Goal: Task Accomplishment & Management: Manage account settings

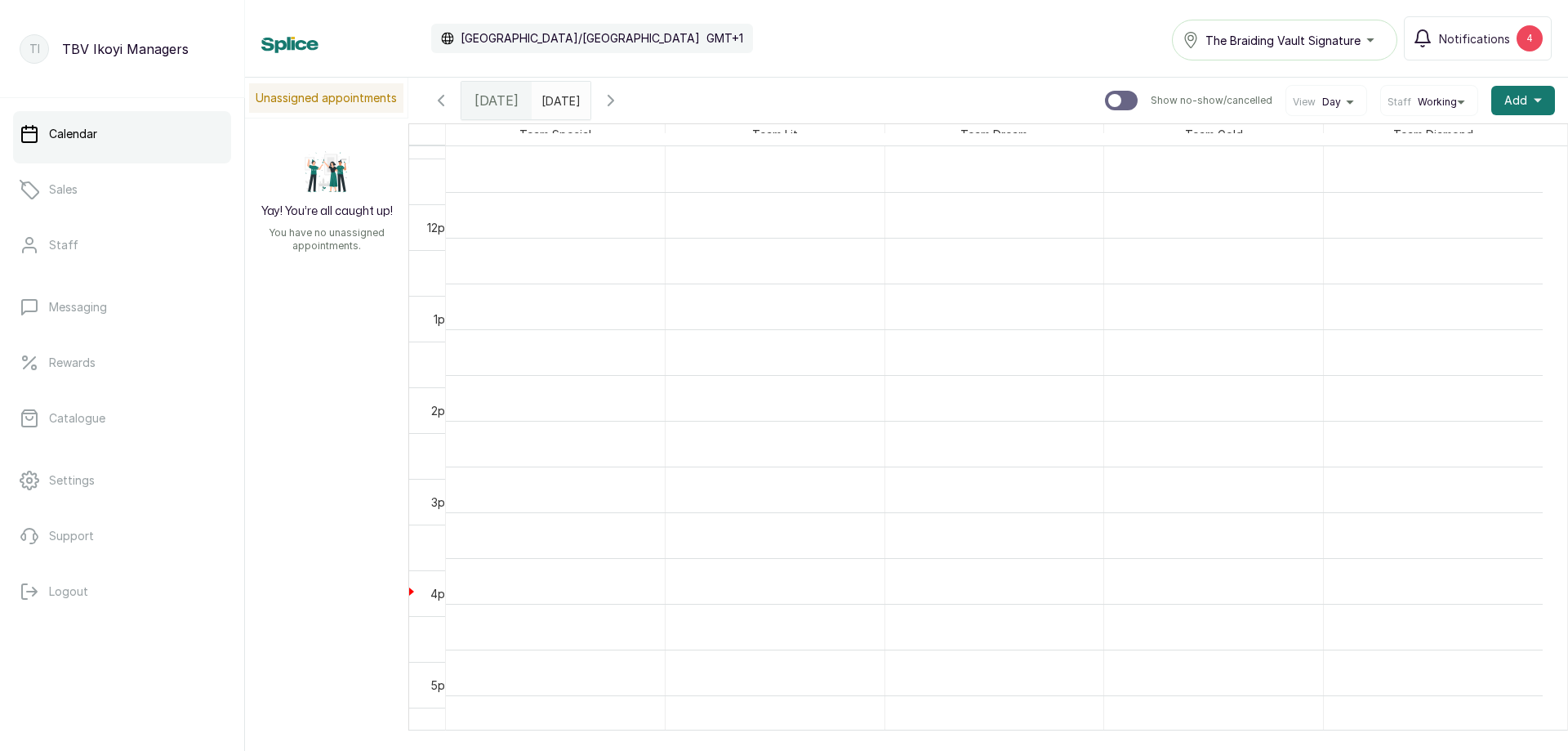
scroll to position [1040, 0]
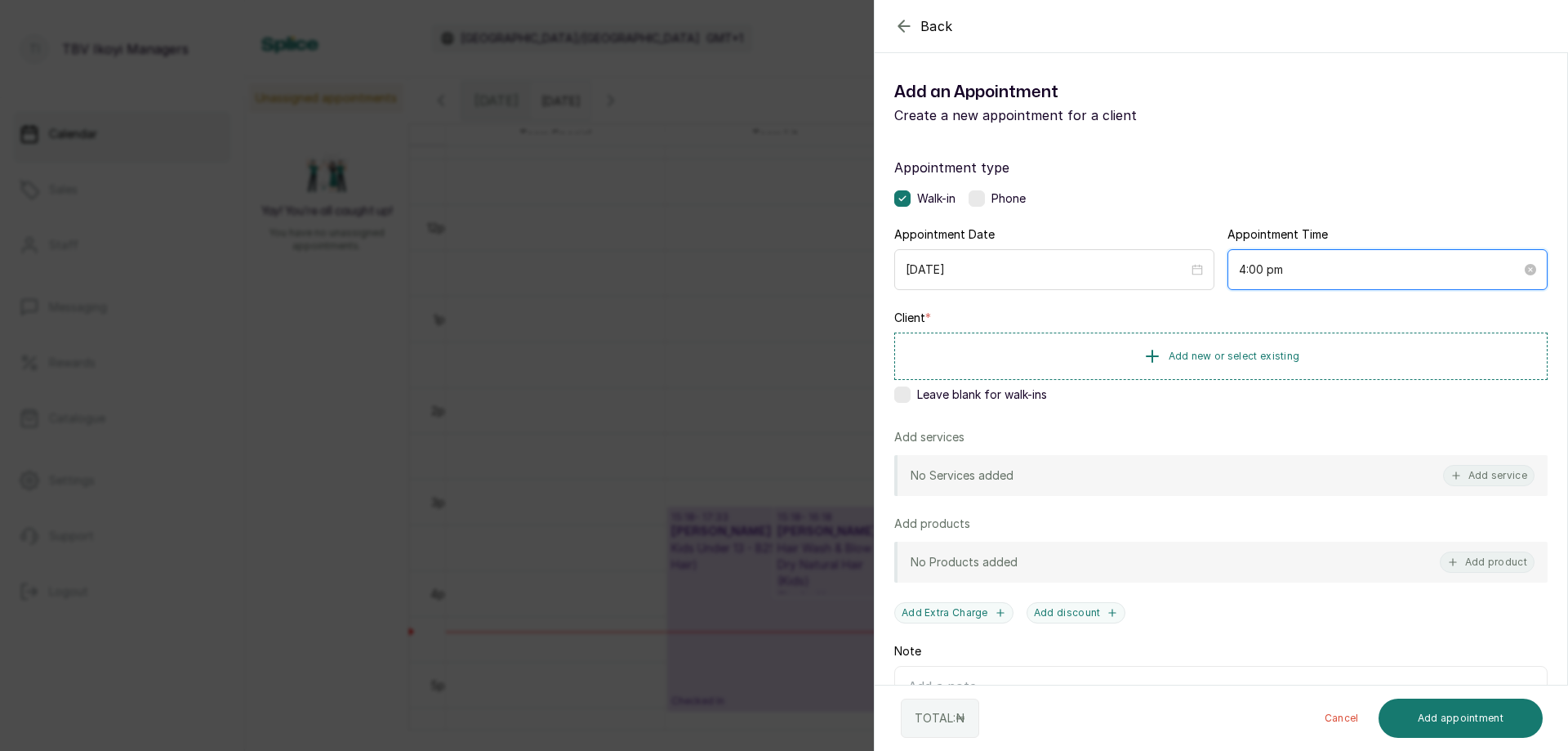
click at [1295, 275] on input "4:00 pm" at bounding box center [1380, 269] width 283 height 18
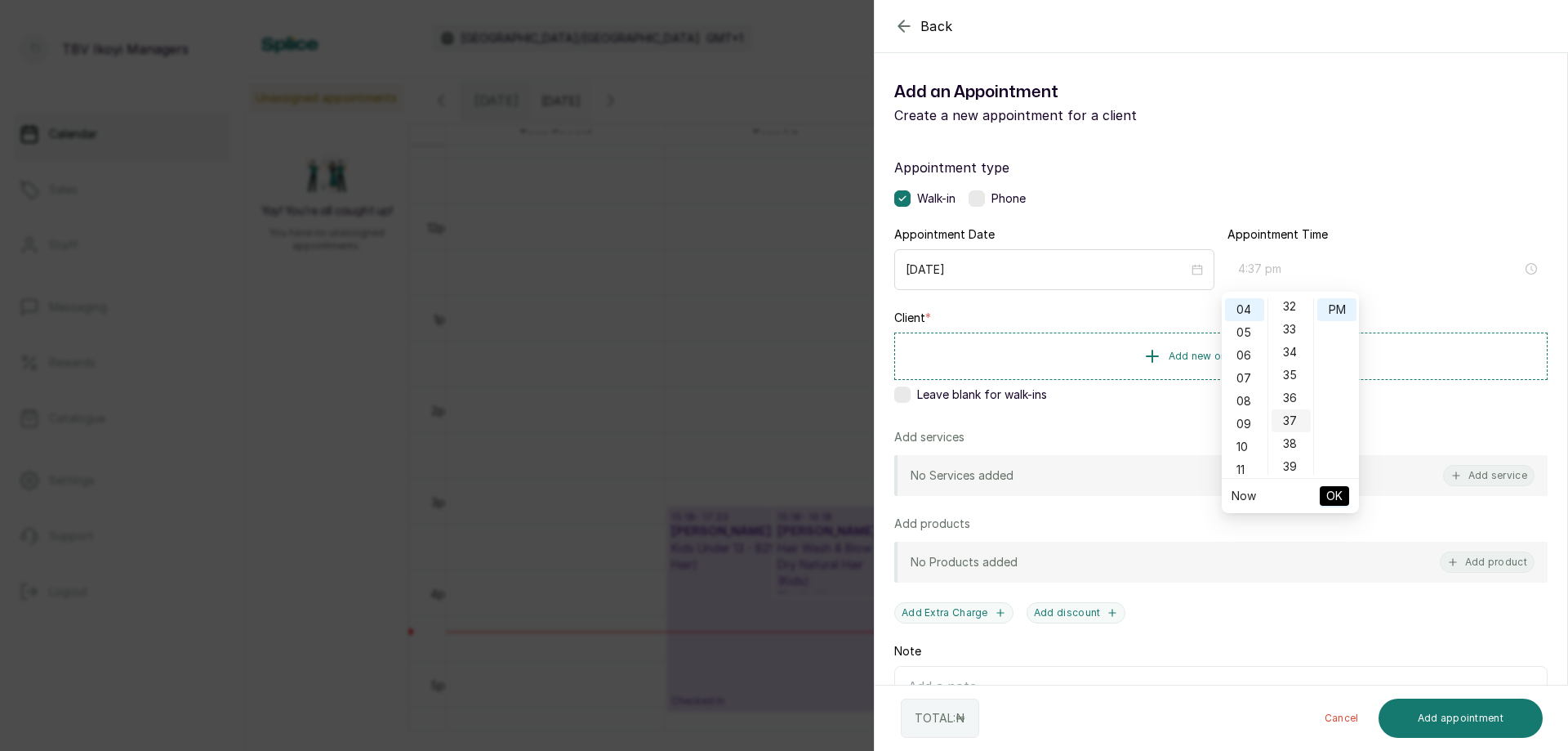
click at [1290, 421] on div "37" at bounding box center [1291, 421] width 39 height 23
type input "4:37 pm"
click at [1328, 492] on span "OK" at bounding box center [1334, 495] width 16 height 31
click at [1248, 352] on span "Add new or select existing" at bounding box center [1234, 355] width 131 height 13
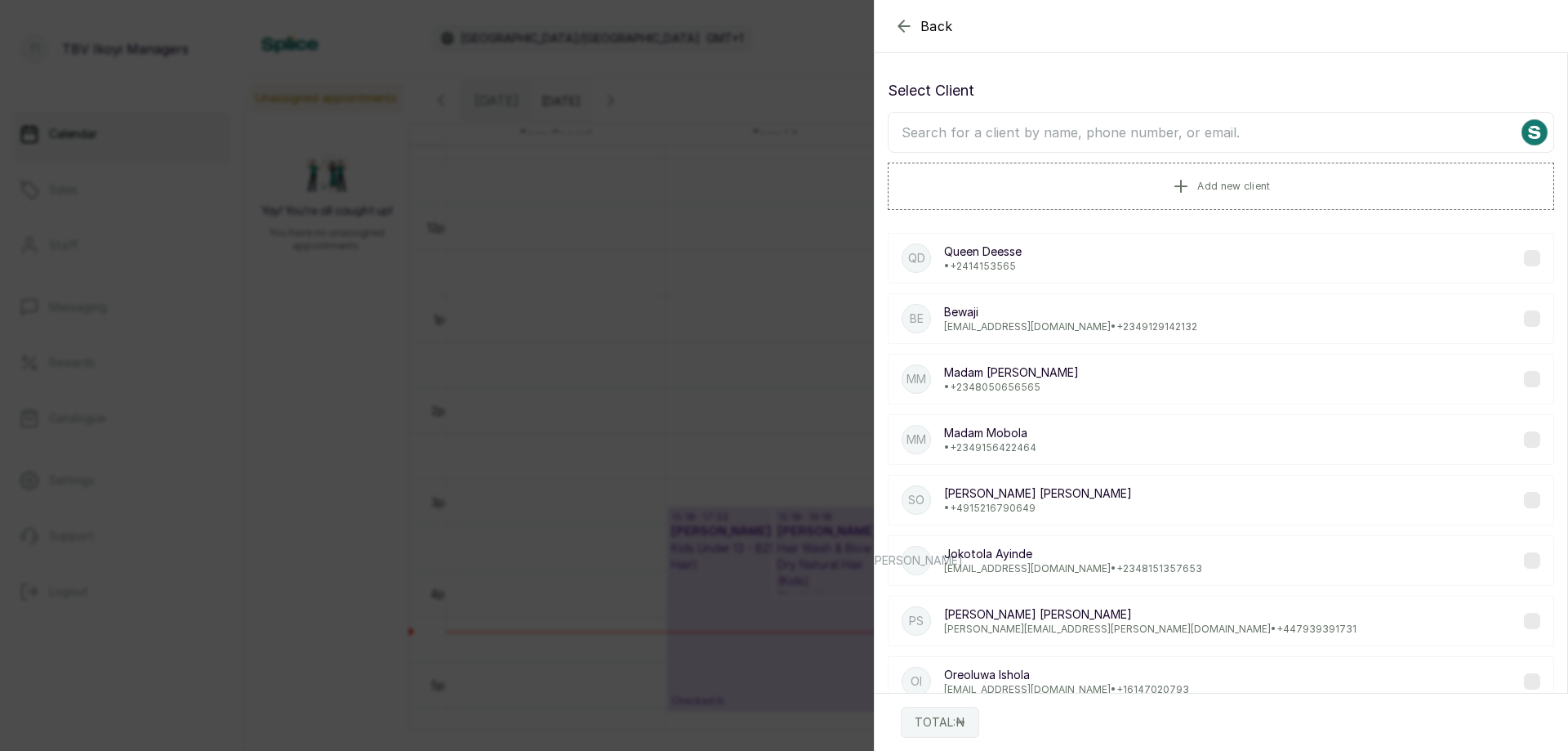
click at [1165, 141] on input "text" at bounding box center [1221, 132] width 667 height 41
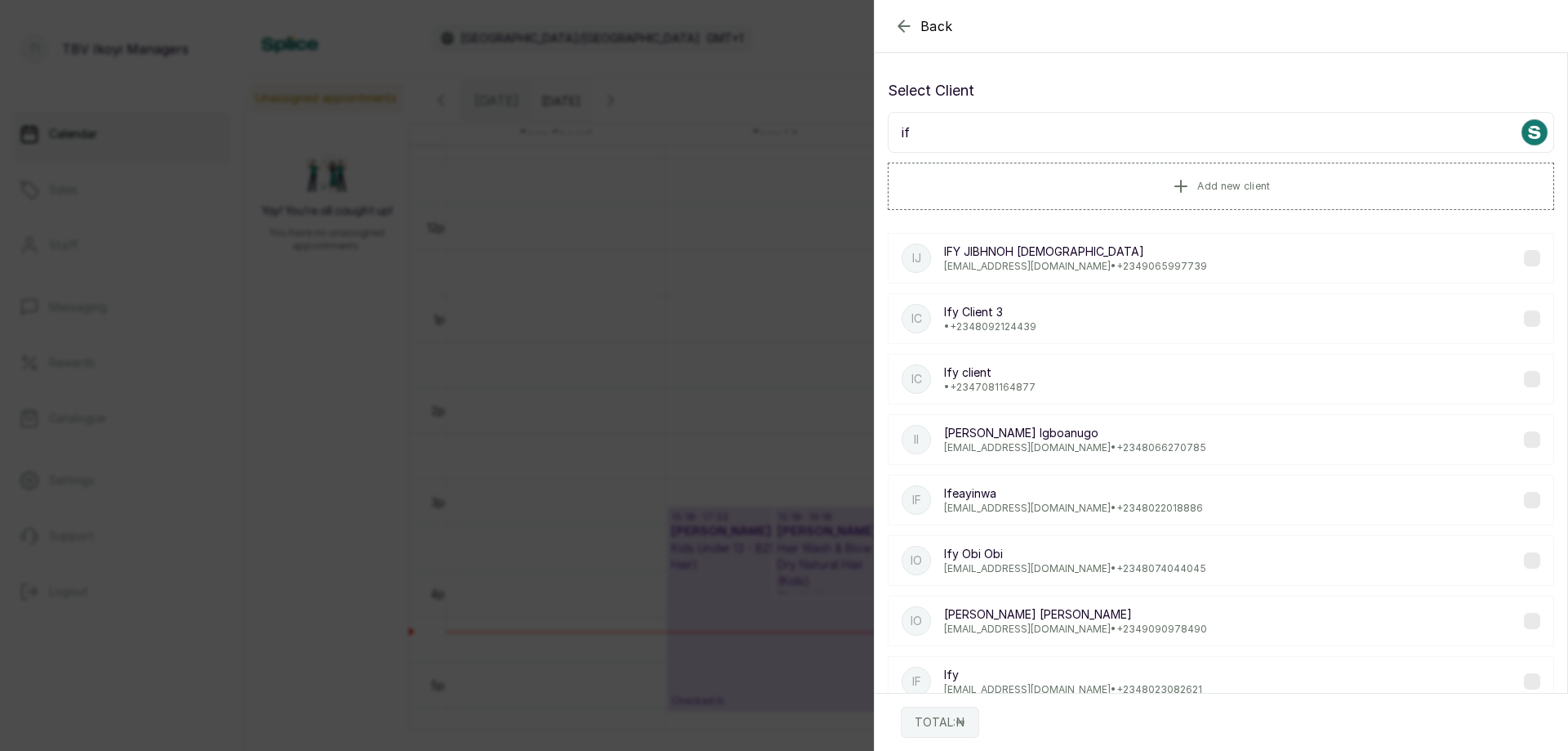
type input "i"
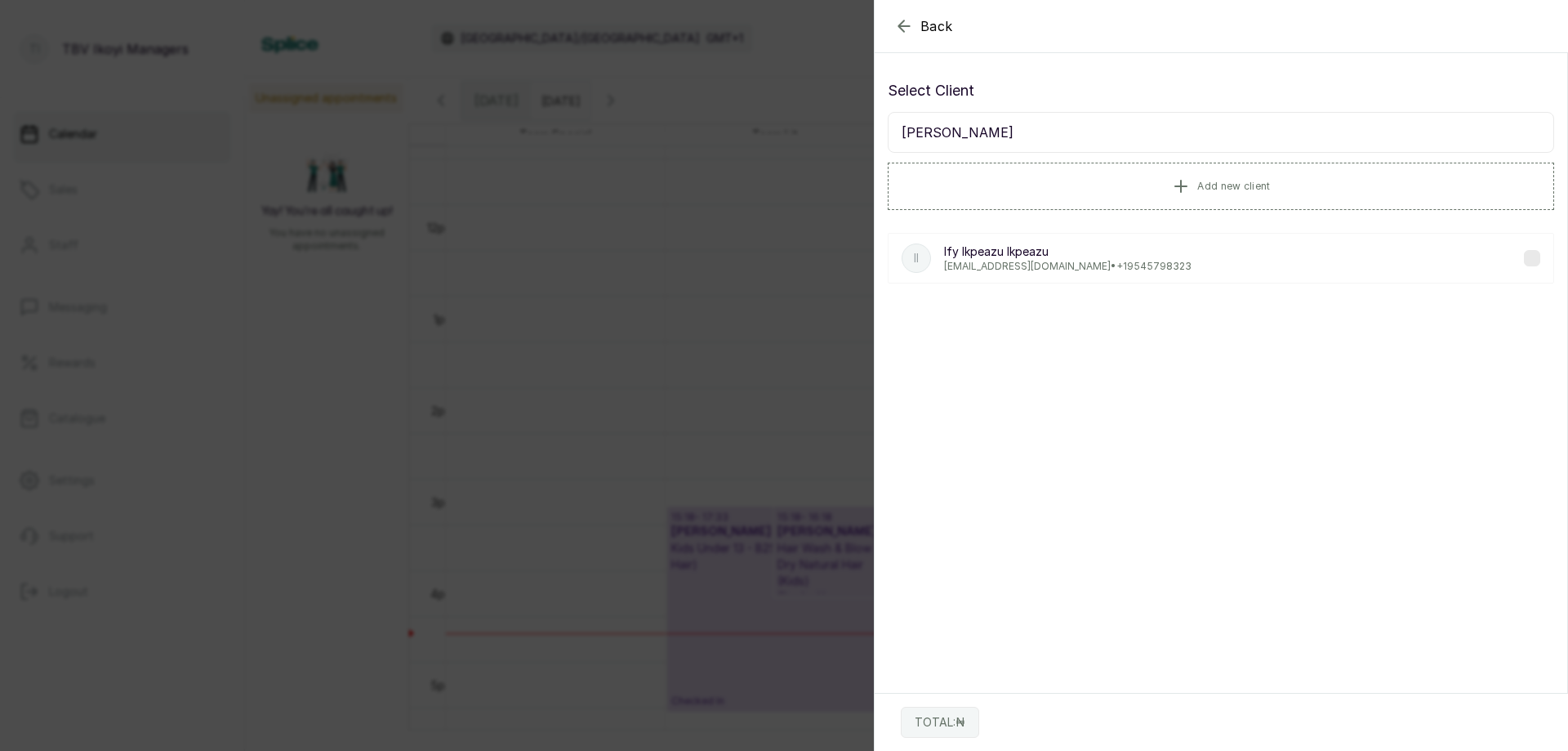
type input "[PERSON_NAME]"
click at [1136, 263] on div "II Ify Ikpeazu Ikpeazu [EMAIL_ADDRESS][DOMAIN_NAME] • [PHONE_NUMBER]" at bounding box center [1221, 258] width 667 height 51
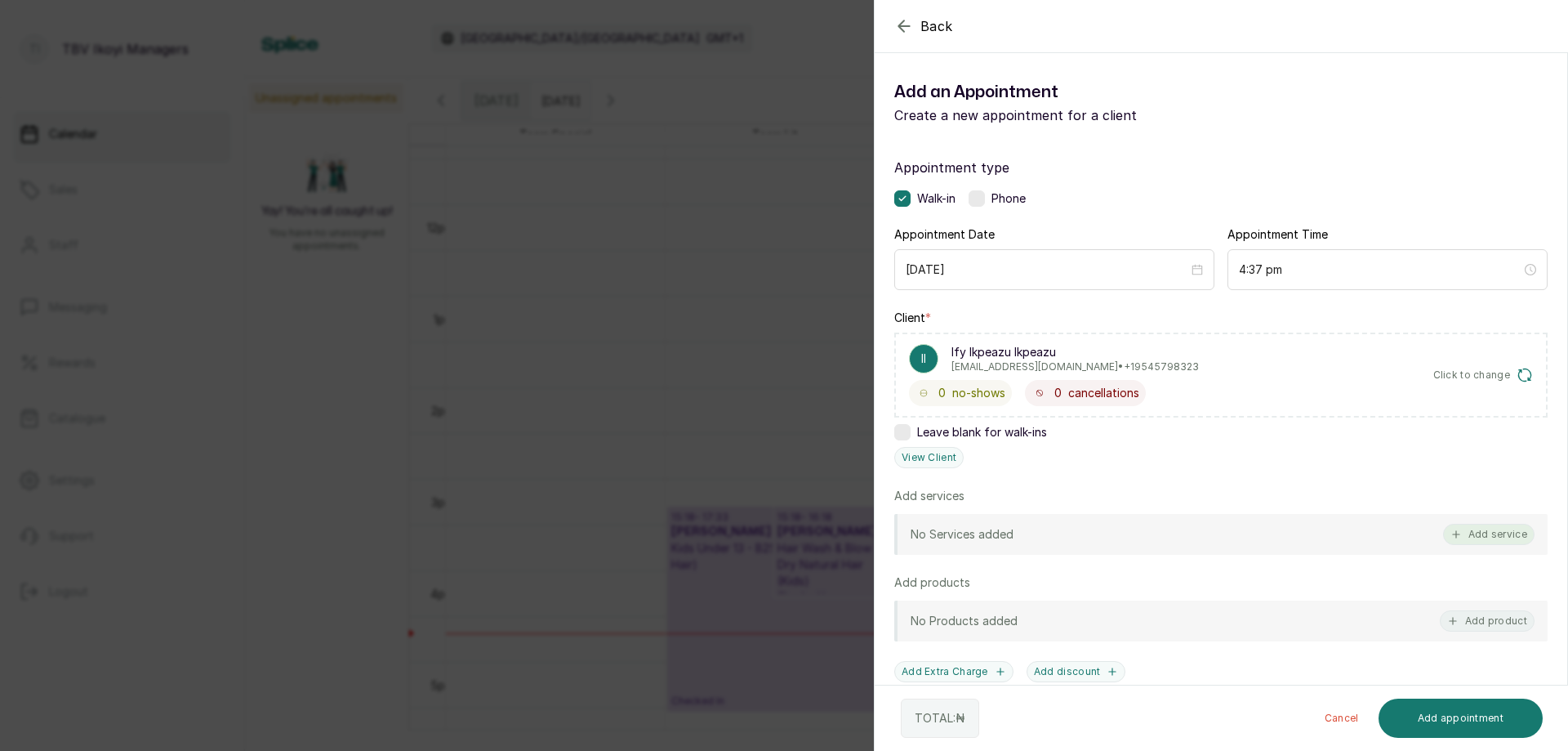
click at [1503, 533] on button "Add service" at bounding box center [1489, 535] width 92 height 21
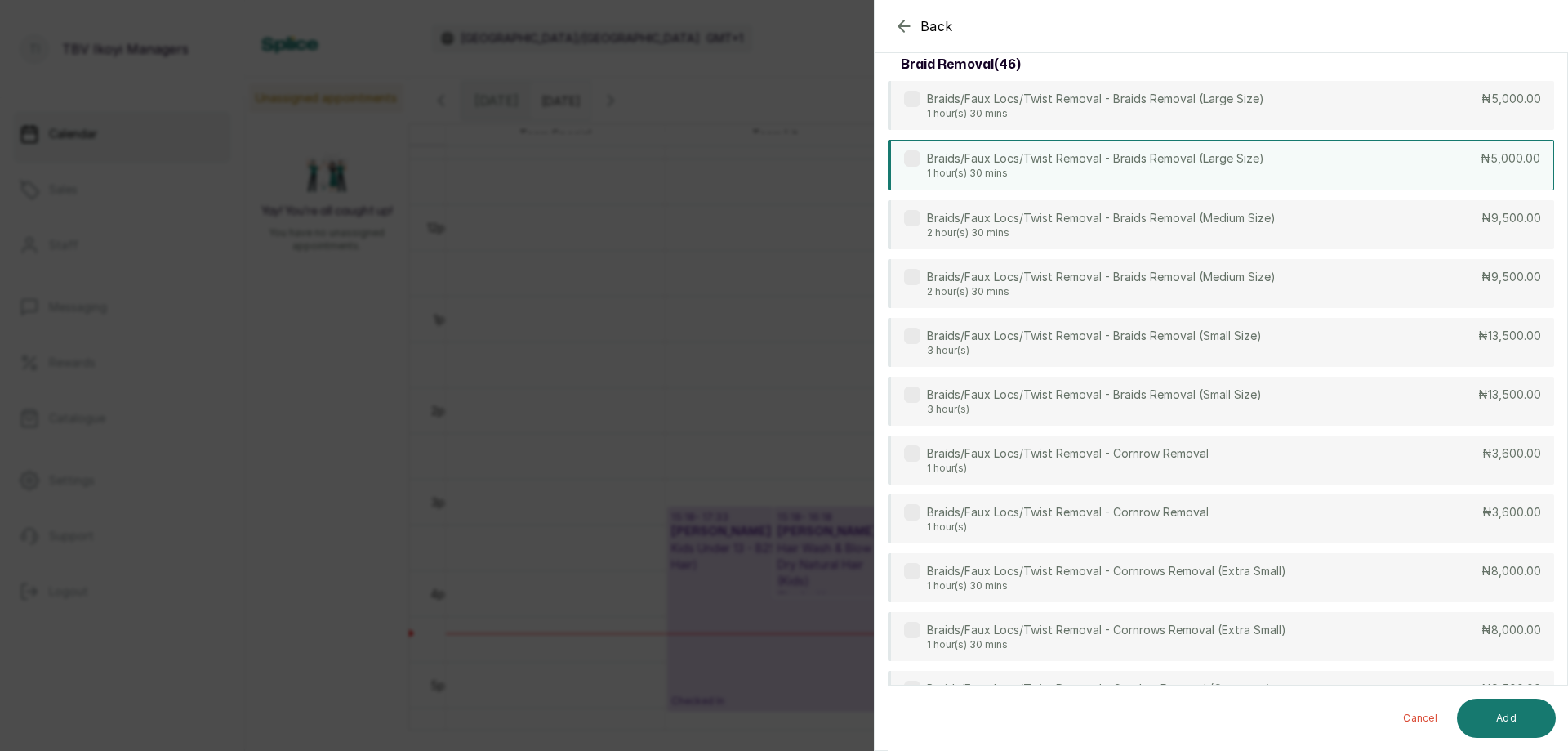
scroll to position [0, 0]
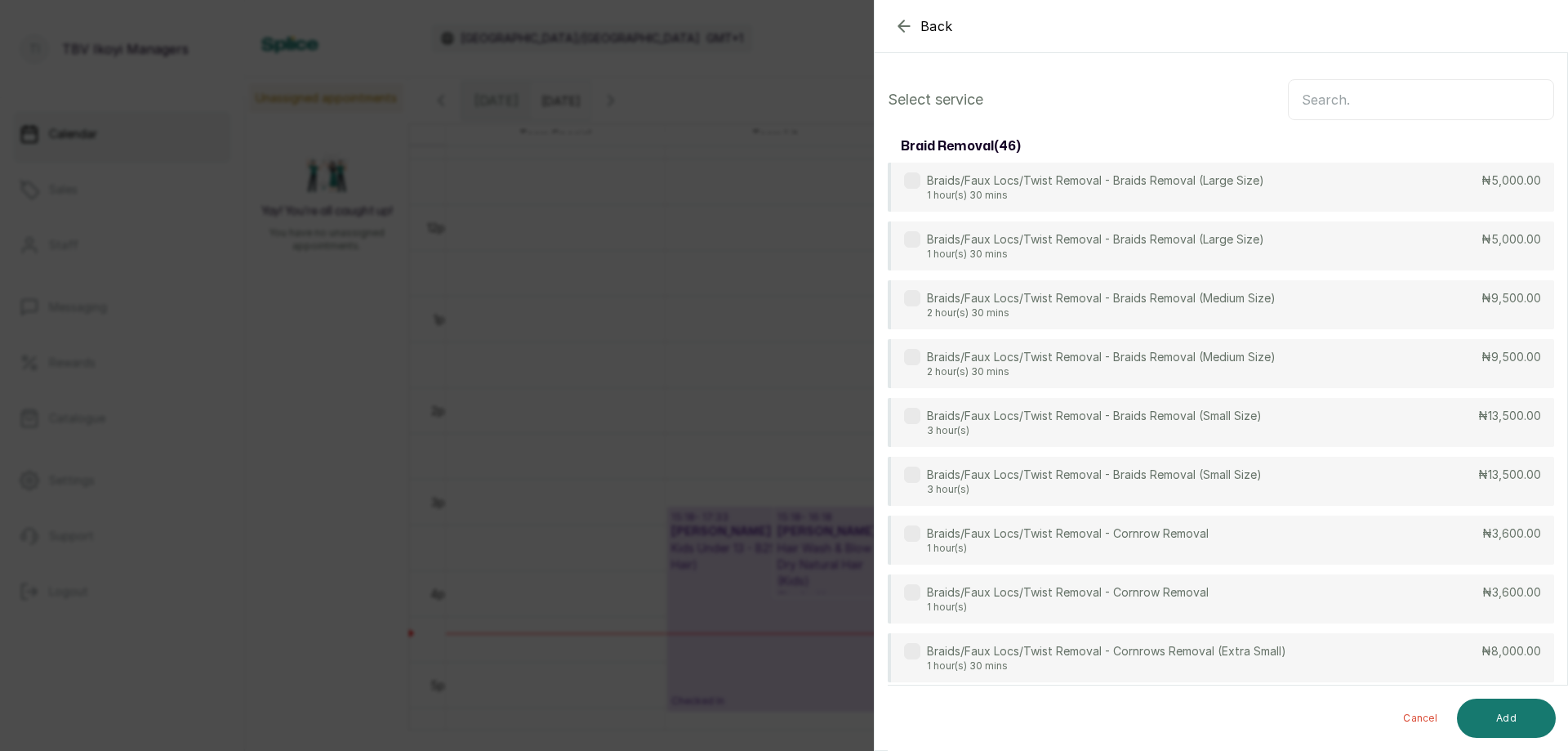
click at [1450, 104] on input "text" at bounding box center [1421, 100] width 266 height 41
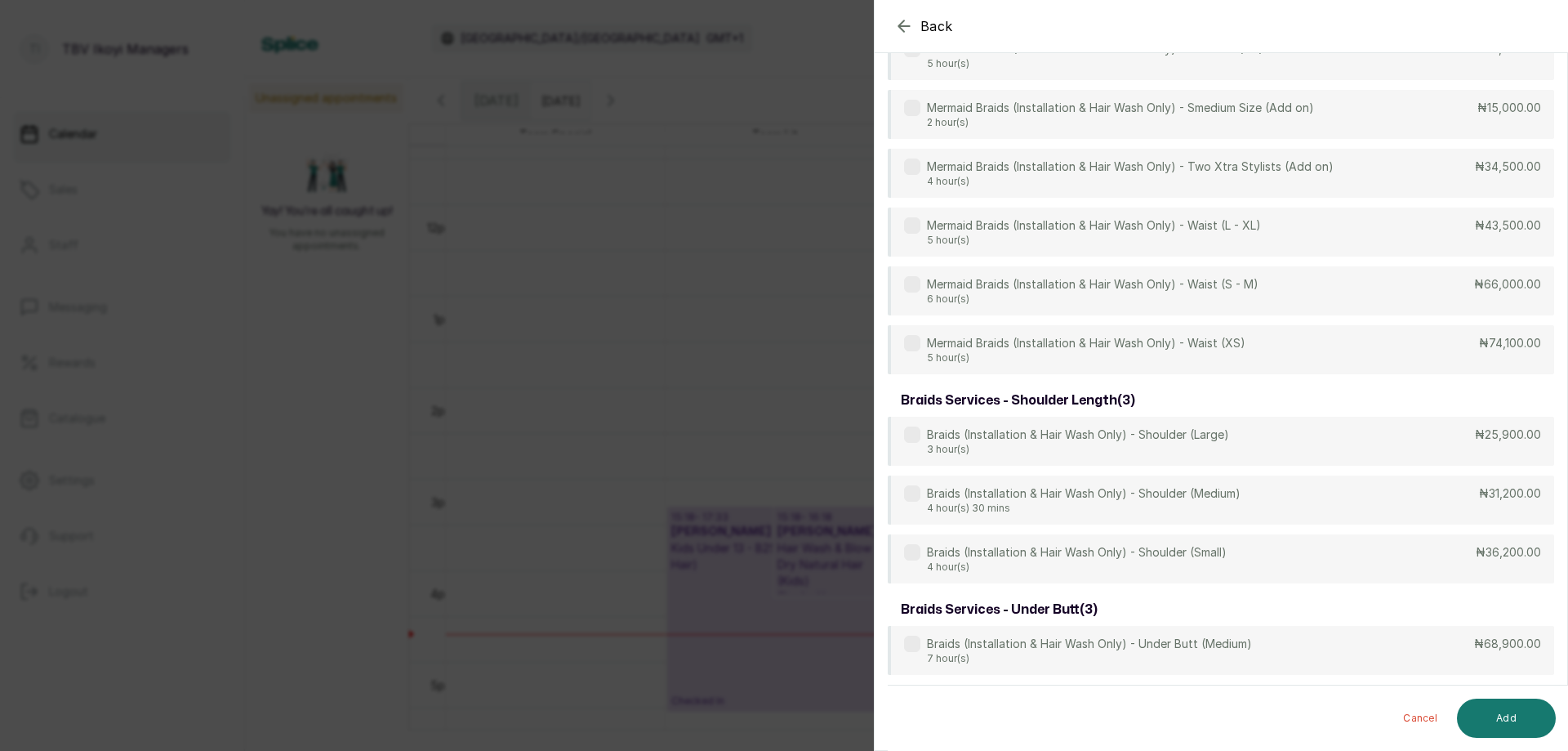
scroll to position [5465, 0]
type input "braids"
click at [1085, 497] on p "Braids (Installation & Hair Wash Only) - Shoulder (Medium)" at bounding box center [1083, 493] width 313 height 16
click at [1474, 722] on button "Add" at bounding box center [1506, 717] width 99 height 39
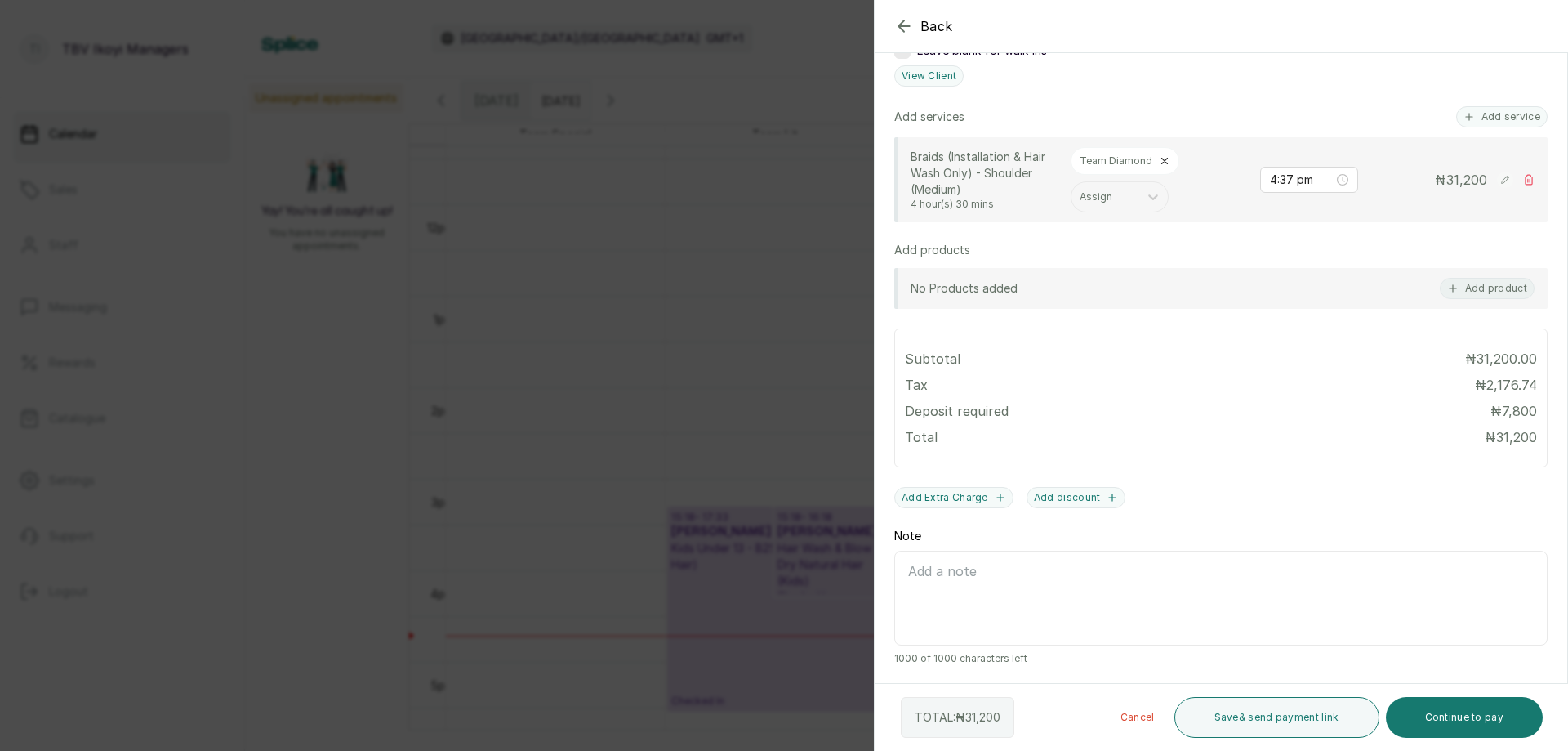
scroll to position [136, 0]
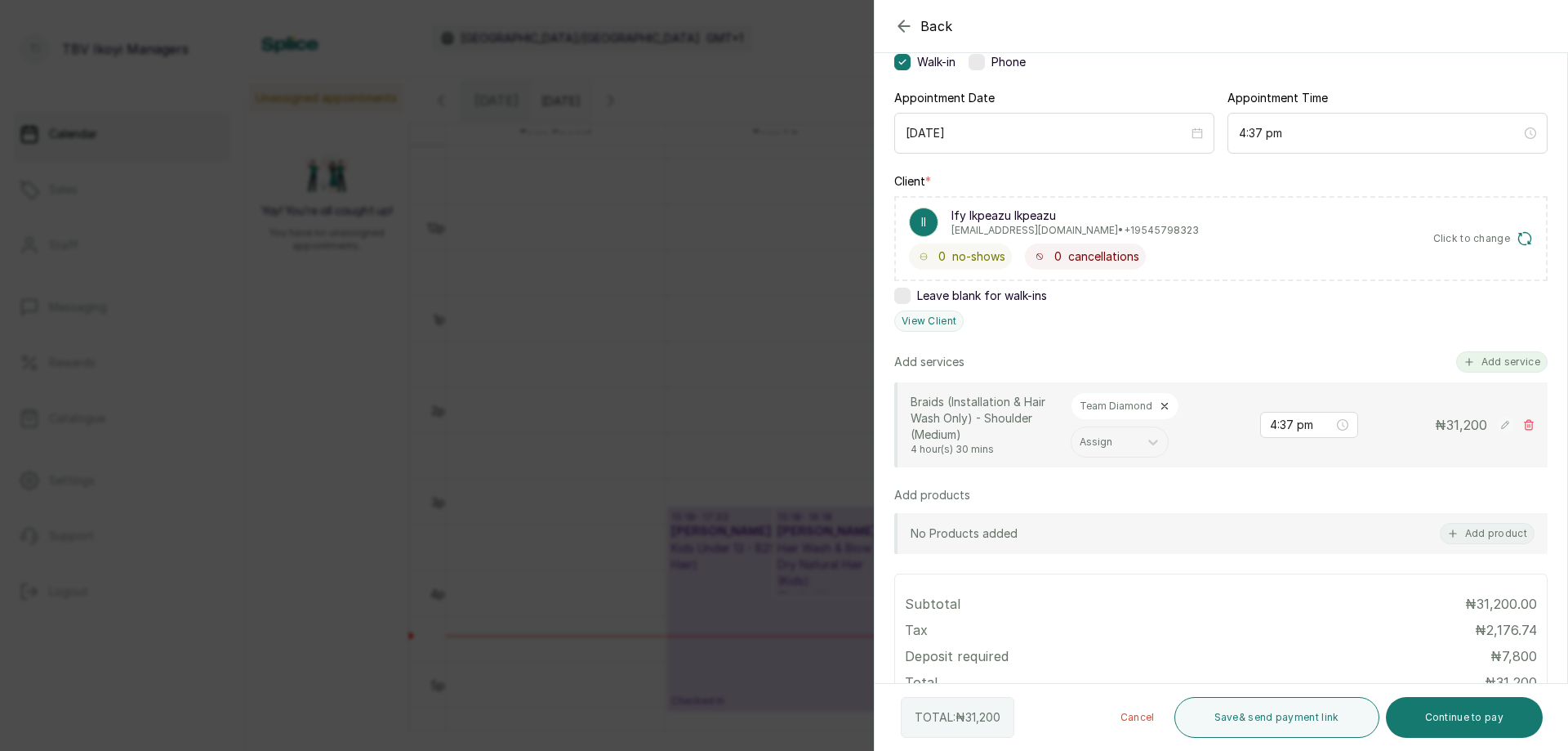
click at [1483, 364] on button "Add service" at bounding box center [1503, 362] width 92 height 21
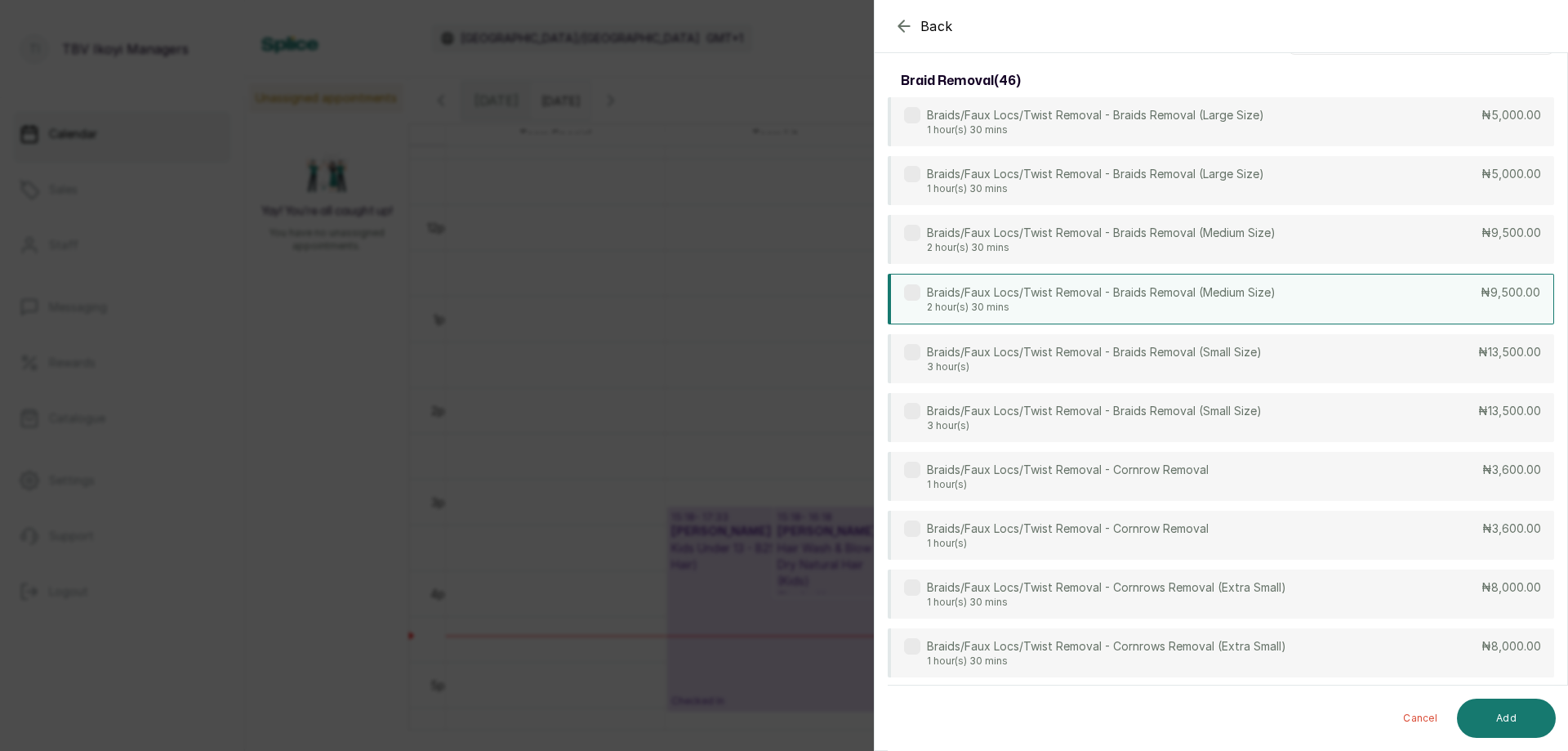
scroll to position [0, 0]
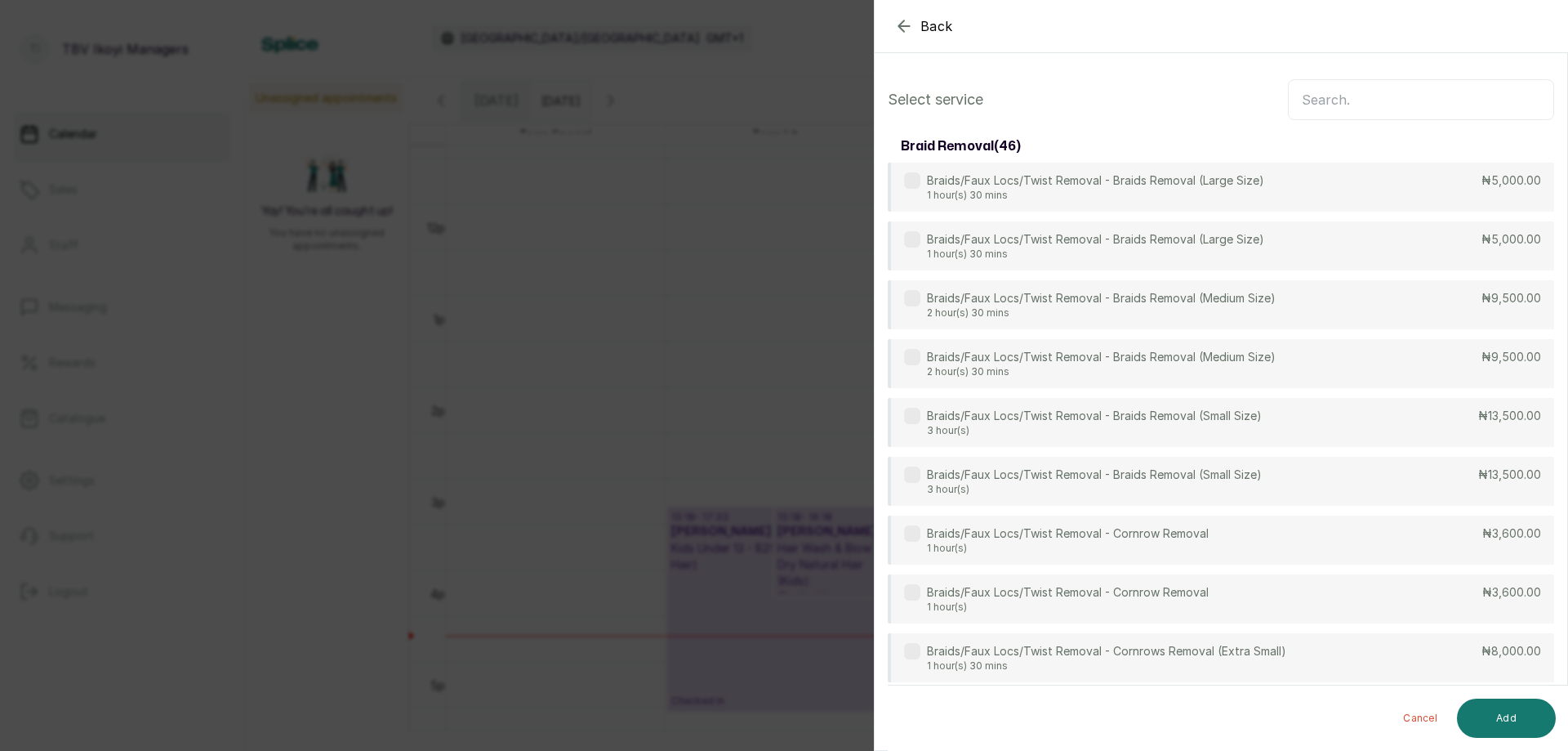
click at [1413, 102] on input "text" at bounding box center [1421, 100] width 266 height 41
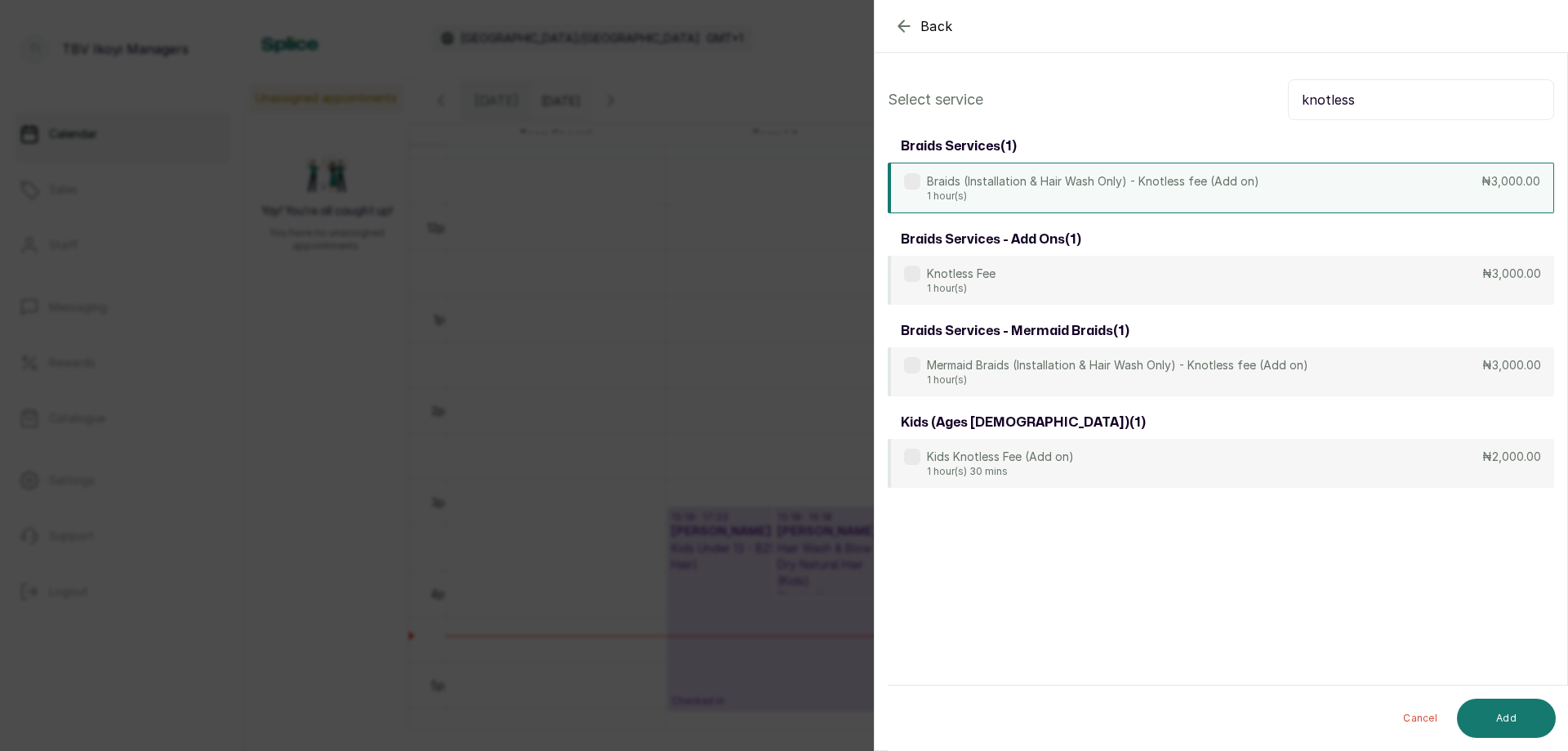
type input "knotless"
click at [1370, 188] on div "Braids (Installation & Hair Wash Only) - Knotless fee (Add on) 1 hour(s) ₦3,000…" at bounding box center [1221, 188] width 667 height 51
click at [1497, 717] on button "Add" at bounding box center [1506, 717] width 99 height 39
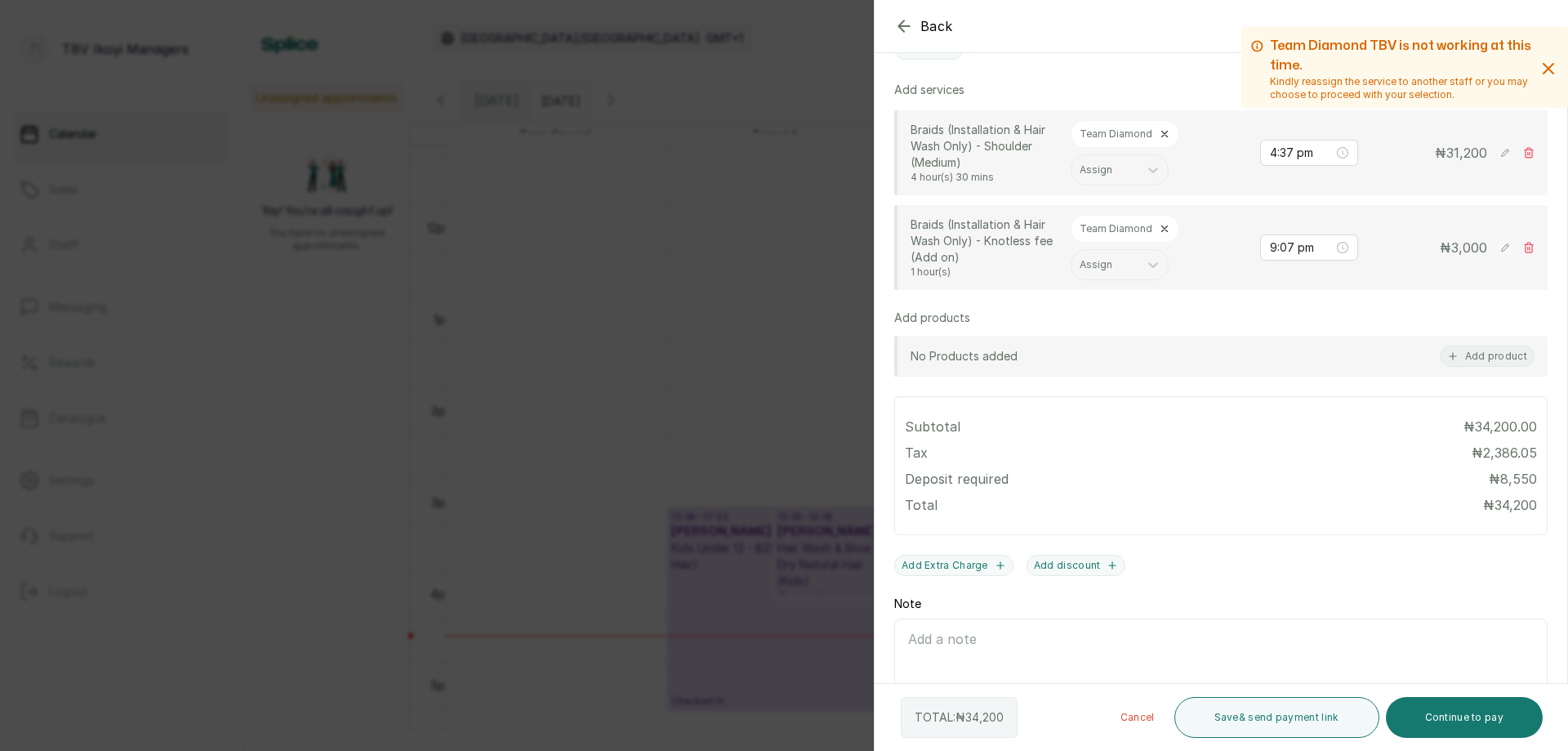
scroll to position [327, 0]
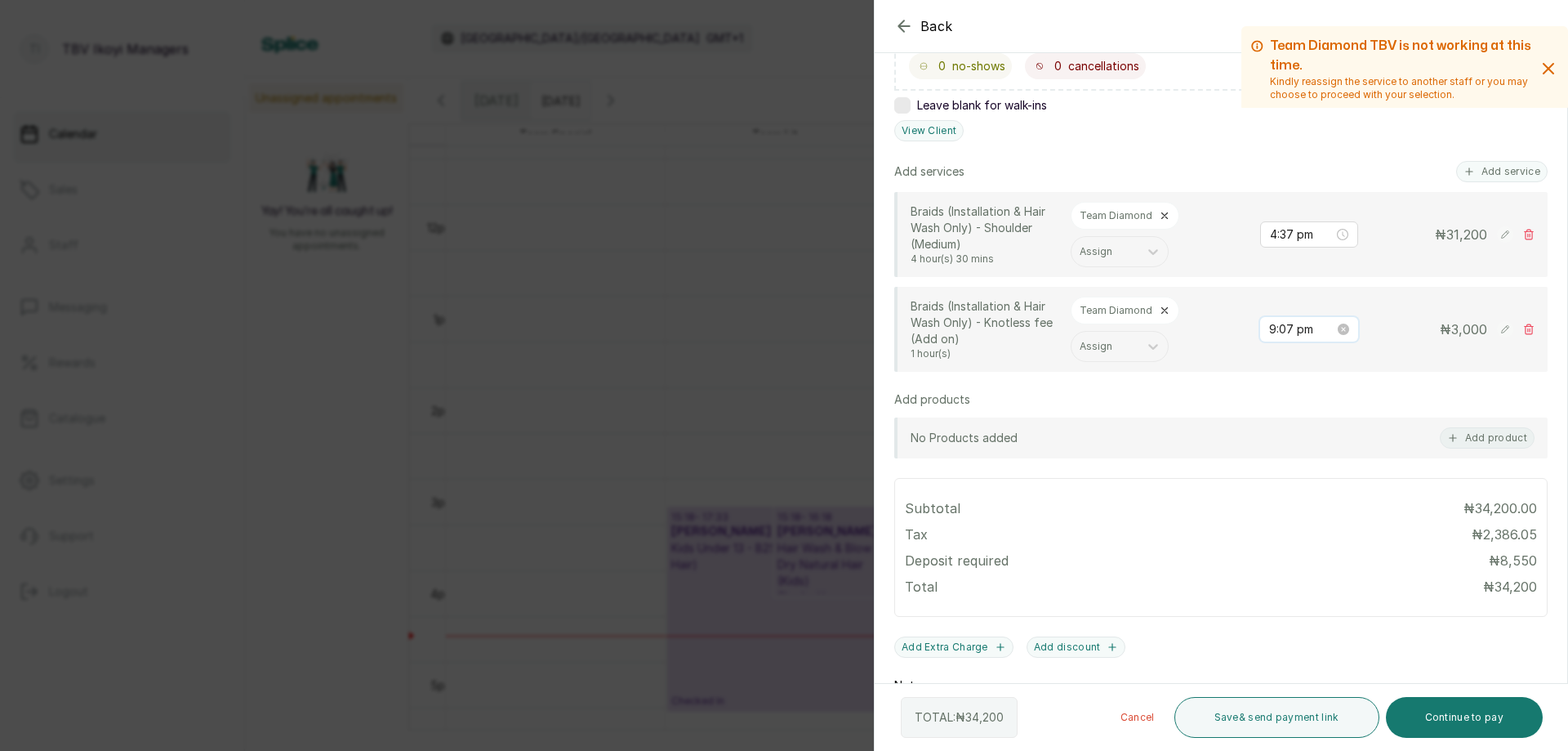
click at [1288, 335] on input "9:07 pm" at bounding box center [1302, 329] width 65 height 18
click at [1329, 392] on div "37" at bounding box center [1317, 392] width 39 height 23
click at [1268, 454] on div "04" at bounding box center [1271, 454] width 39 height 23
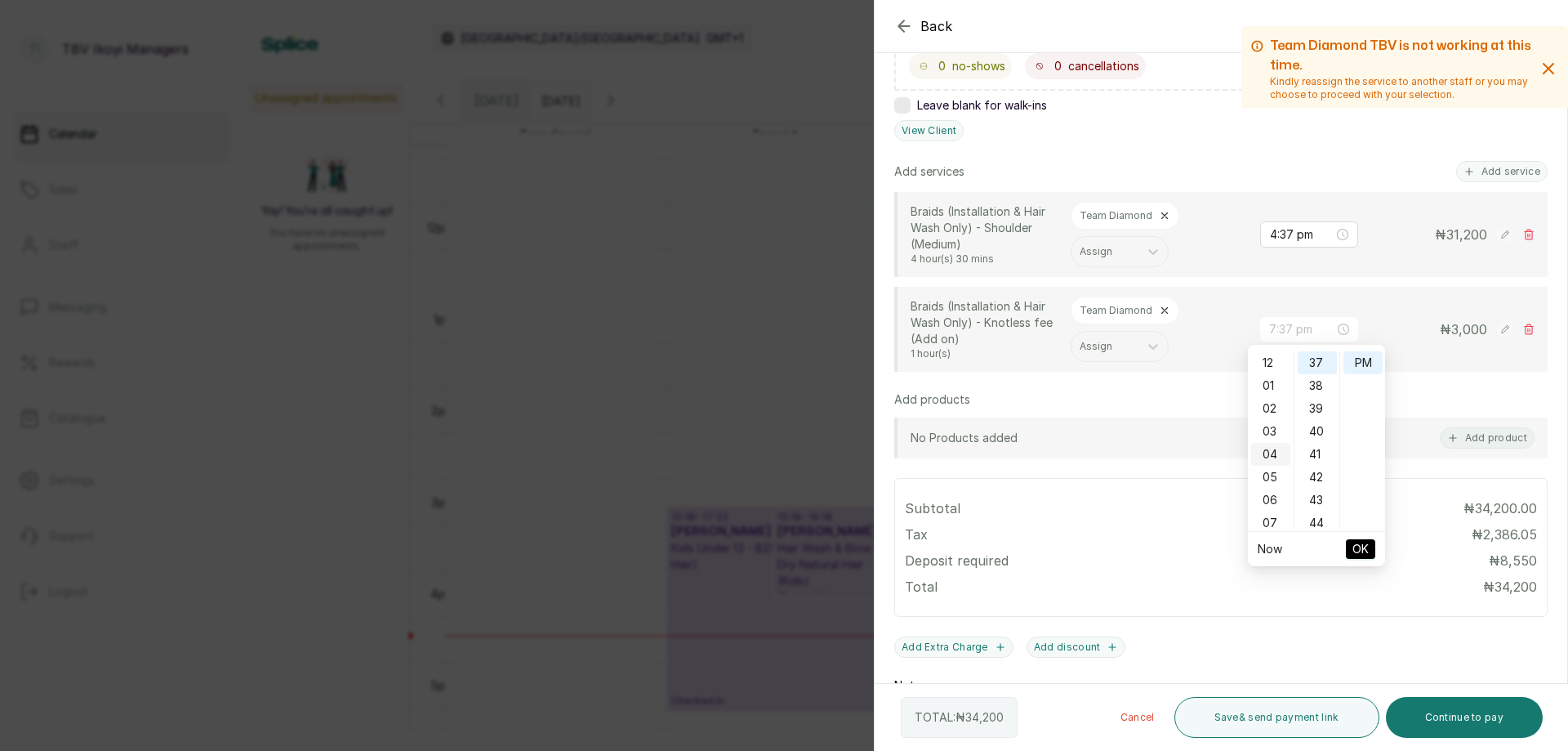
scroll to position [92, 0]
type input "4:37 pm"
click at [1366, 550] on span "OK" at bounding box center [1360, 549] width 16 height 31
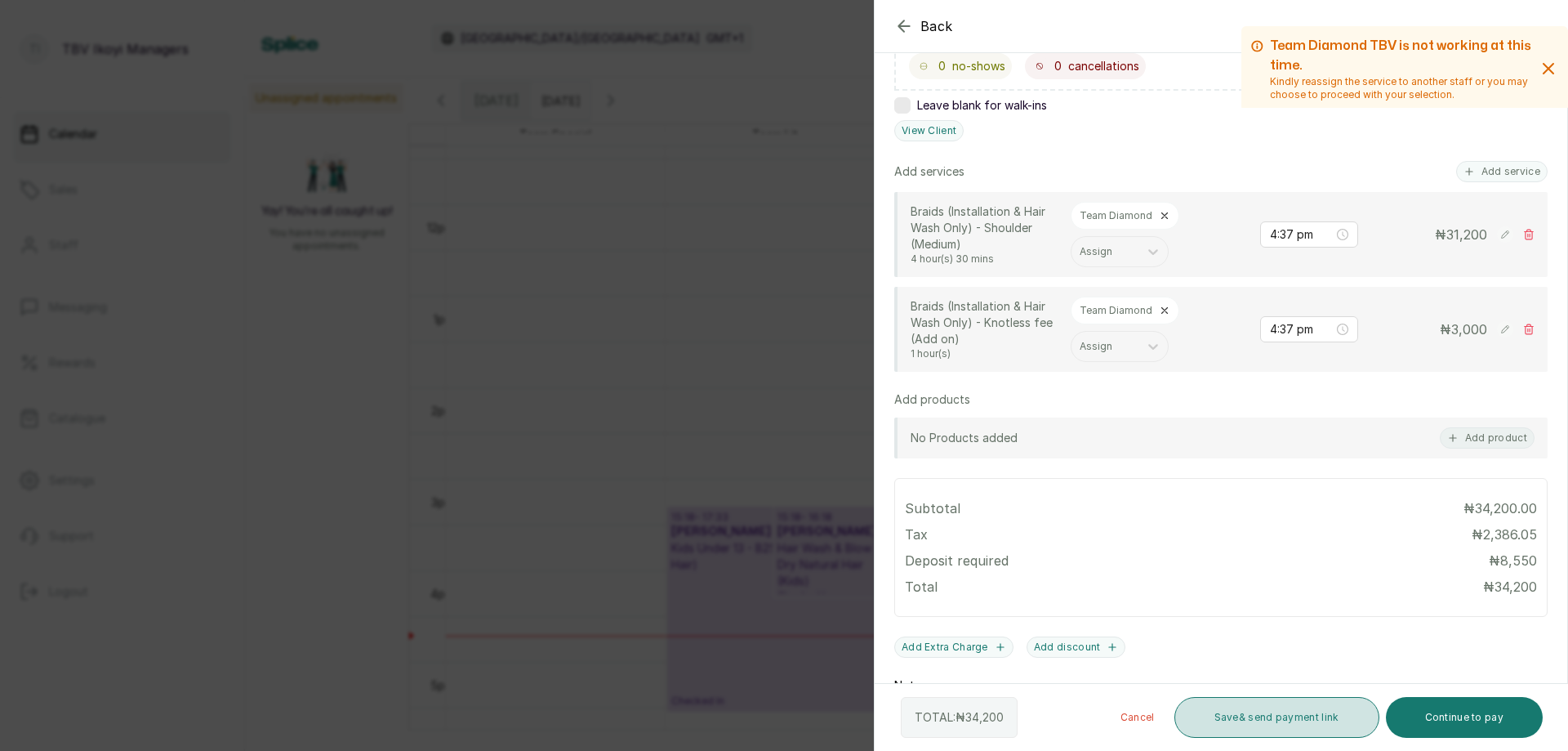
click at [1294, 703] on button "Save & send payment link" at bounding box center [1277, 717] width 205 height 41
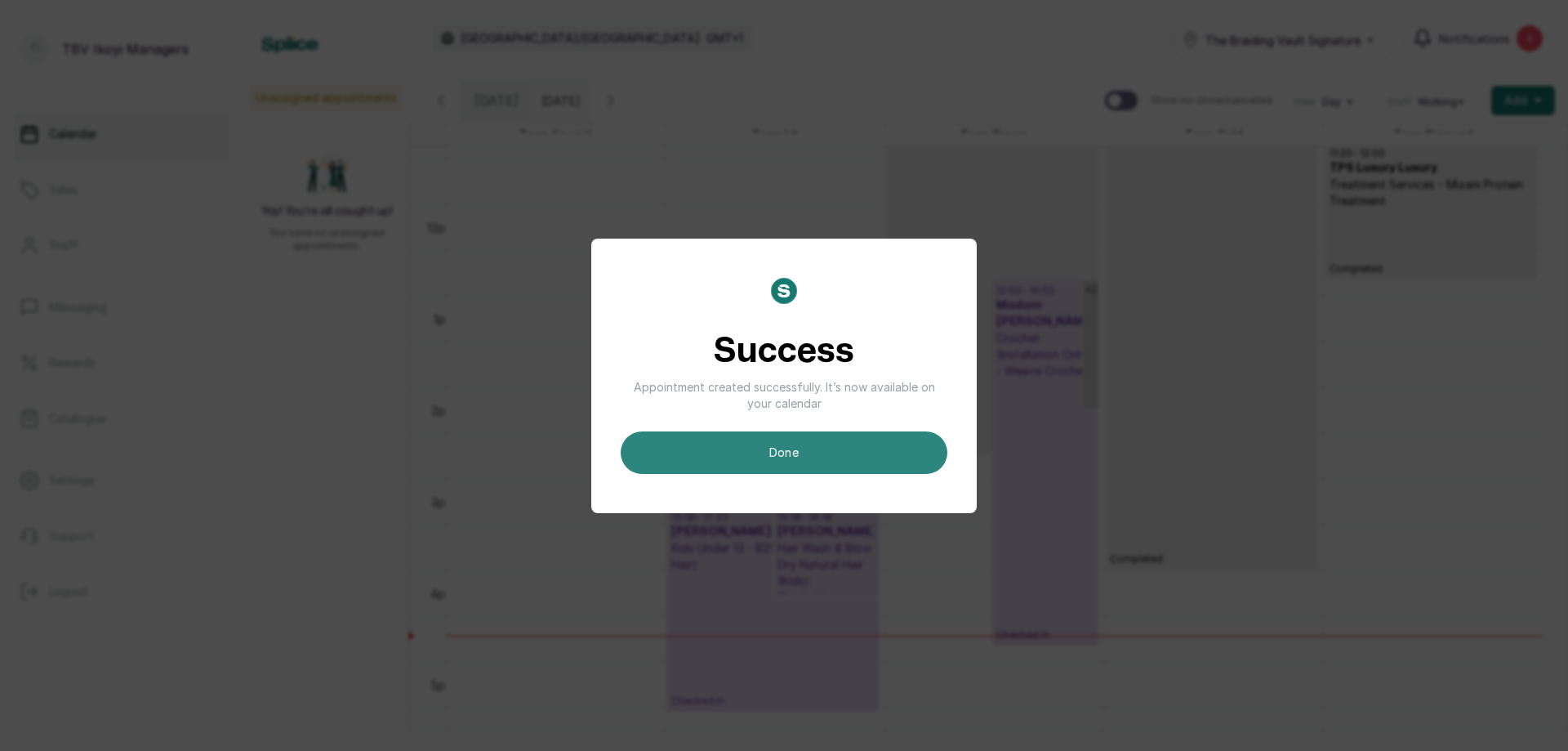
click at [906, 457] on button "done" at bounding box center [784, 452] width 327 height 42
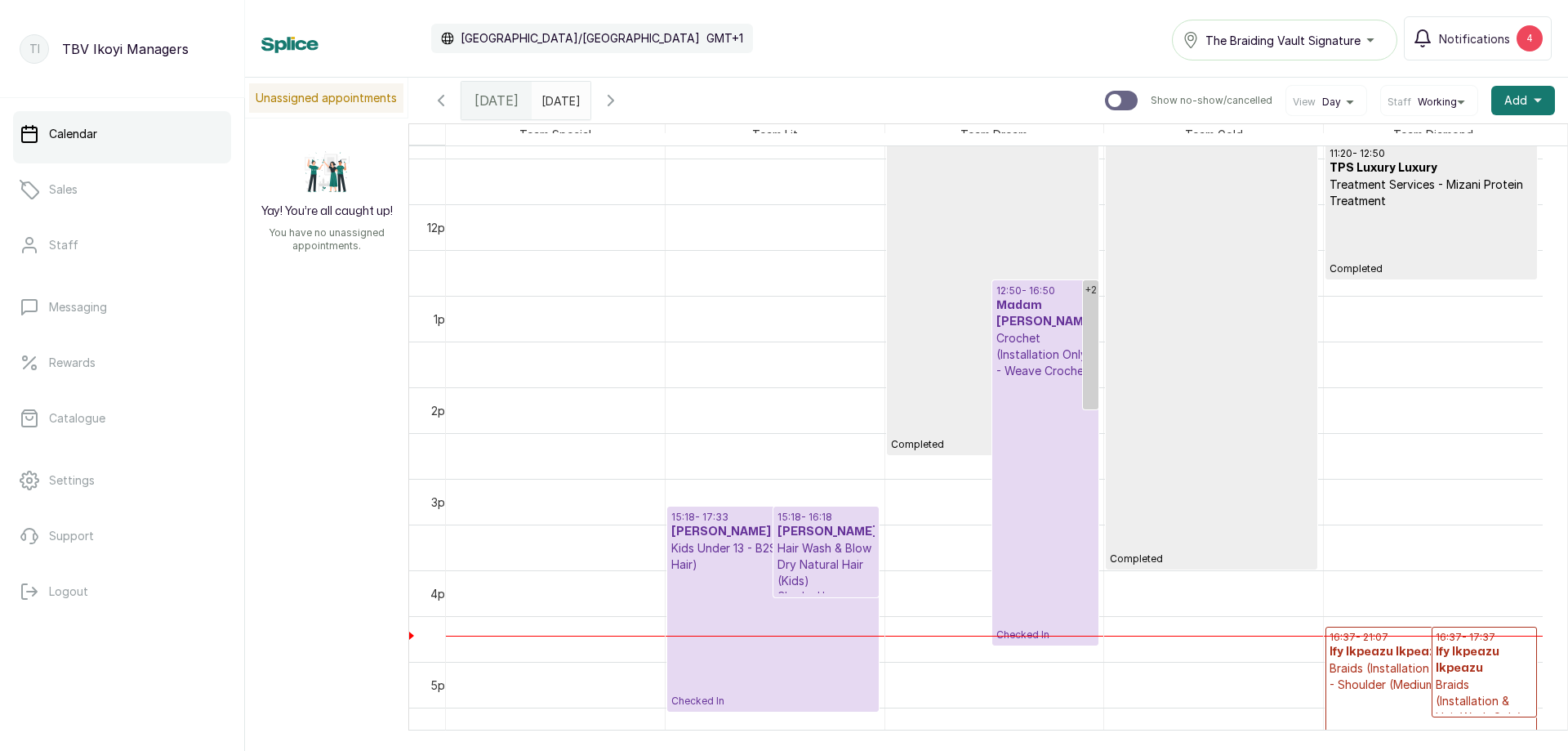
click at [621, 95] on icon "button" at bounding box center [611, 101] width 19 height 19
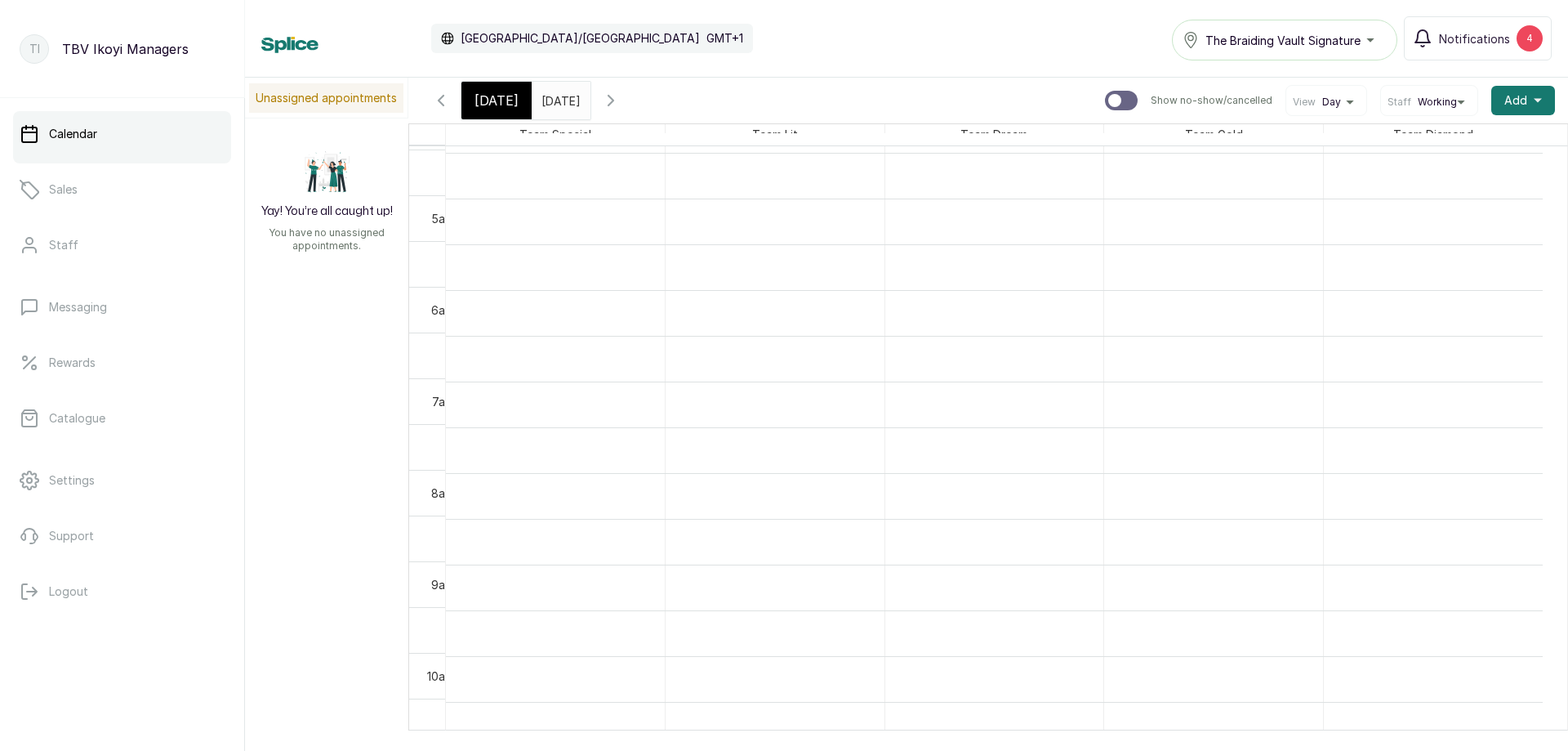
scroll to position [817, 0]
click at [433, 89] on button "Show no-show/cancelled" at bounding box center [441, 100] width 39 height 39
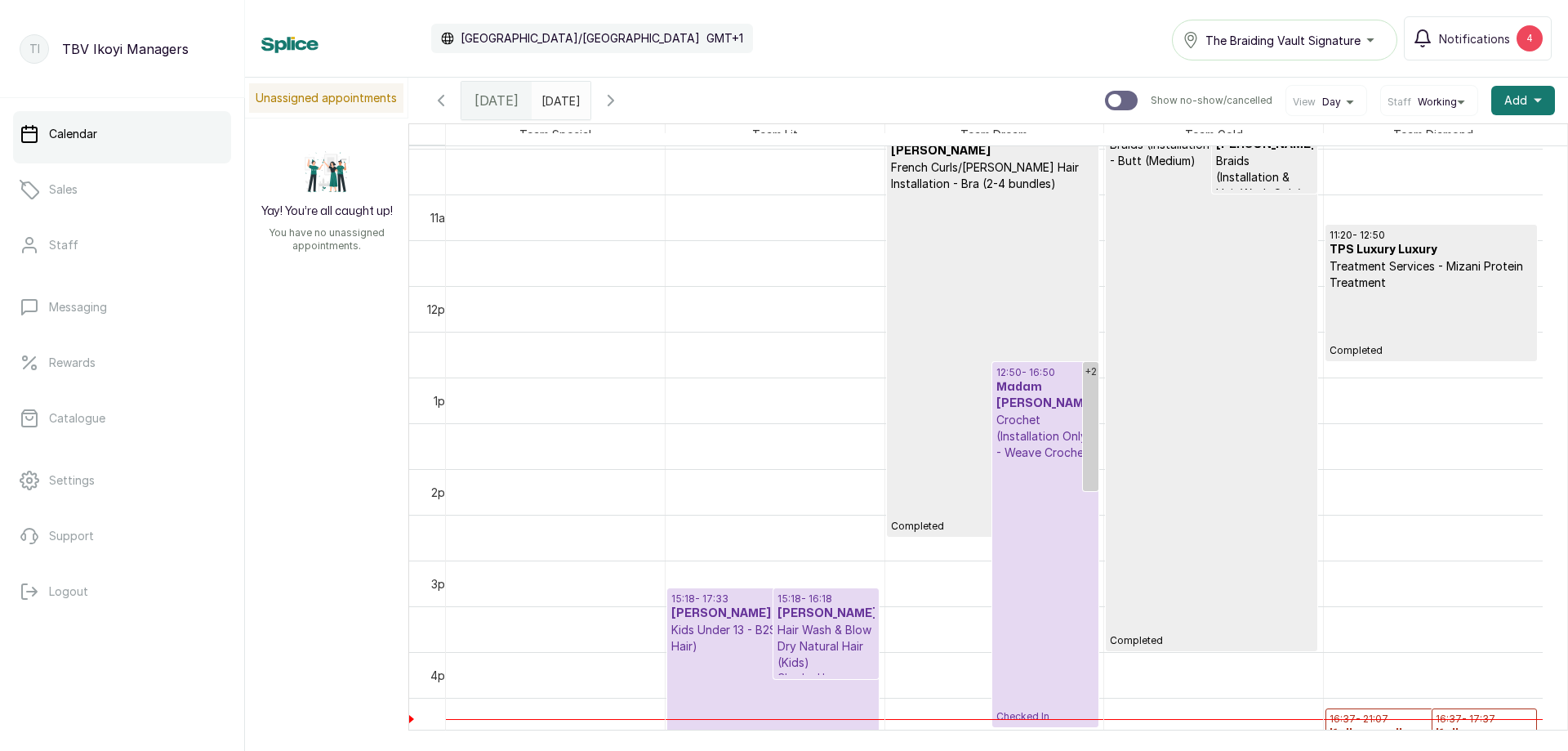
scroll to position [795, 0]
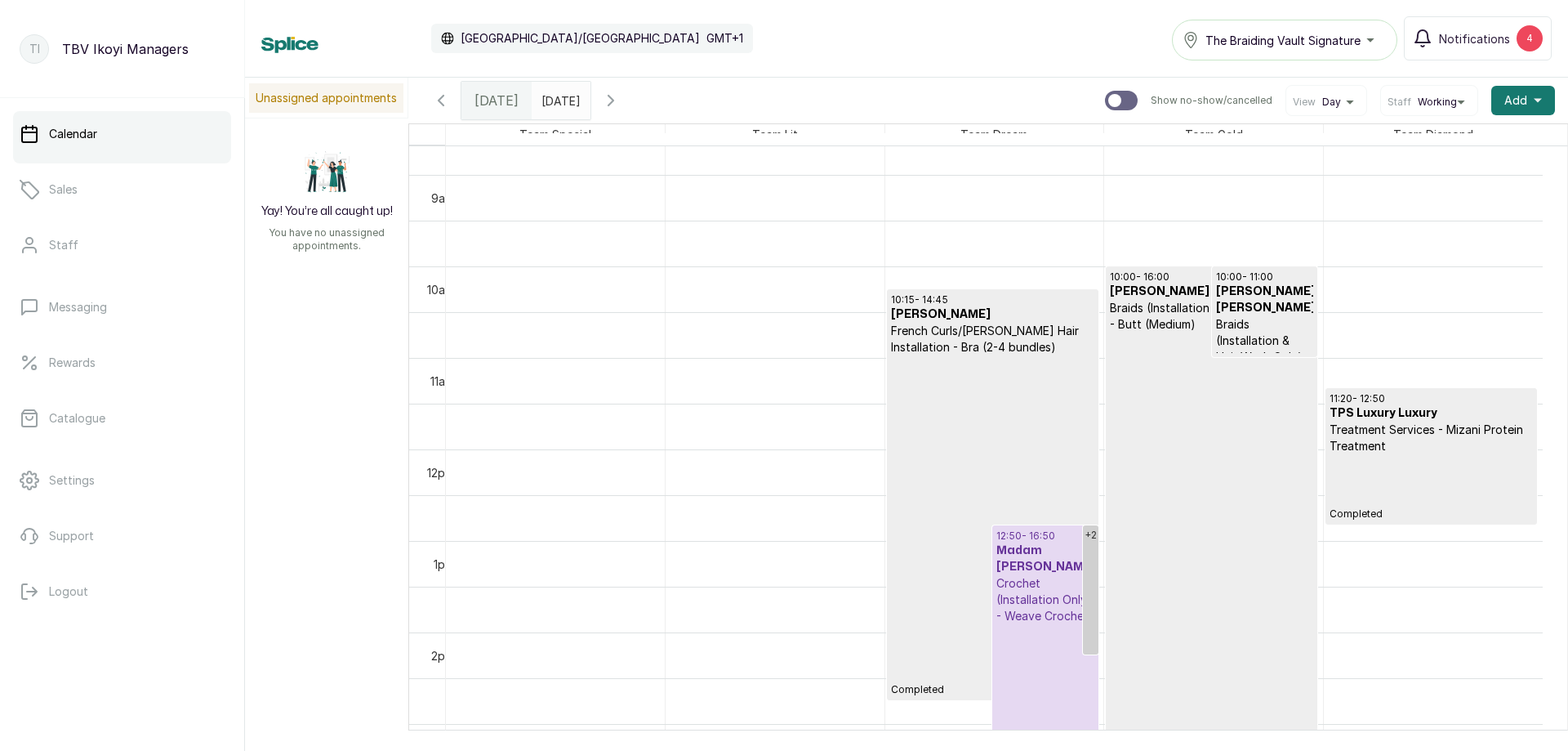
click at [621, 98] on icon "button" at bounding box center [611, 101] width 19 height 19
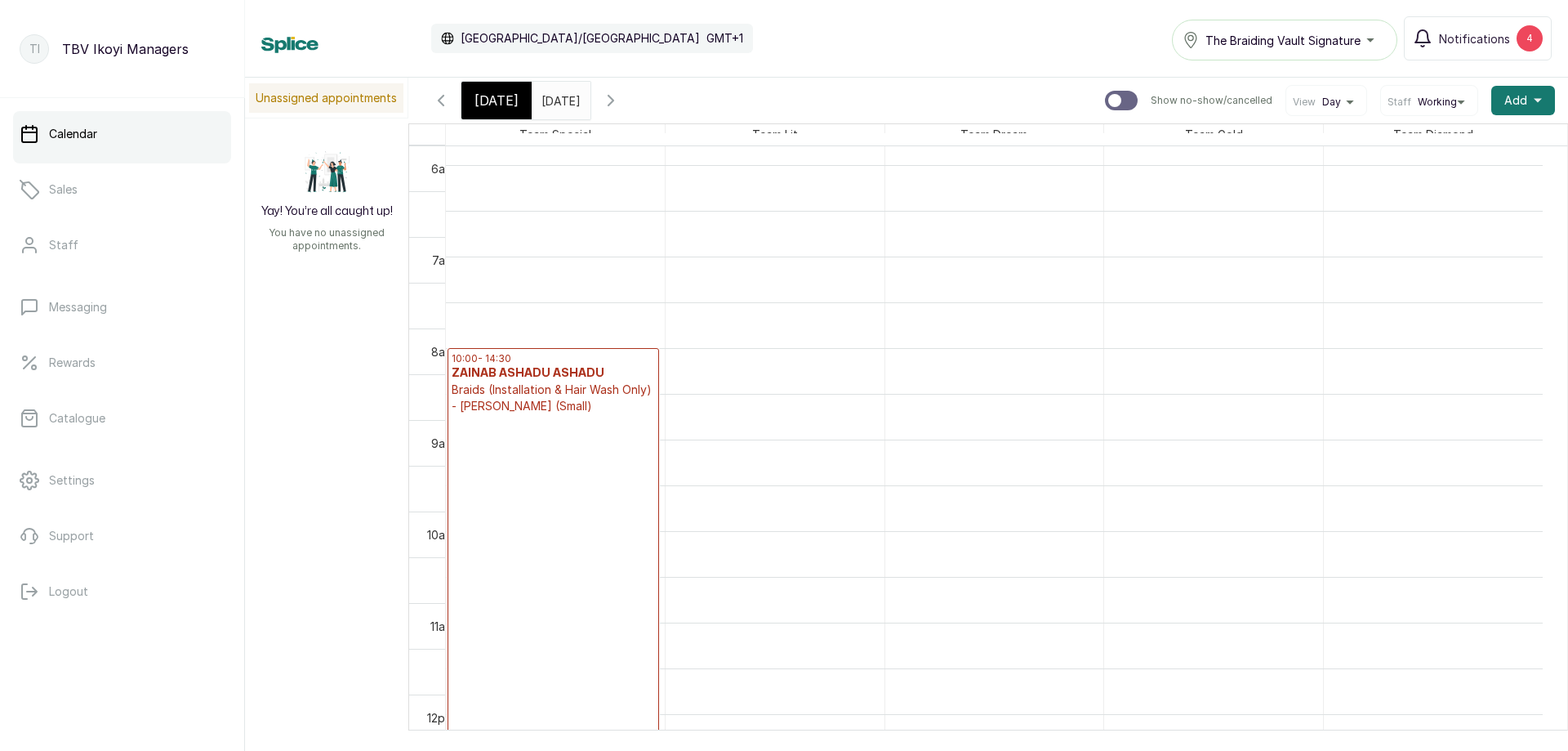
scroll to position [0, 0]
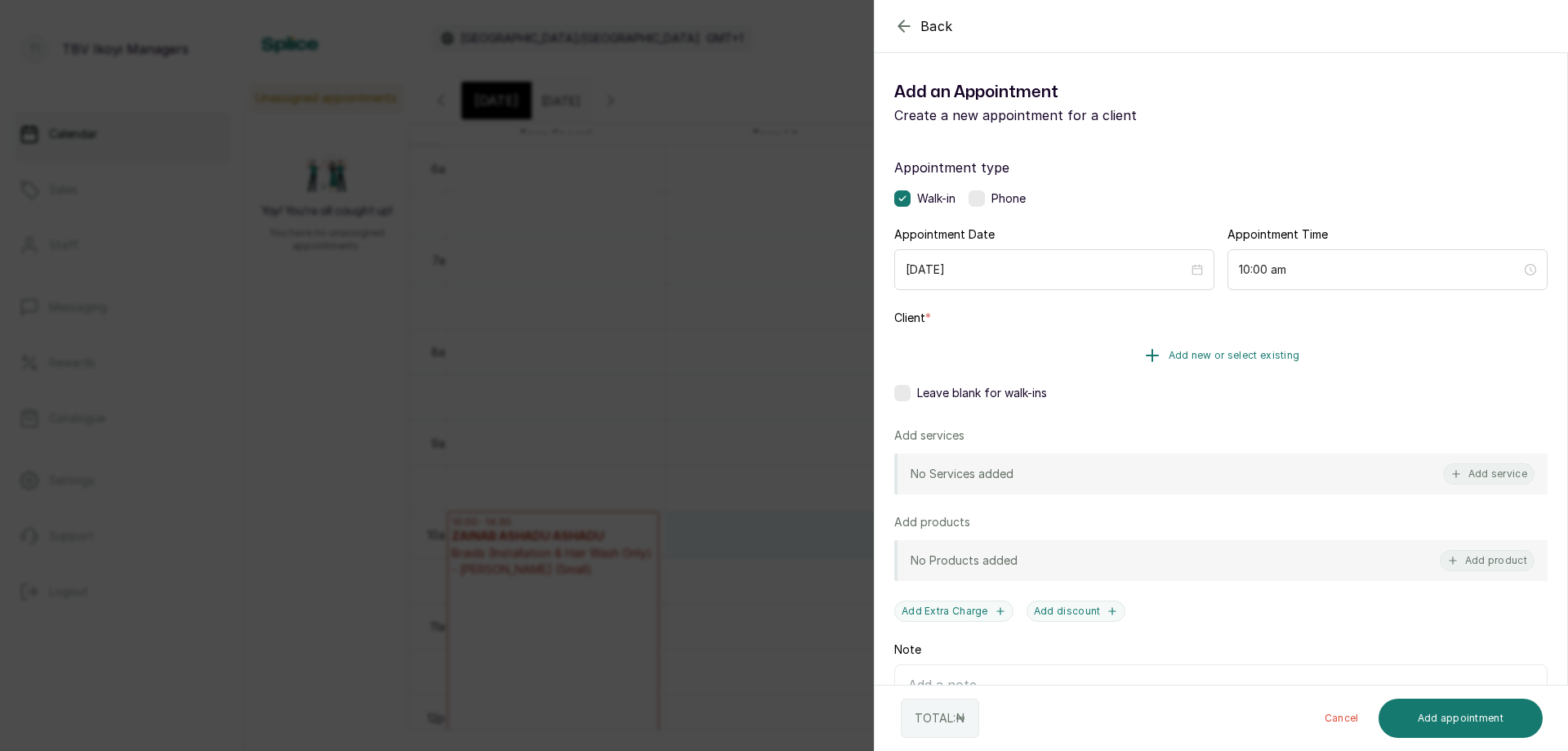
click at [1270, 345] on button "Add new or select existing" at bounding box center [1221, 355] width 653 height 46
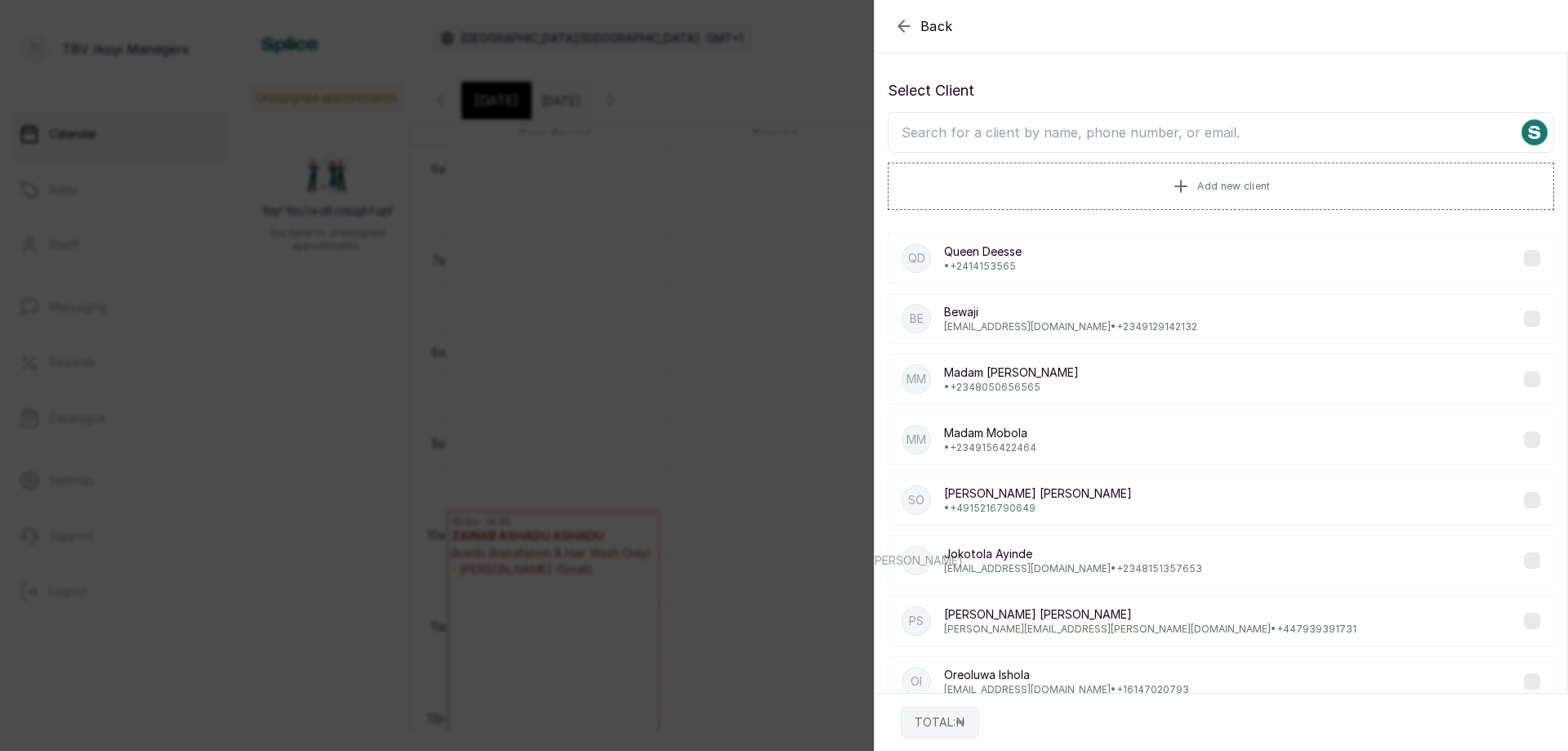
click at [1021, 125] on input "text" at bounding box center [1221, 132] width 667 height 41
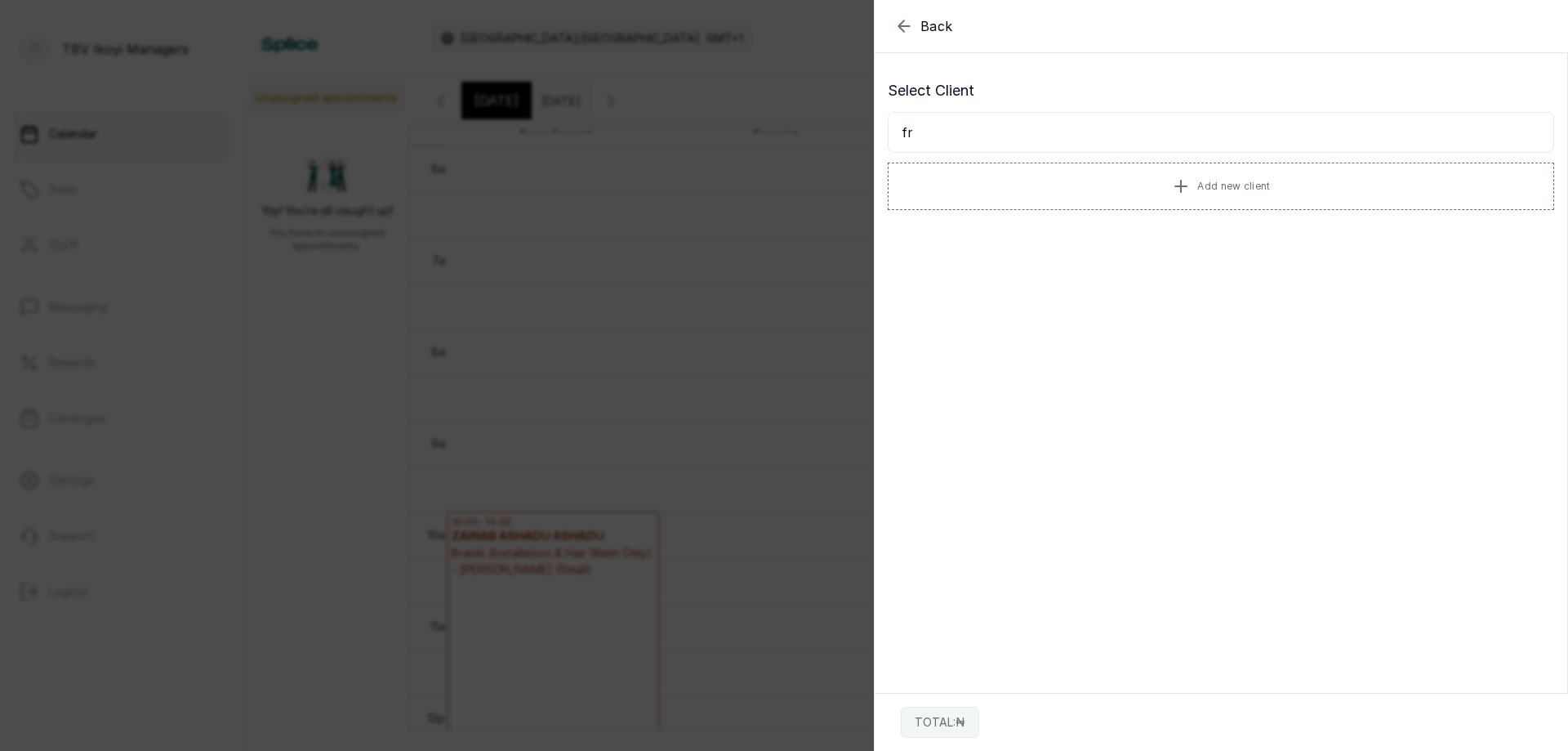
type input "f"
type input "k"
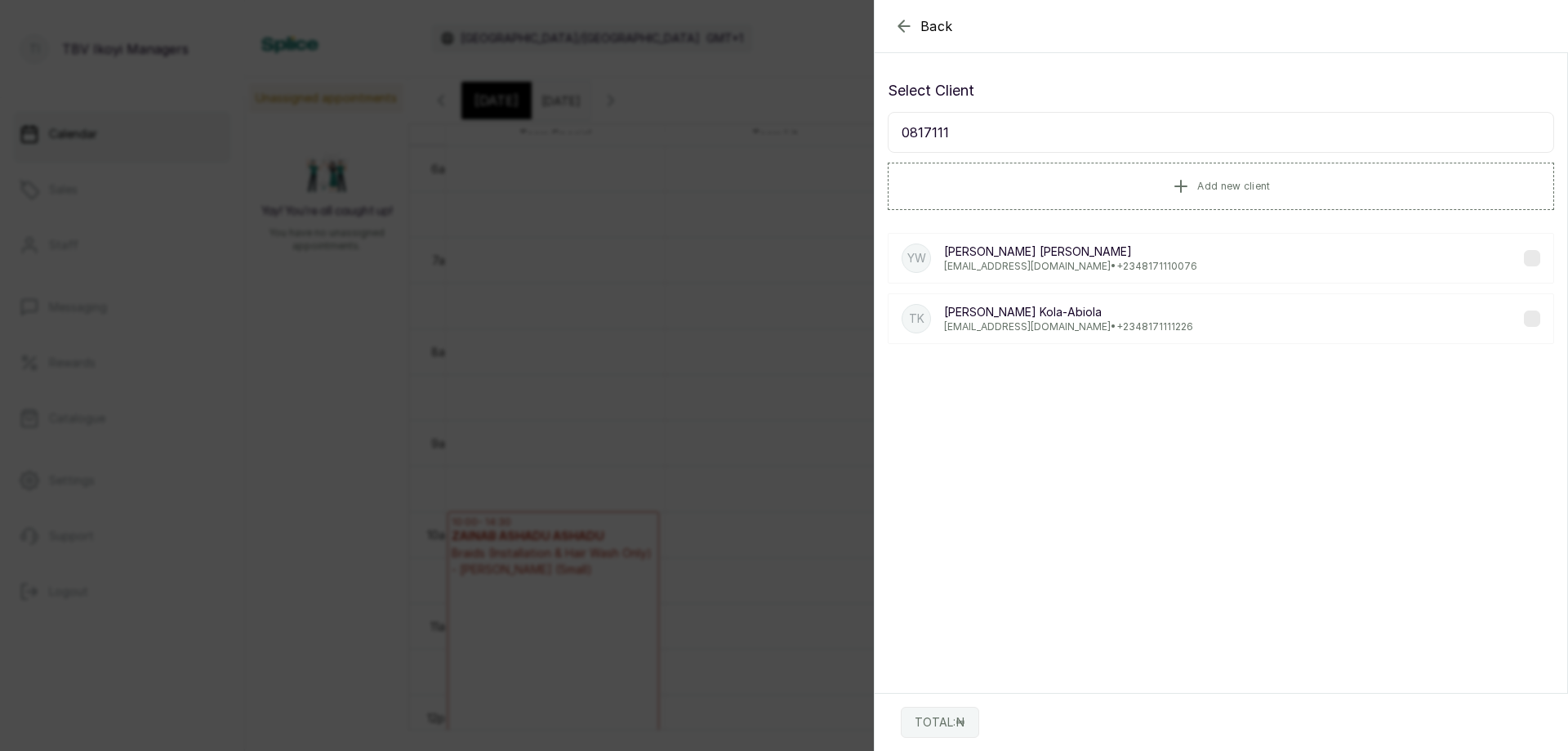
type input "0817111"
click at [1022, 318] on p "Tesnim Kola-[PERSON_NAME][GEOGRAPHIC_DATA]" at bounding box center [1069, 311] width 249 height 16
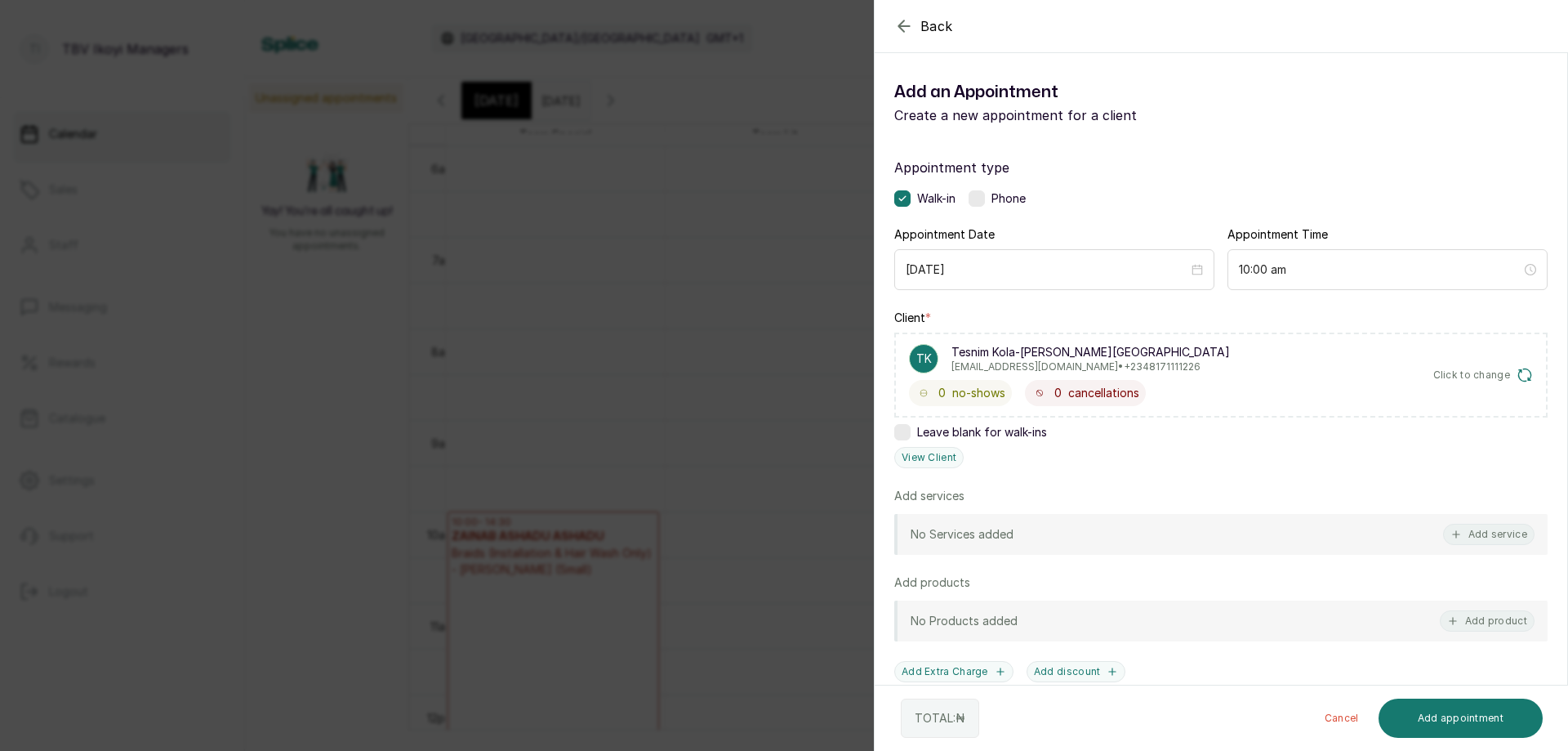
scroll to position [174, 0]
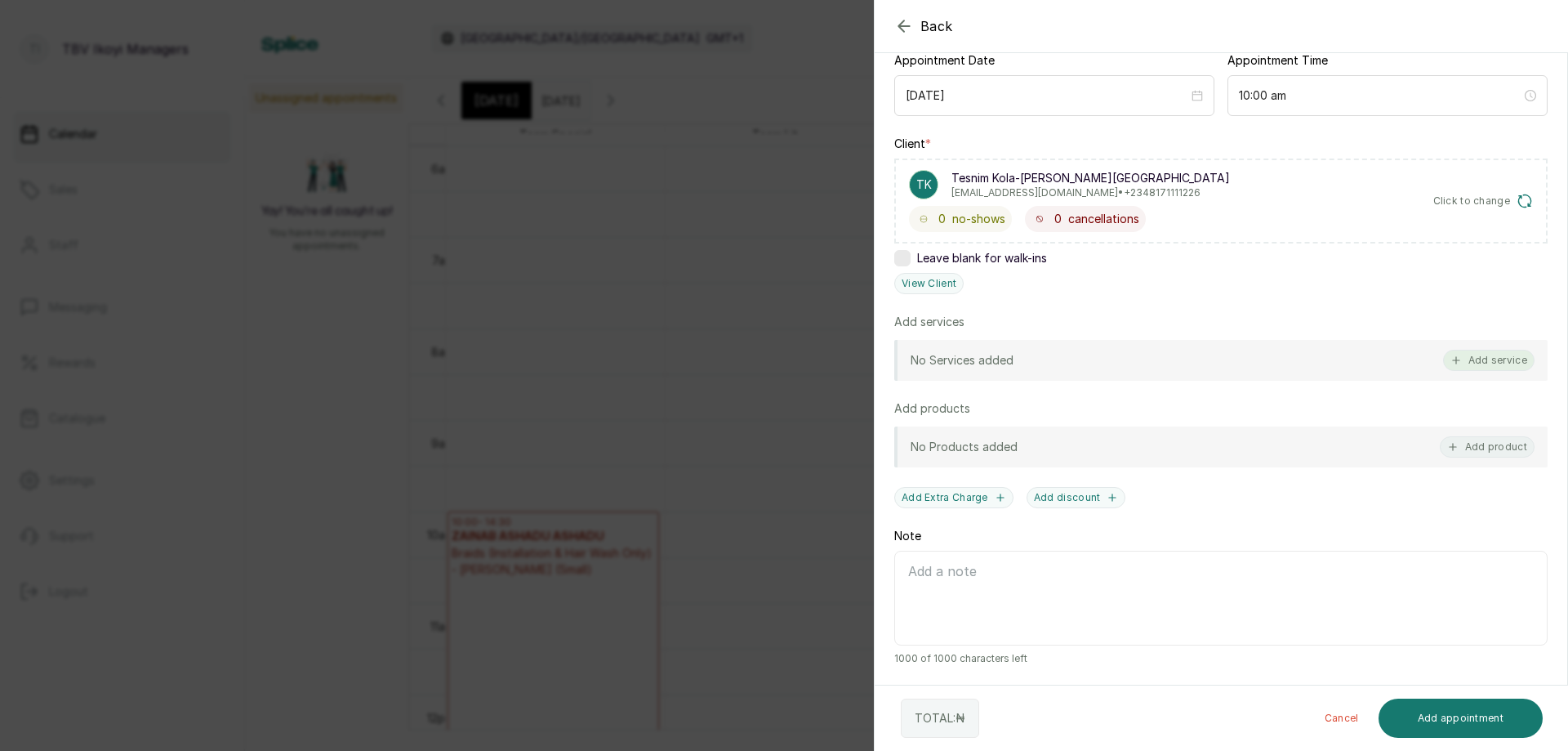
click at [1488, 363] on button "Add service" at bounding box center [1489, 360] width 92 height 21
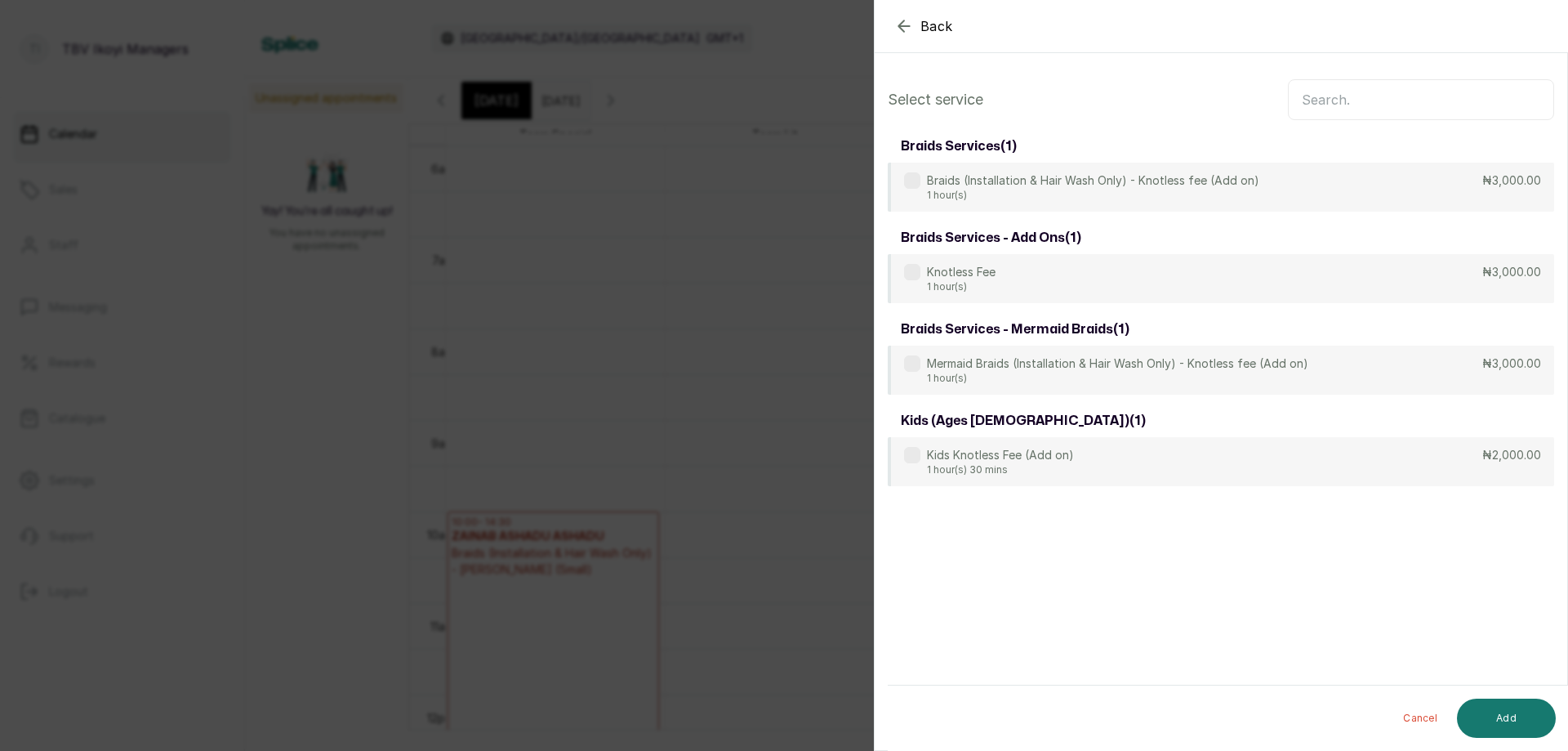
scroll to position [0, 0]
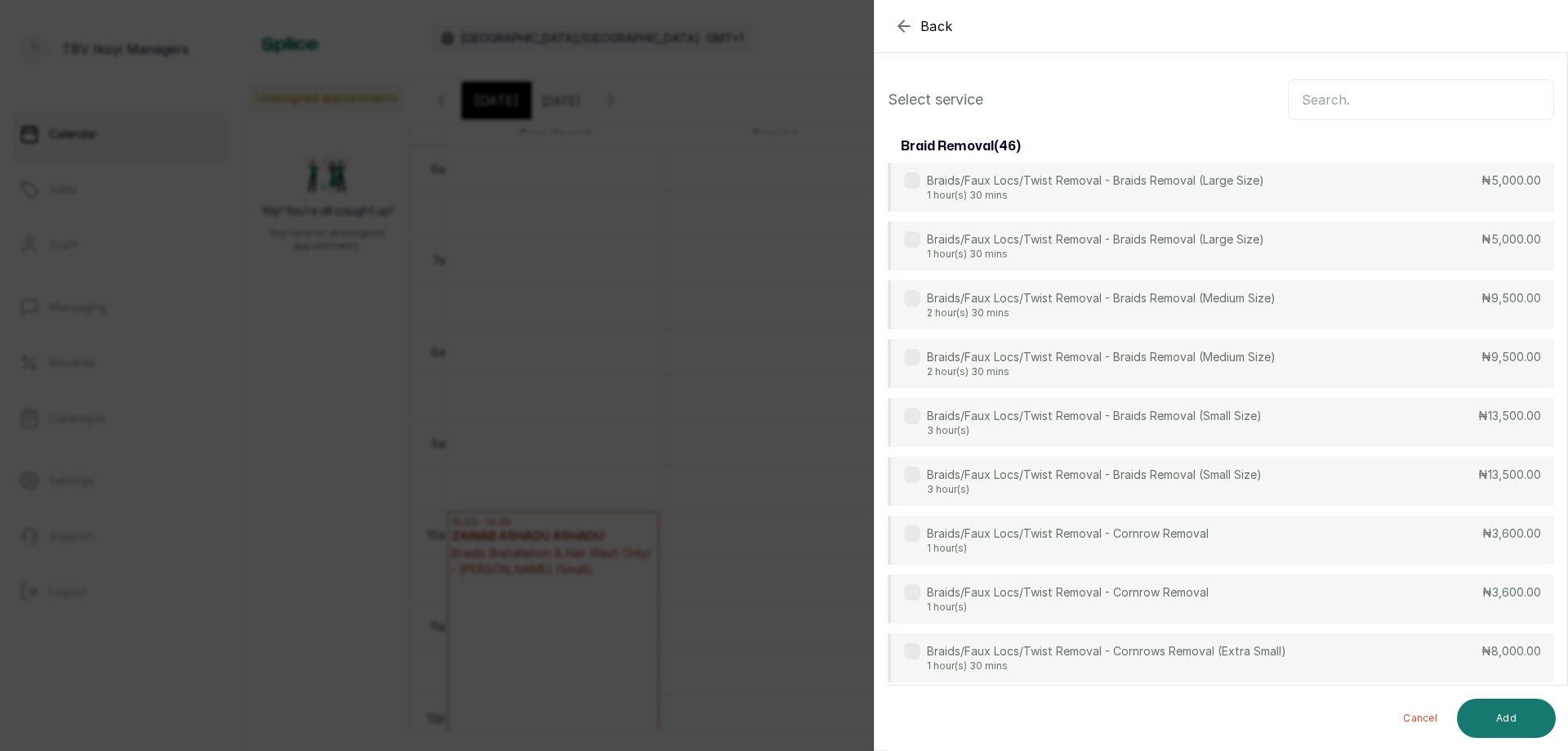
click at [1352, 102] on input "text" at bounding box center [1421, 100] width 266 height 41
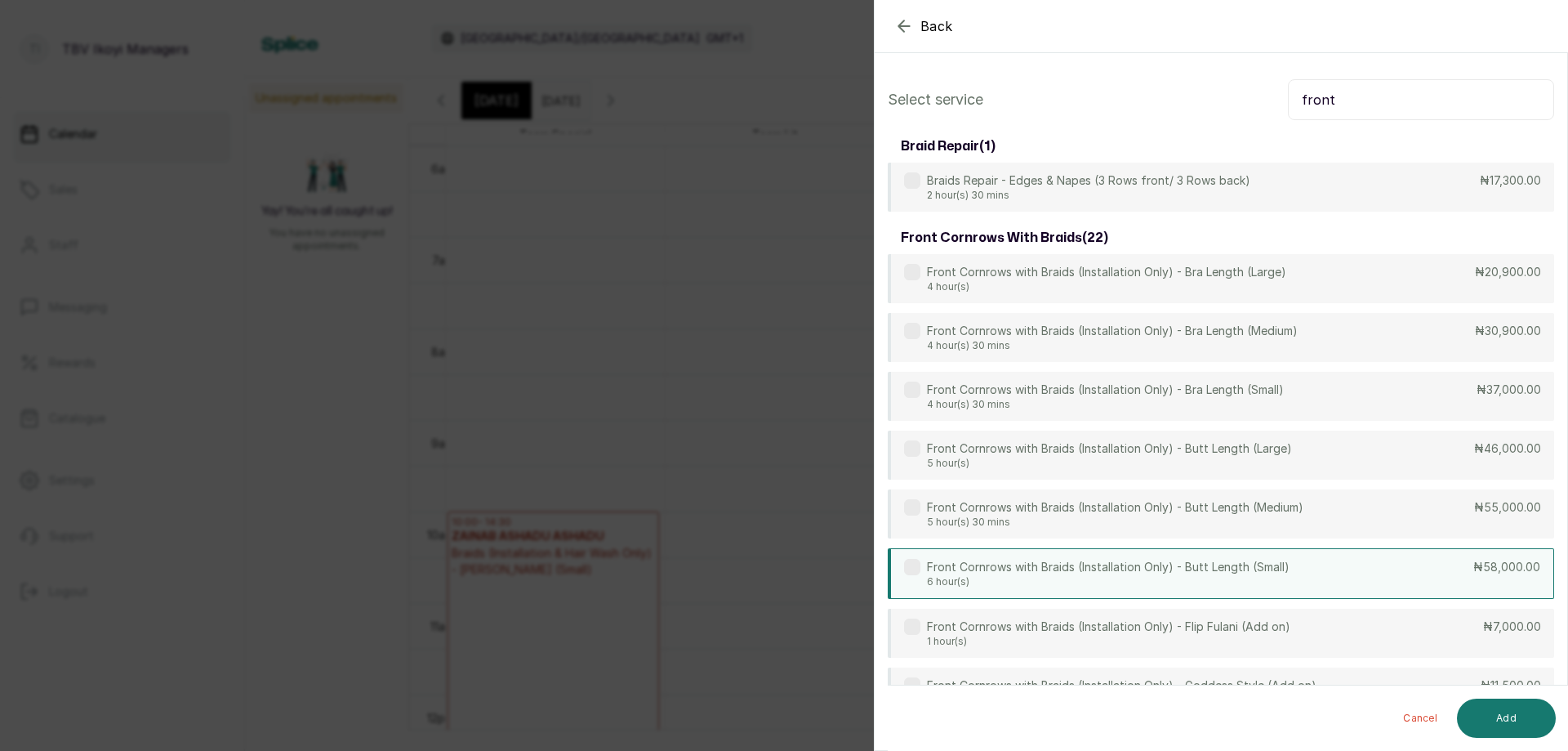
scroll to position [81, 0]
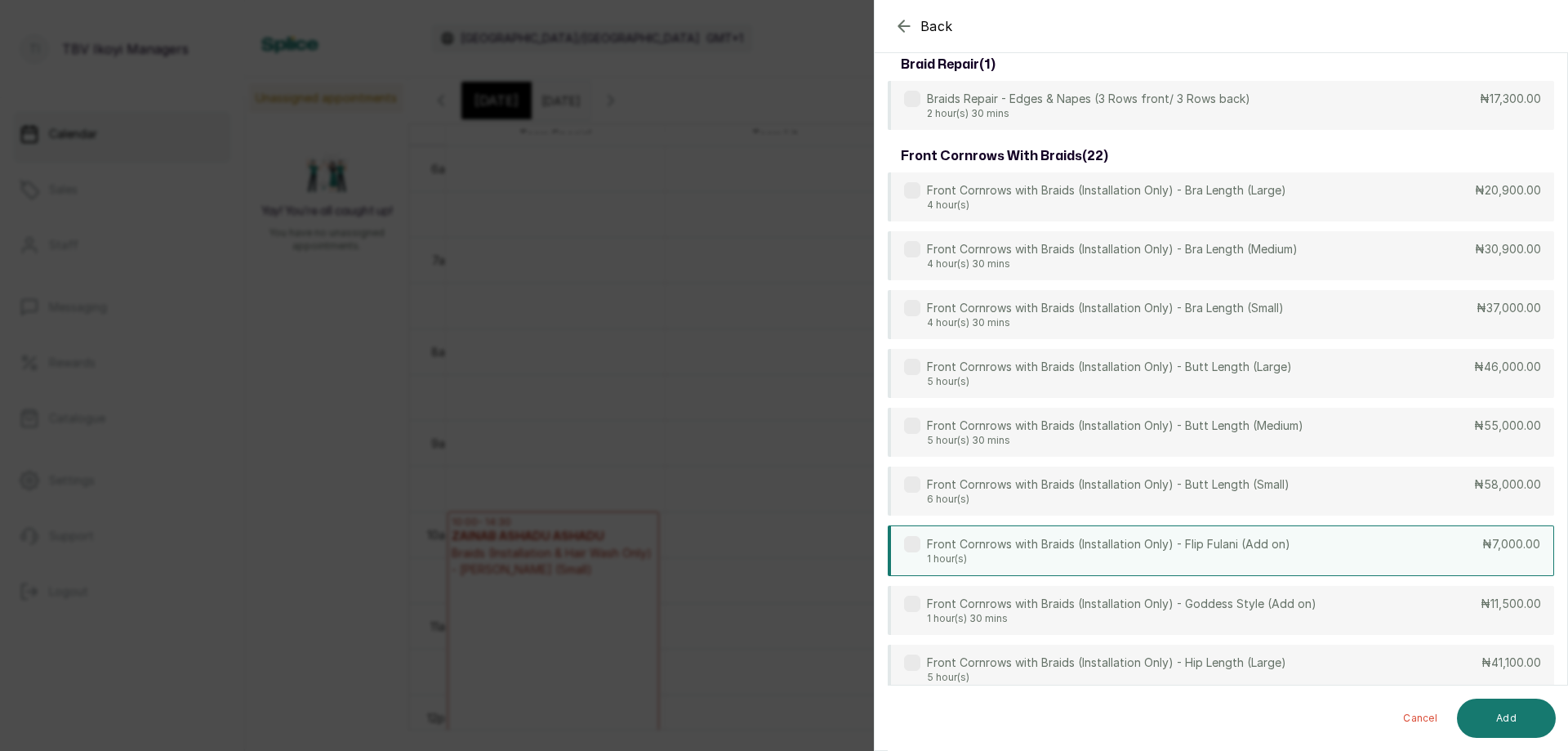
type input "front"
click at [1161, 554] on p "1 hour(s)" at bounding box center [1109, 559] width 364 height 13
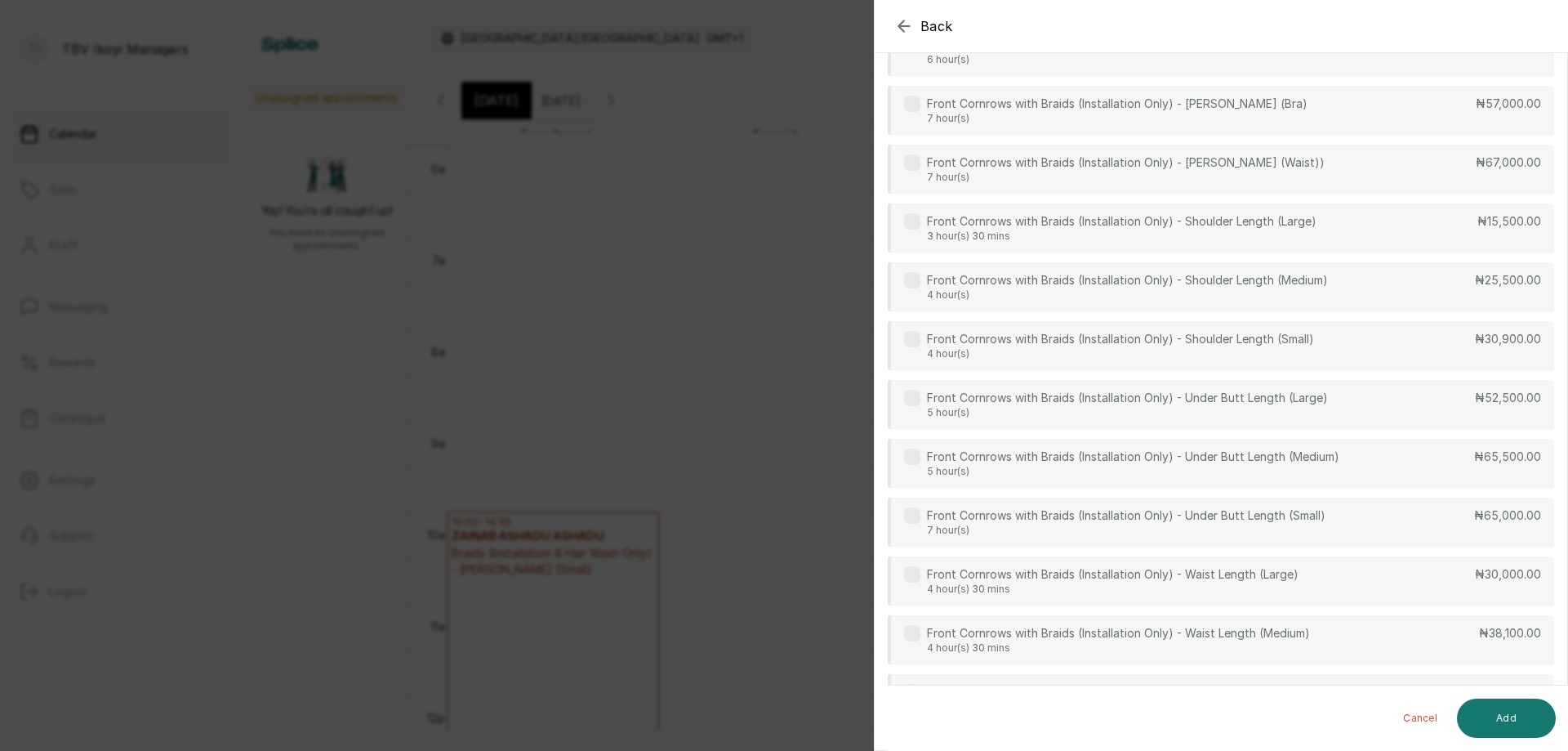
scroll to position [980, 0]
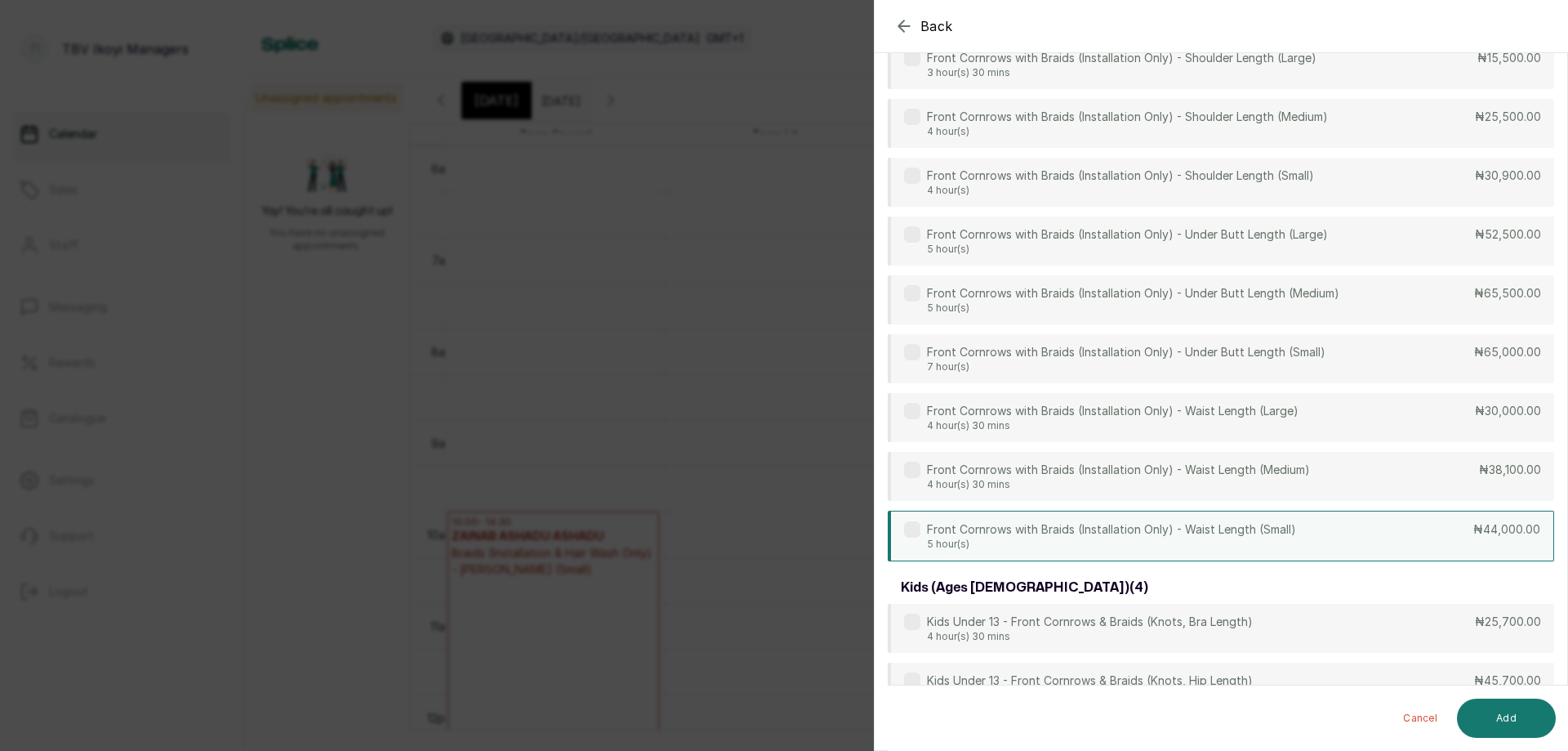
click at [1179, 518] on div "Front Cornrows with Braids (Installation Only) - Waist Length (Small) 5 hour(s)…" at bounding box center [1221, 535] width 667 height 51
click at [1488, 723] on button "Add" at bounding box center [1506, 717] width 99 height 39
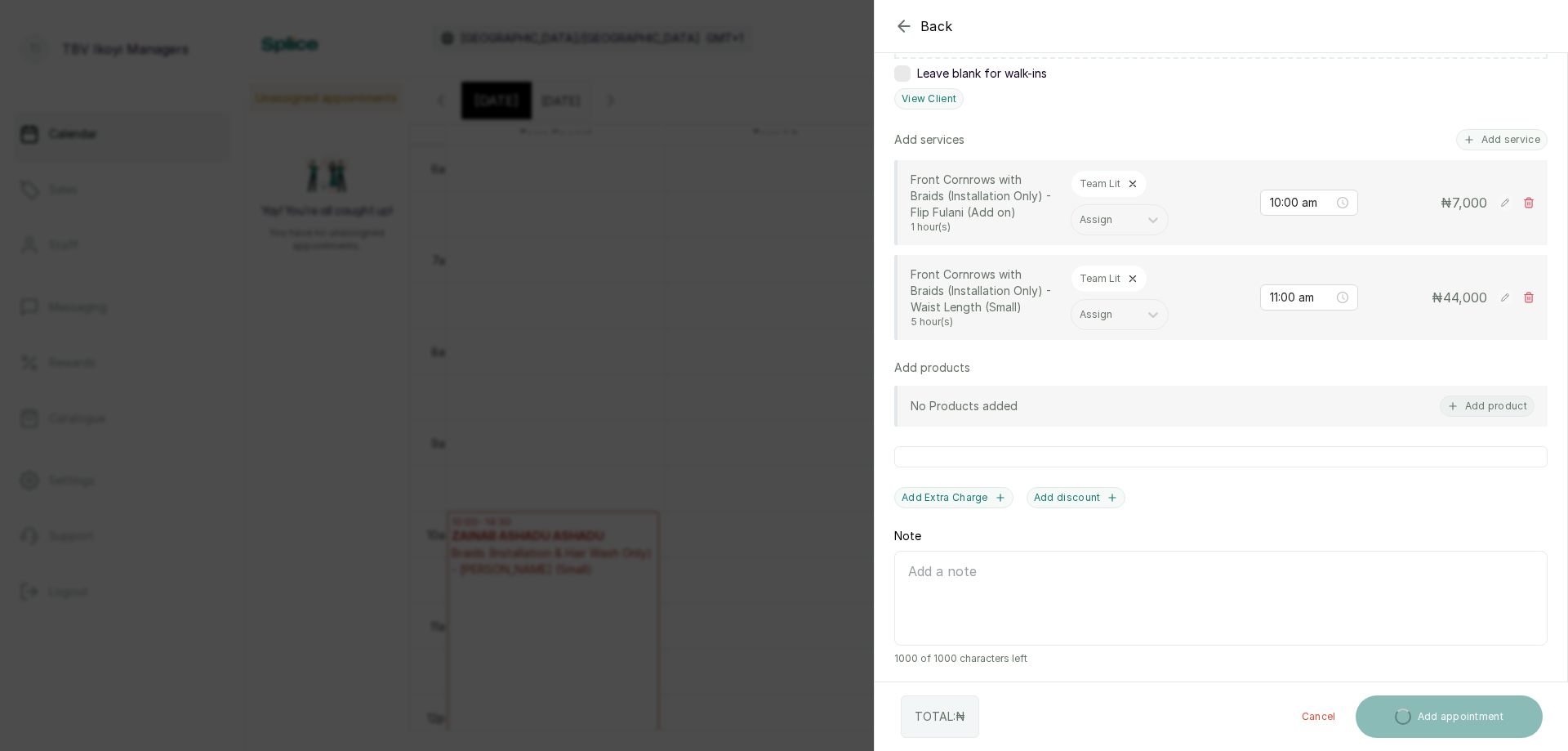
scroll to position [358, 0]
click at [1269, 304] on input "11:00 am" at bounding box center [1302, 297] width 65 height 18
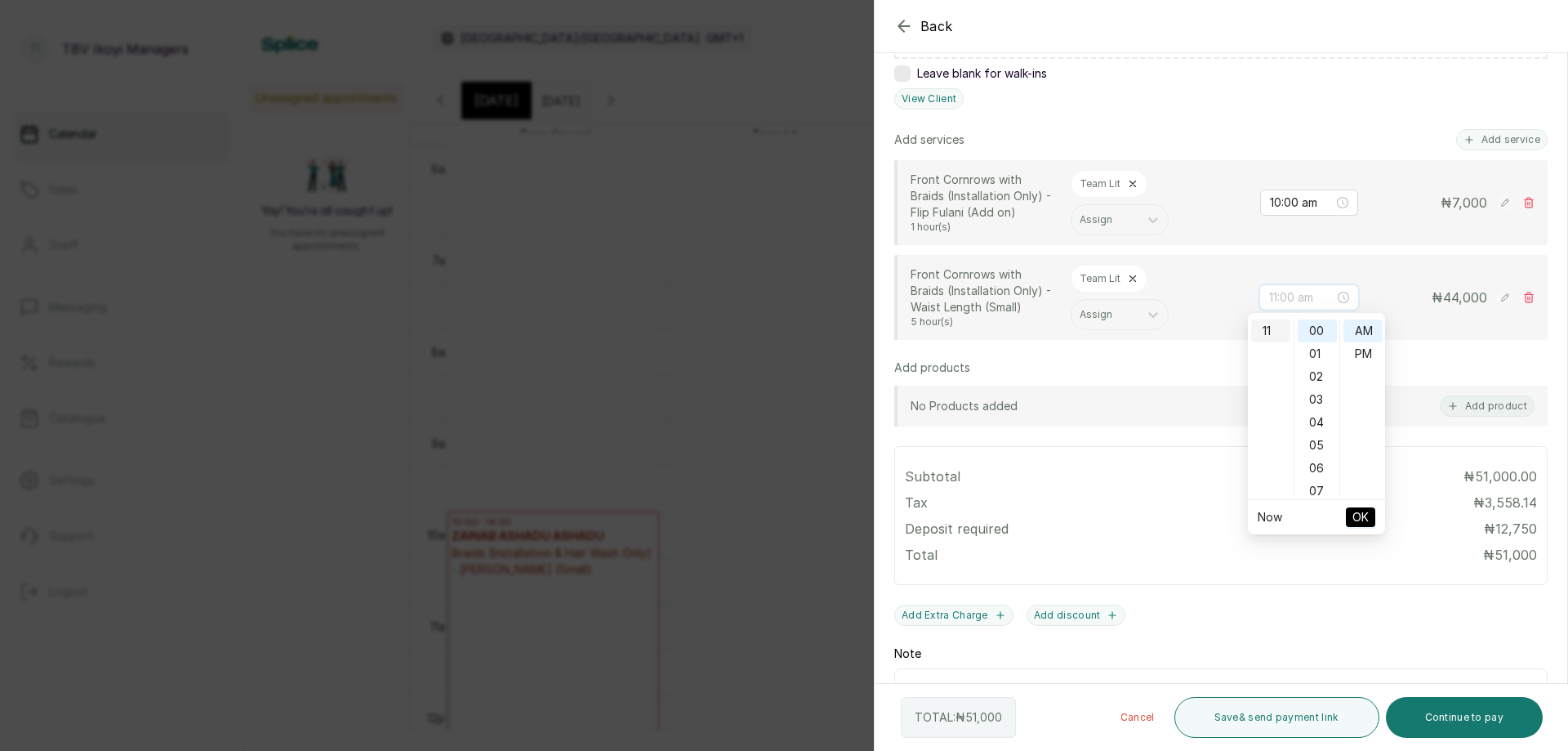
scroll to position [170, 0]
click at [1274, 388] on div "10" at bounding box center [1271, 390] width 39 height 23
type input "10:00 am"
click at [1367, 523] on span "OK" at bounding box center [1360, 517] width 16 height 31
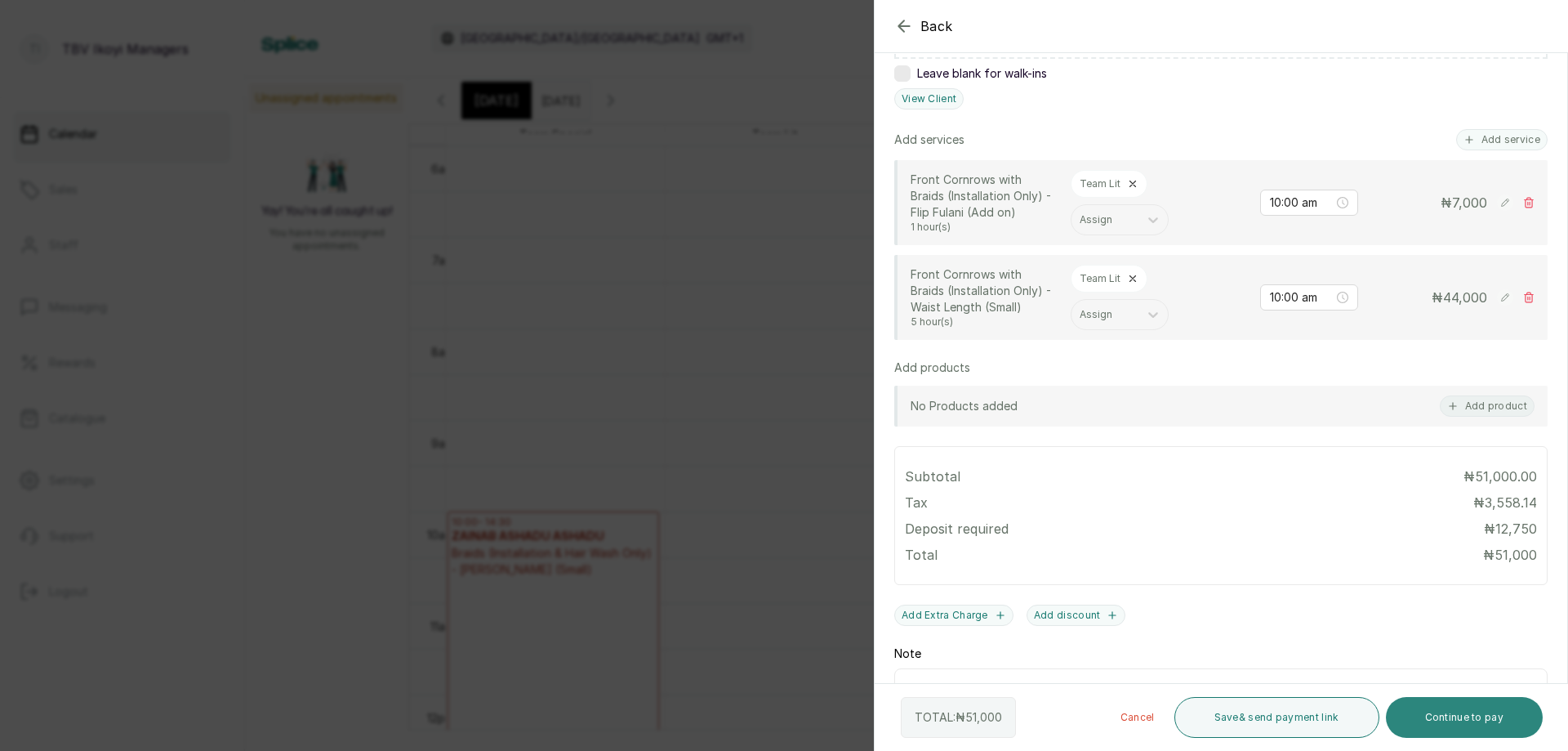
click at [1419, 721] on button "Continue to pay" at bounding box center [1465, 717] width 158 height 41
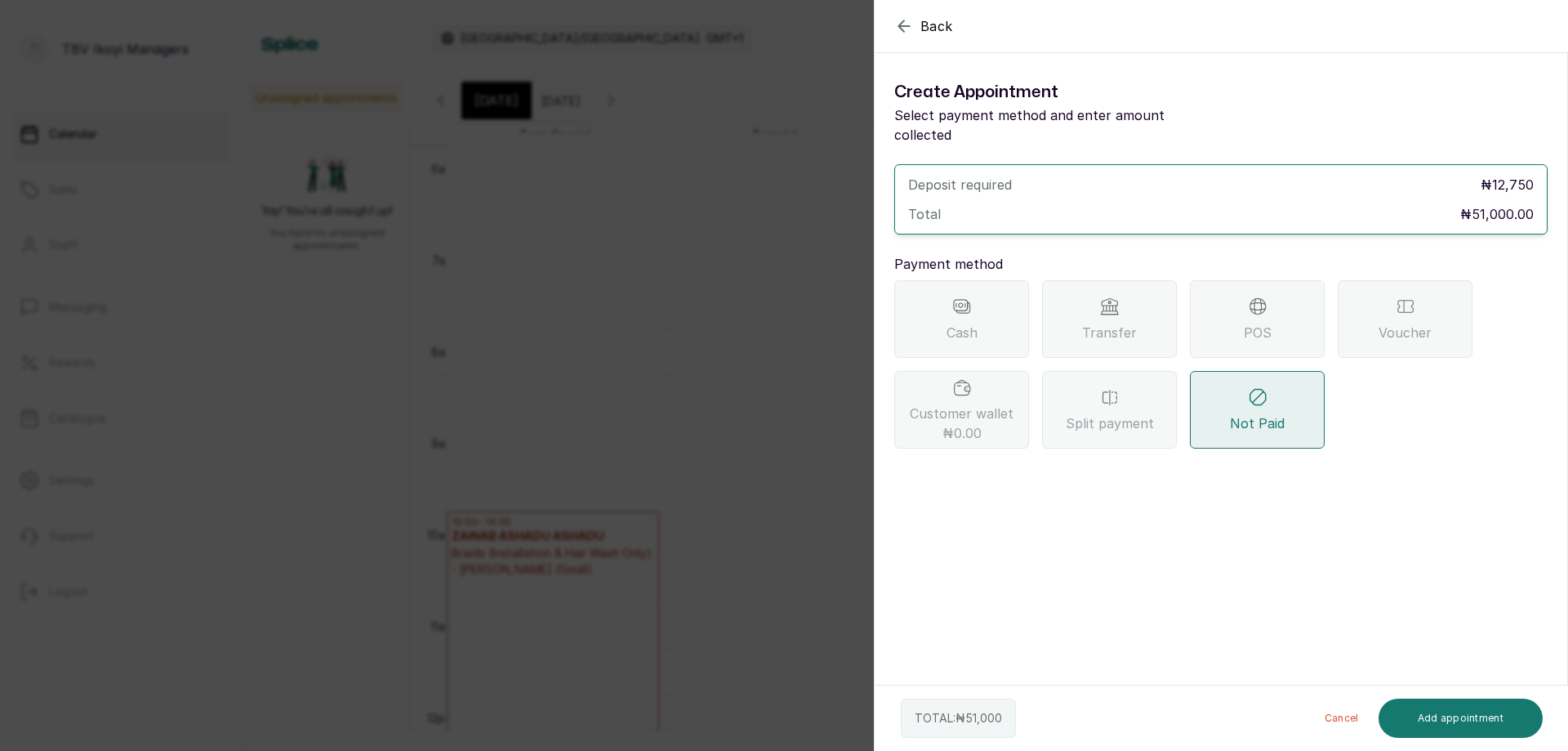
click at [1129, 329] on div "Transfer" at bounding box center [1109, 319] width 135 height 78
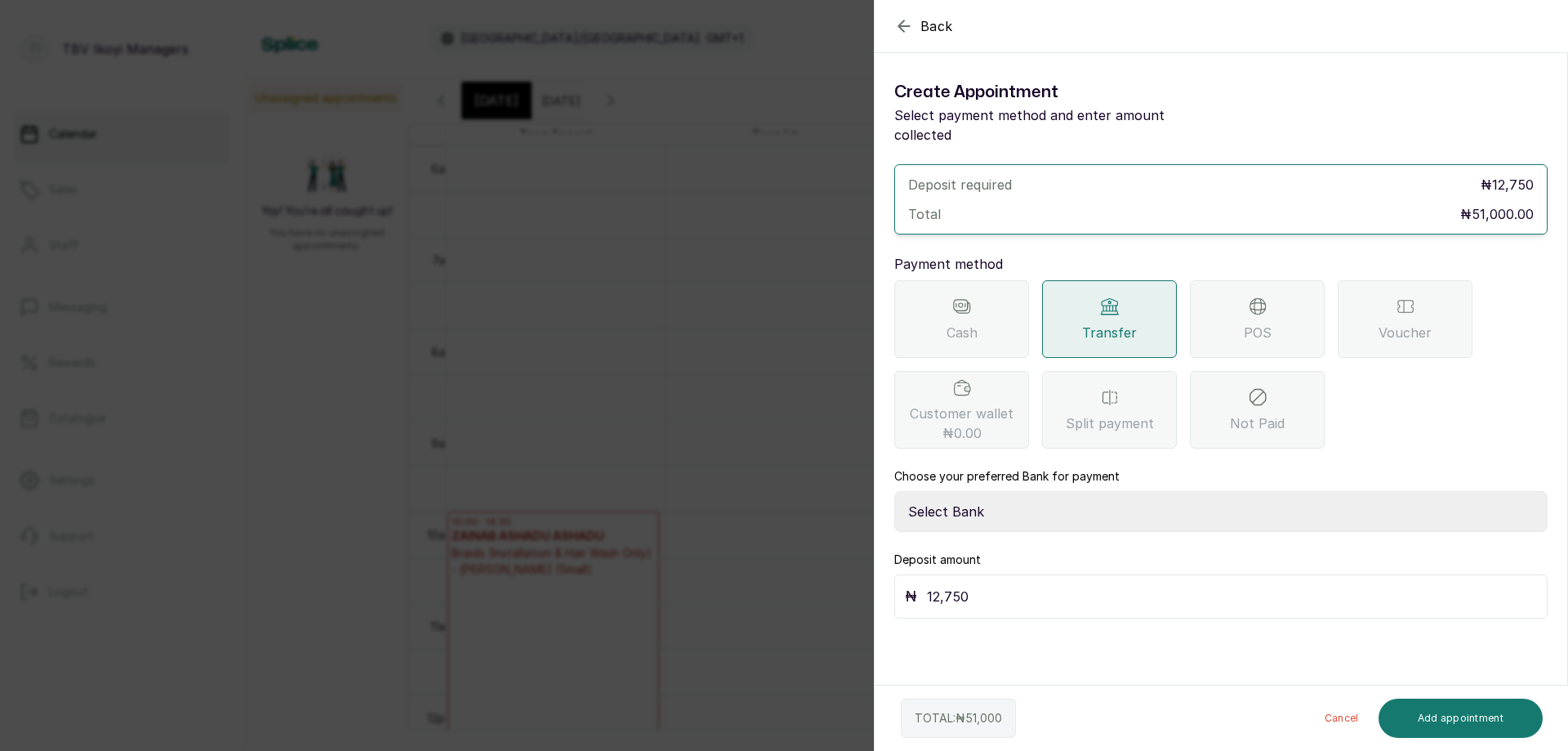
click at [1065, 500] on select "Select Bank TRACTION/TBV IKOYI Paystack-Titan AJSKYLAR LTD - TBV IKOYI Providus…" at bounding box center [1221, 512] width 653 height 41
select select "37460b99-c85c-4cd3-891f-592518af968d"
click at [895, 491] on select "Select Bank TRACTION/TBV IKOYI Paystack-Titan AJSKYLAR LTD - TBV IKOYI Providus…" at bounding box center [1221, 512] width 653 height 41
click at [1021, 585] on input "12,750" at bounding box center [1232, 597] width 610 height 23
type input "1"
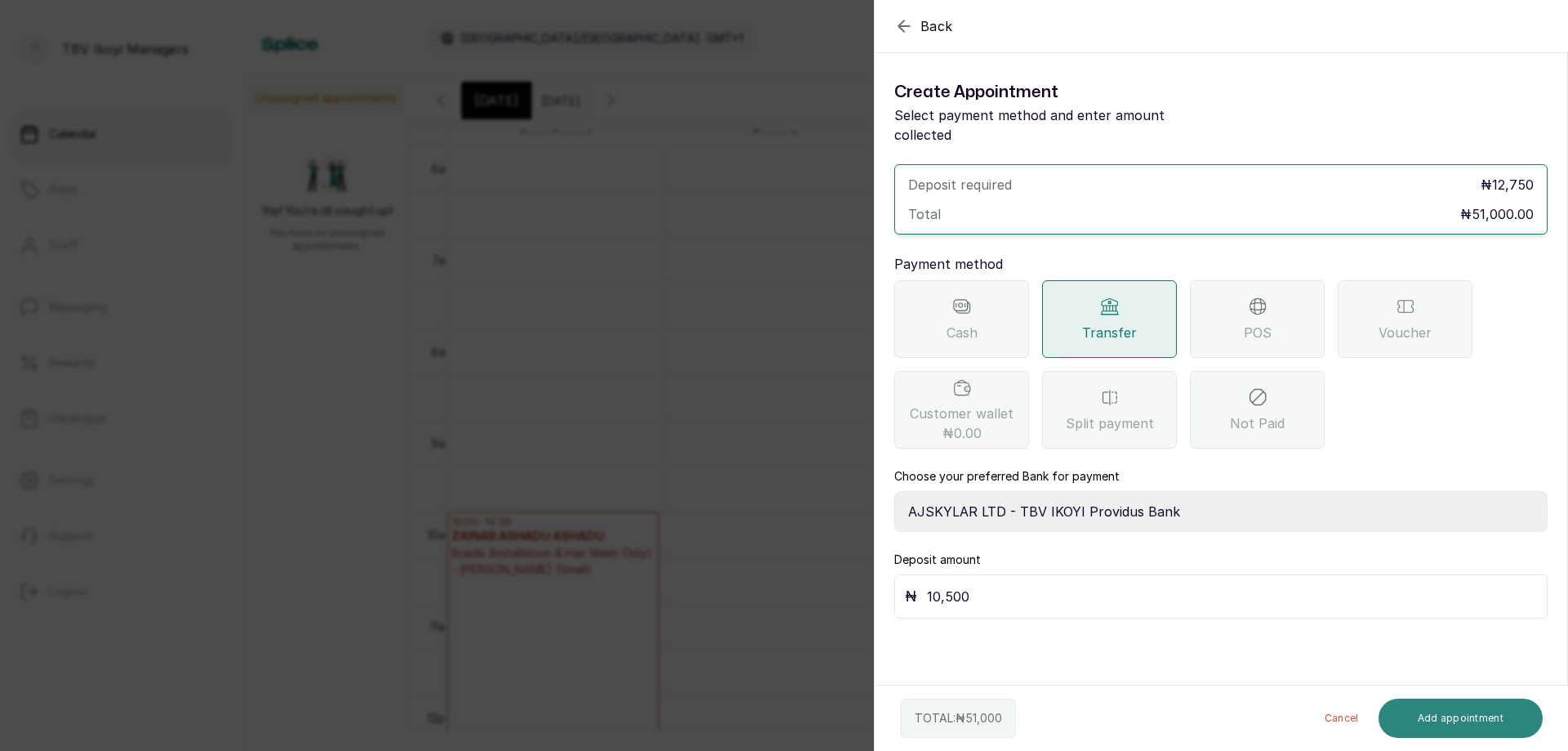
type input "10,500"
click at [1473, 710] on button "Add appointment" at bounding box center [1462, 717] width 165 height 39
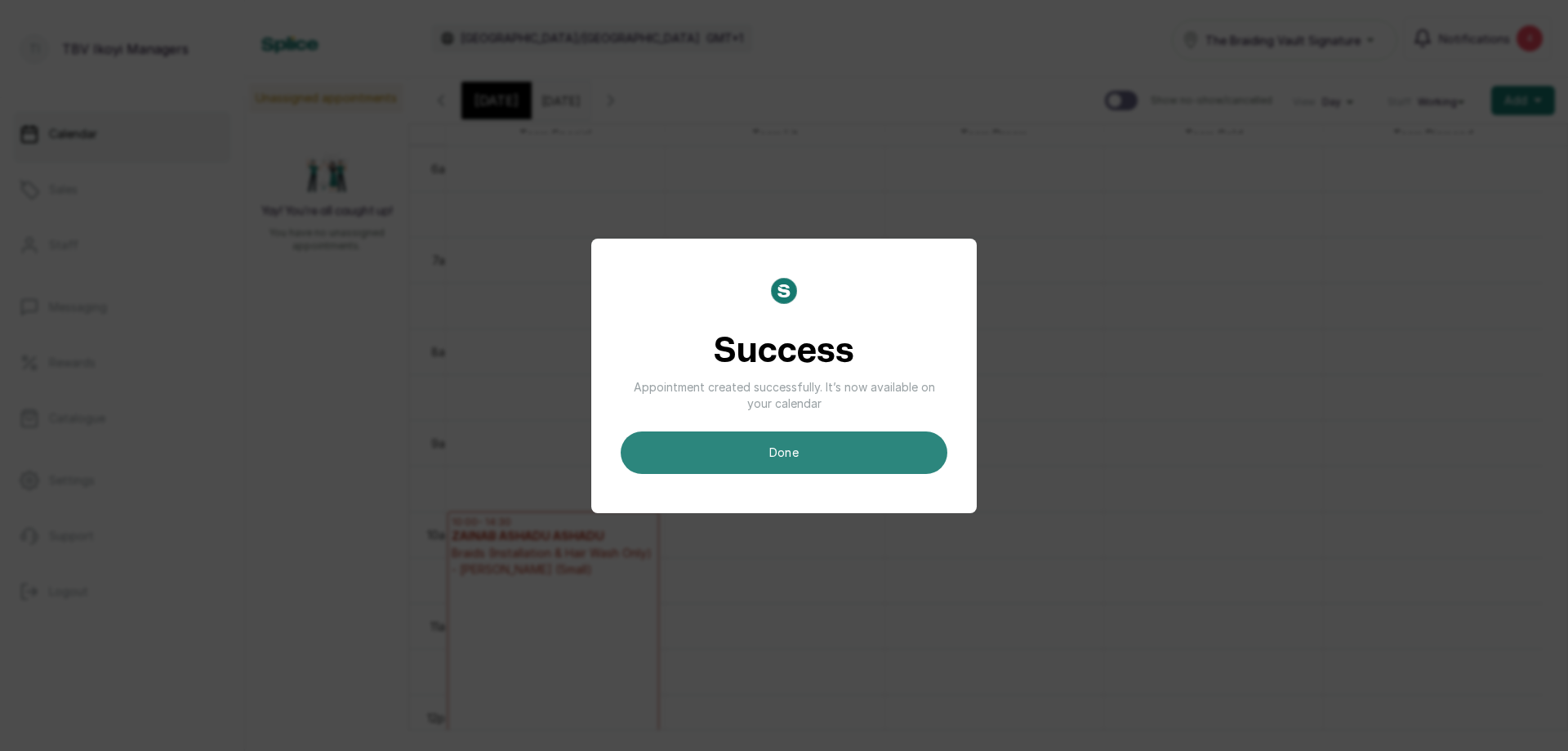
click at [907, 457] on button "done" at bounding box center [784, 452] width 327 height 42
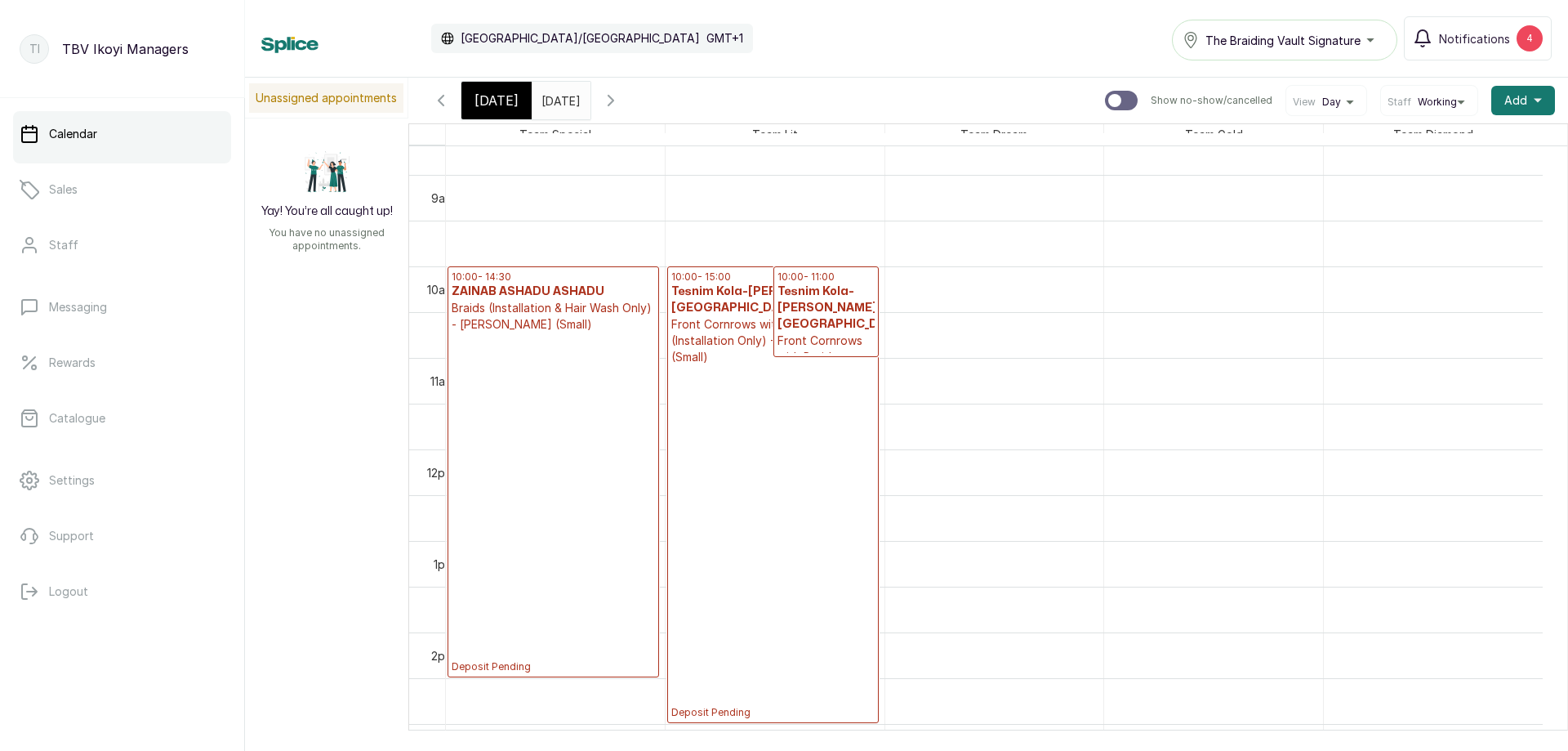
scroll to position [550, 0]
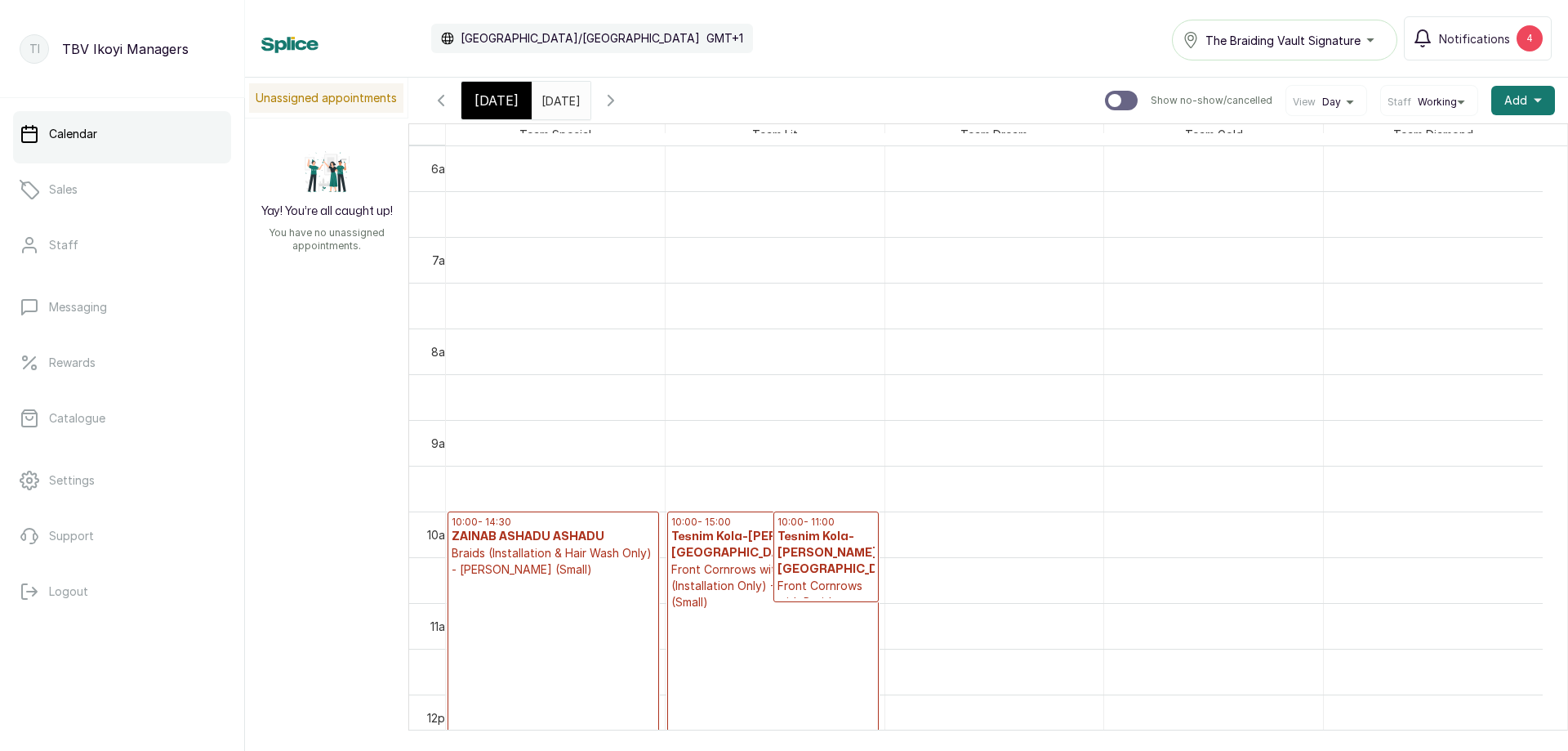
click at [507, 108] on span "[DATE]" at bounding box center [496, 101] width 44 height 19
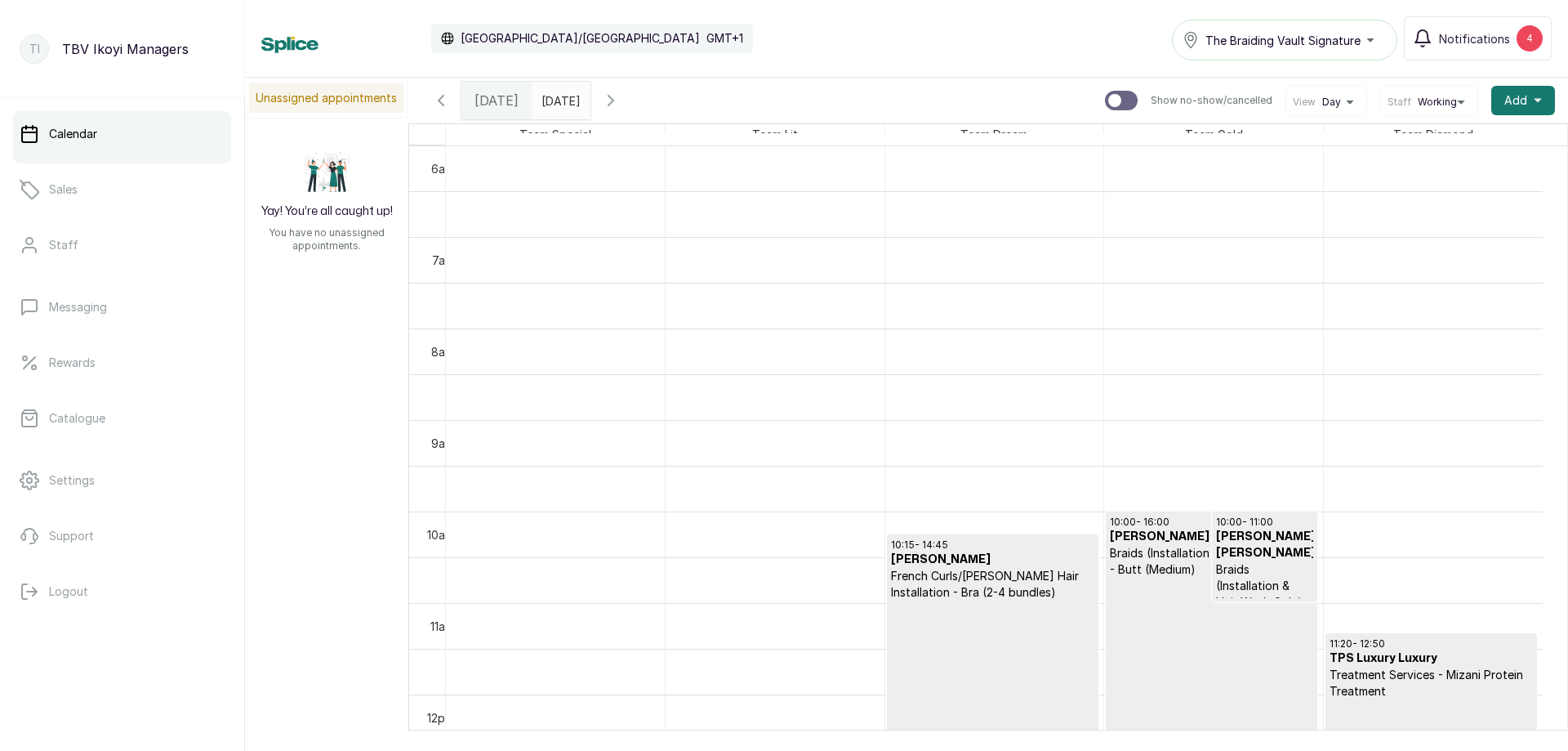
scroll to position [1040, 0]
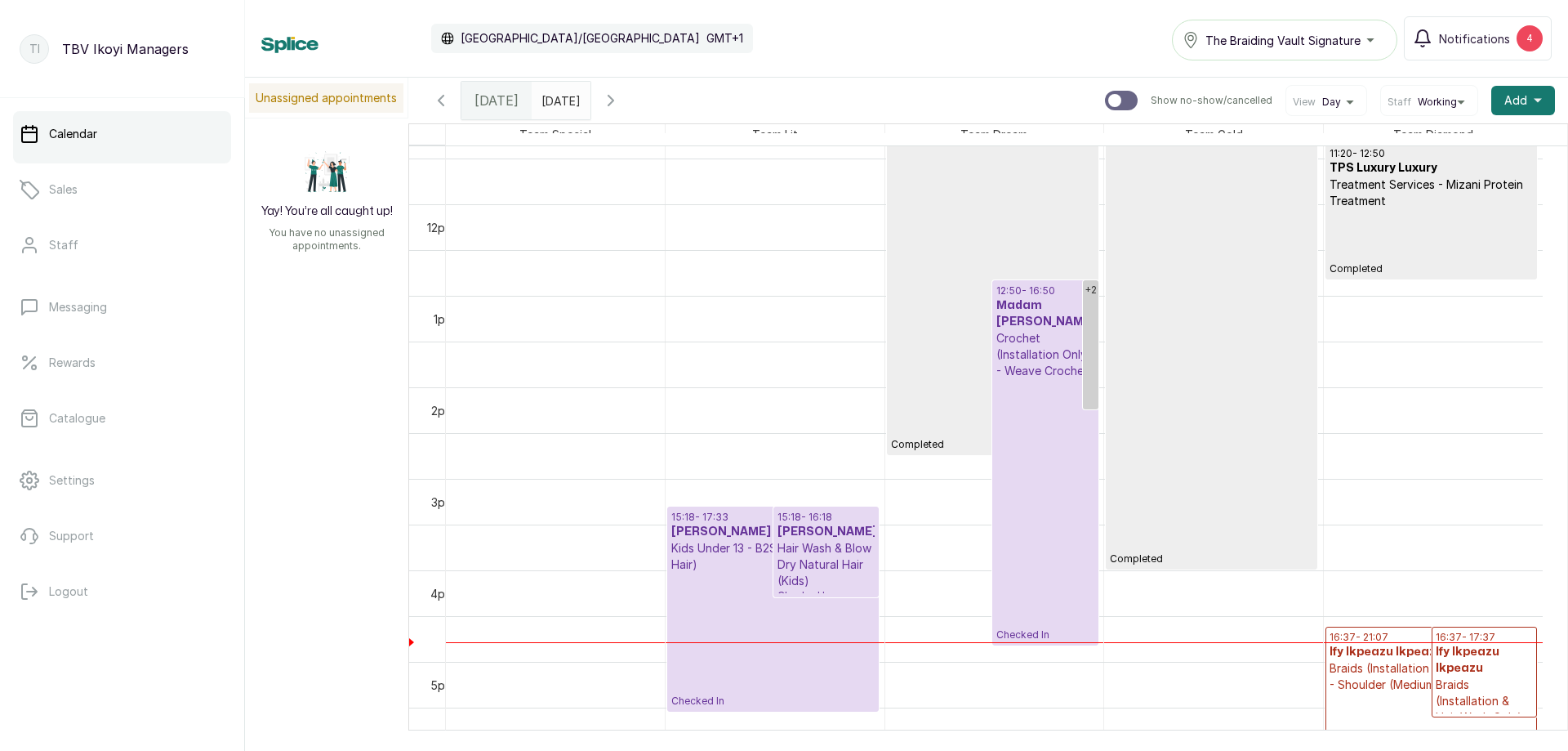
click at [1030, 379] on p "Checked In" at bounding box center [1044, 511] width 97 height 262
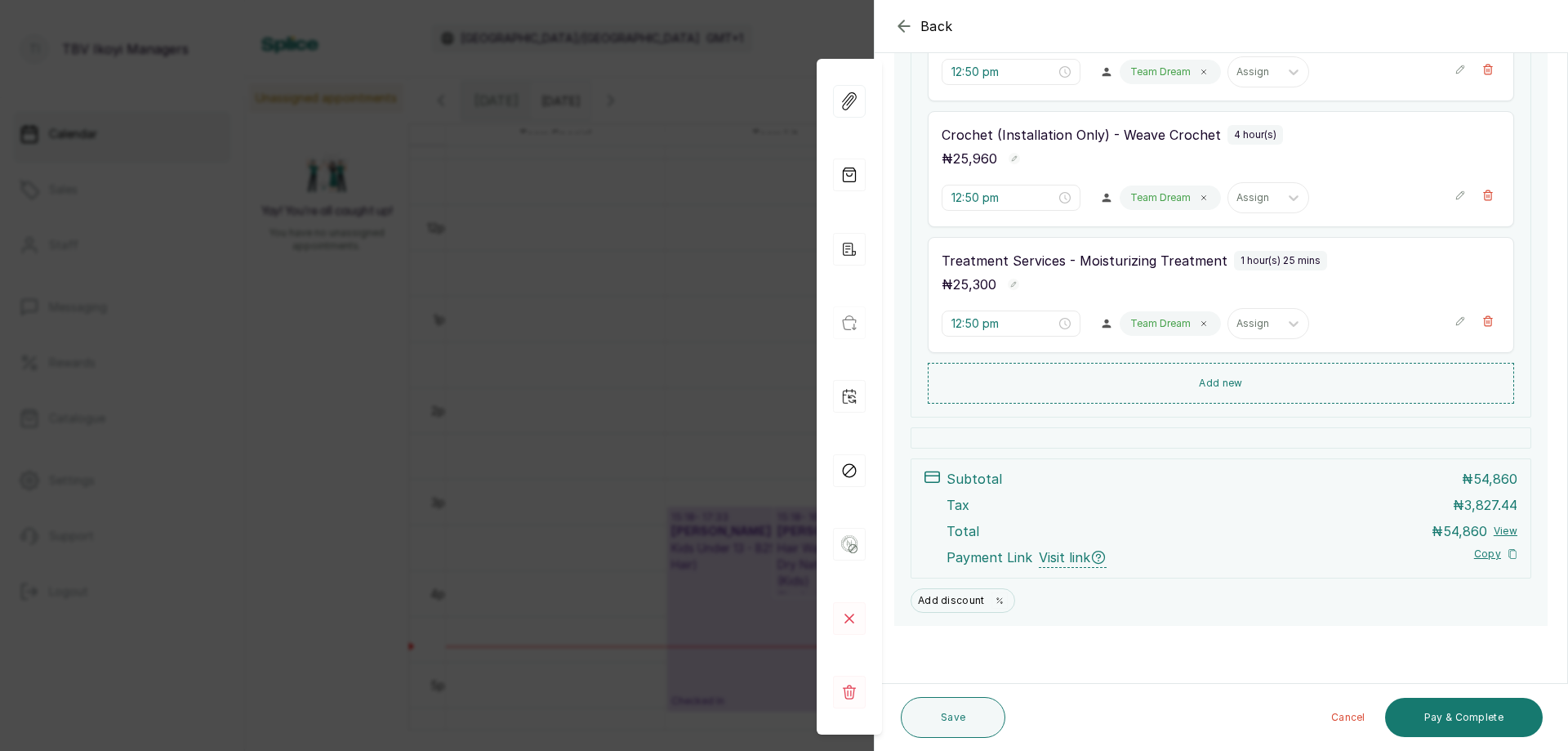
scroll to position [353, 0]
click at [902, 28] on icon "button" at bounding box center [904, 26] width 19 height 19
click at [902, 28] on div "Calendar [GEOGRAPHIC_DATA]/[GEOGRAPHIC_DATA] GMT+1 The Braiding Vault Signature…" at bounding box center [906, 38] width 1290 height 44
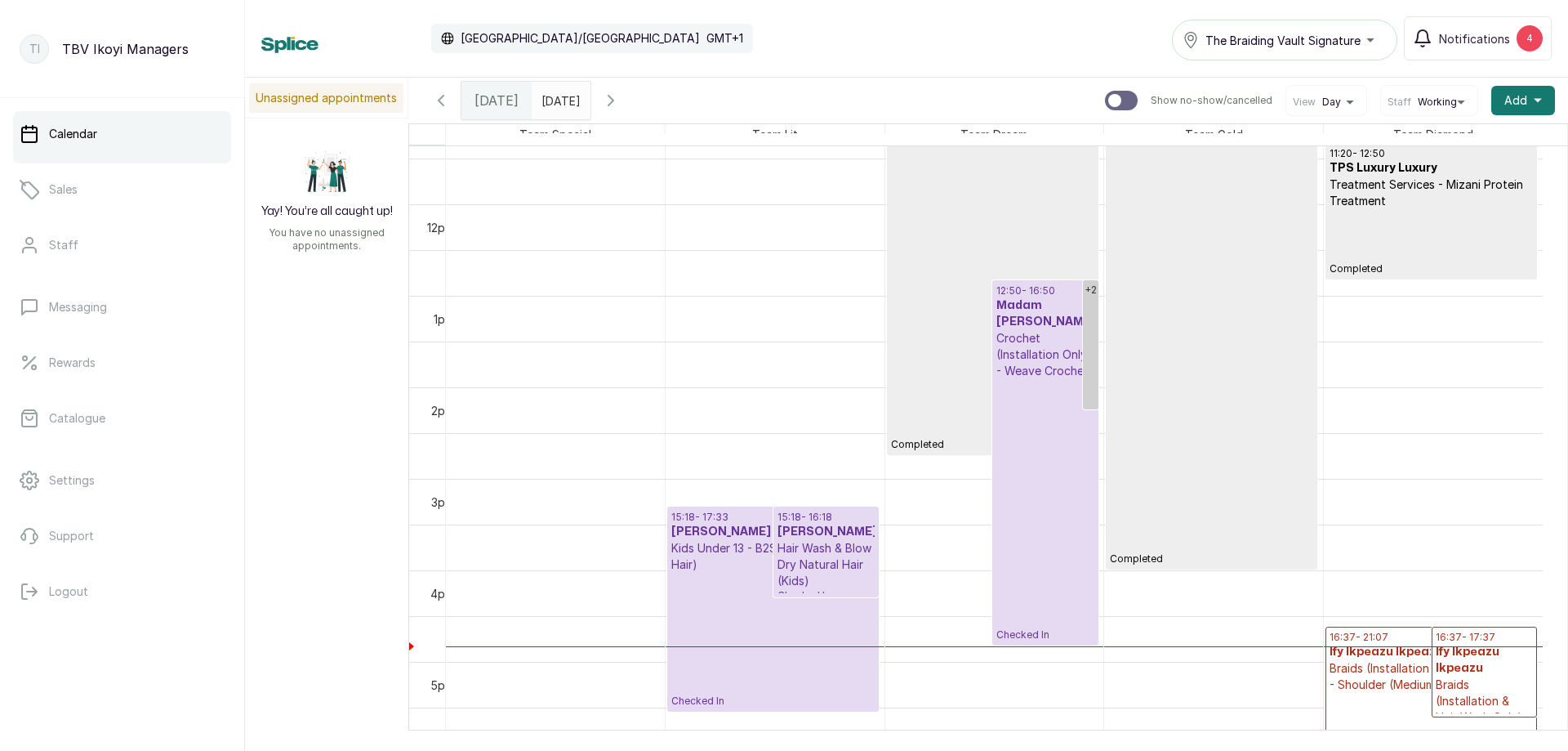
click at [742, 619] on p "Checked In" at bounding box center [773, 640] width 203 height 135
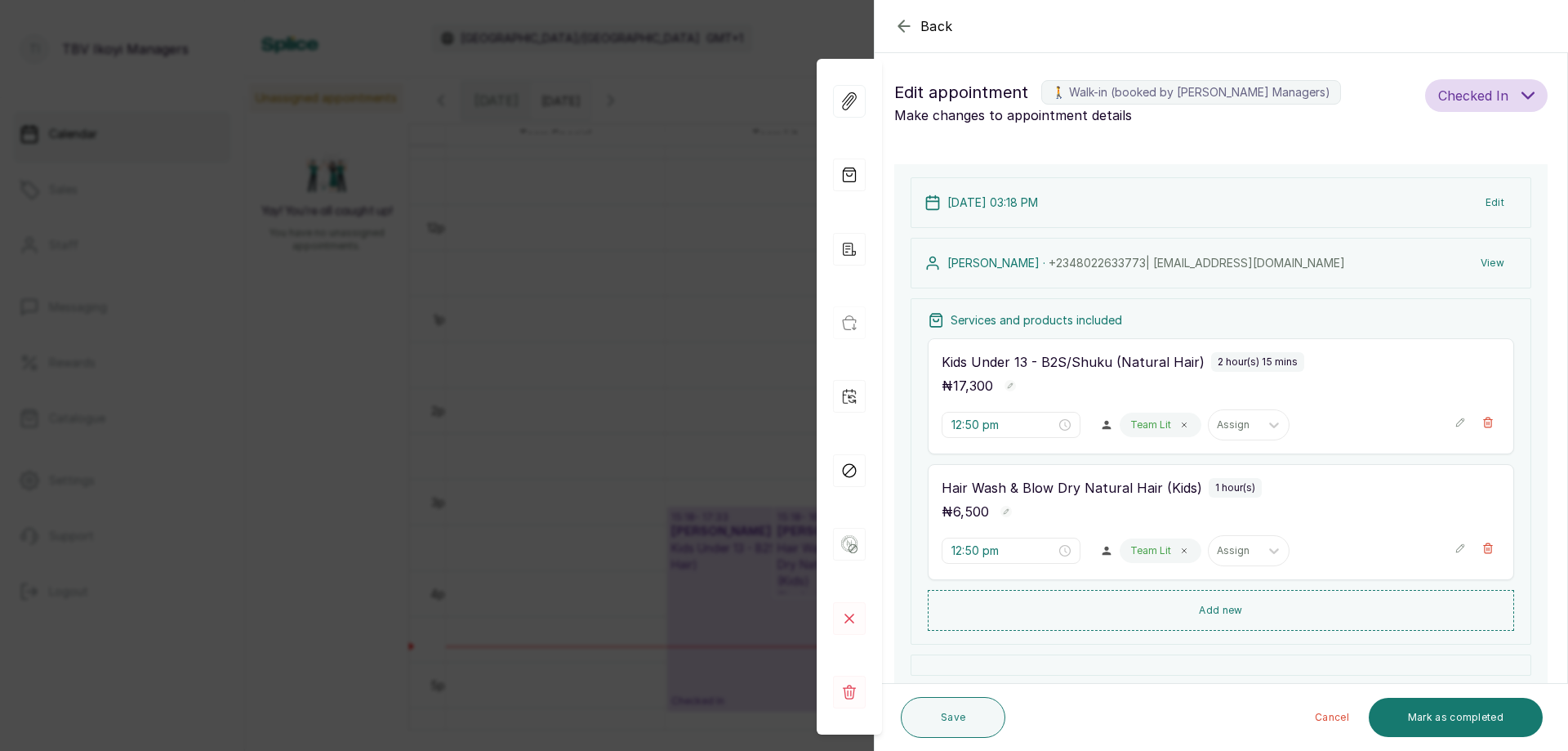
type input "3:18 pm"
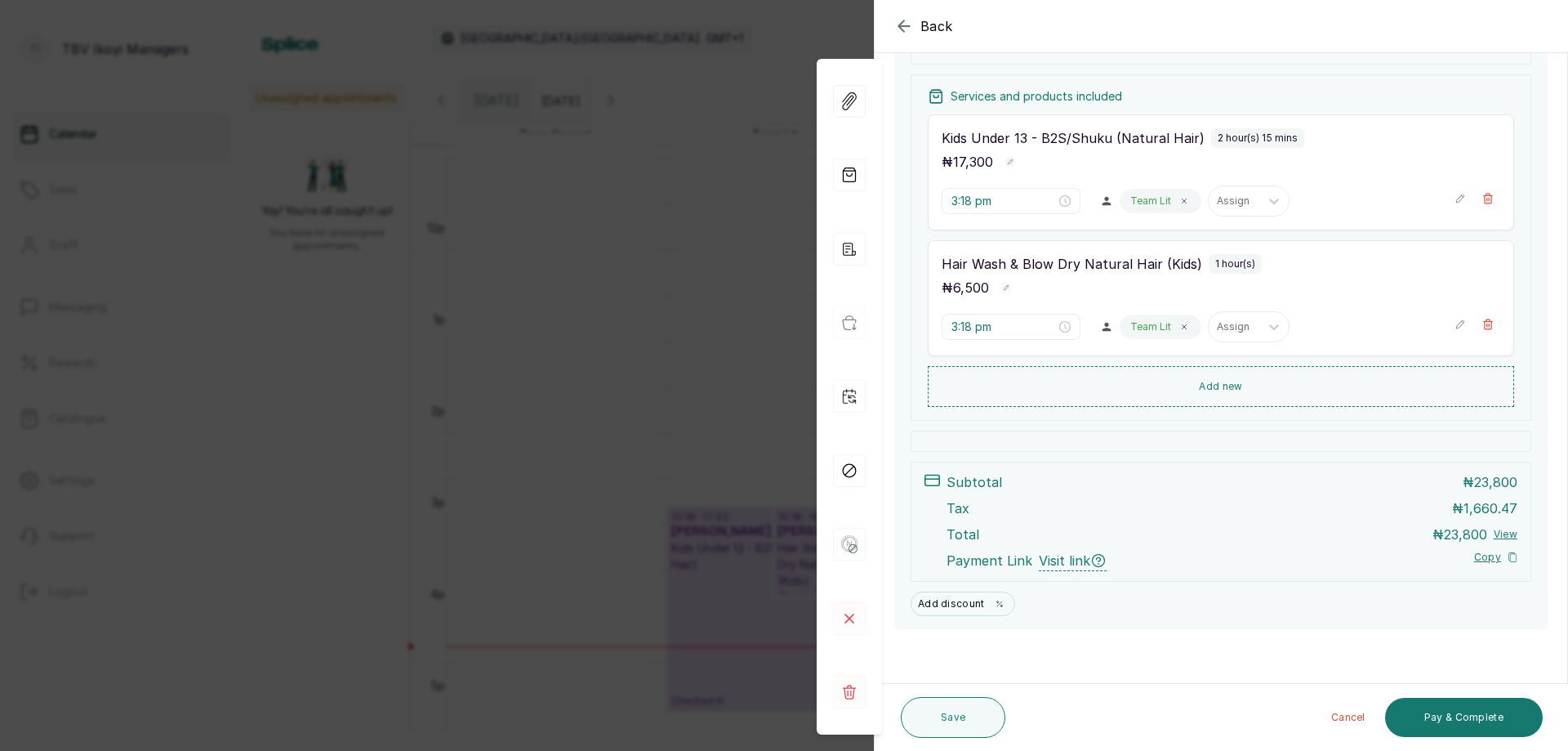
click at [907, 19] on icon "button" at bounding box center [904, 26] width 19 height 19
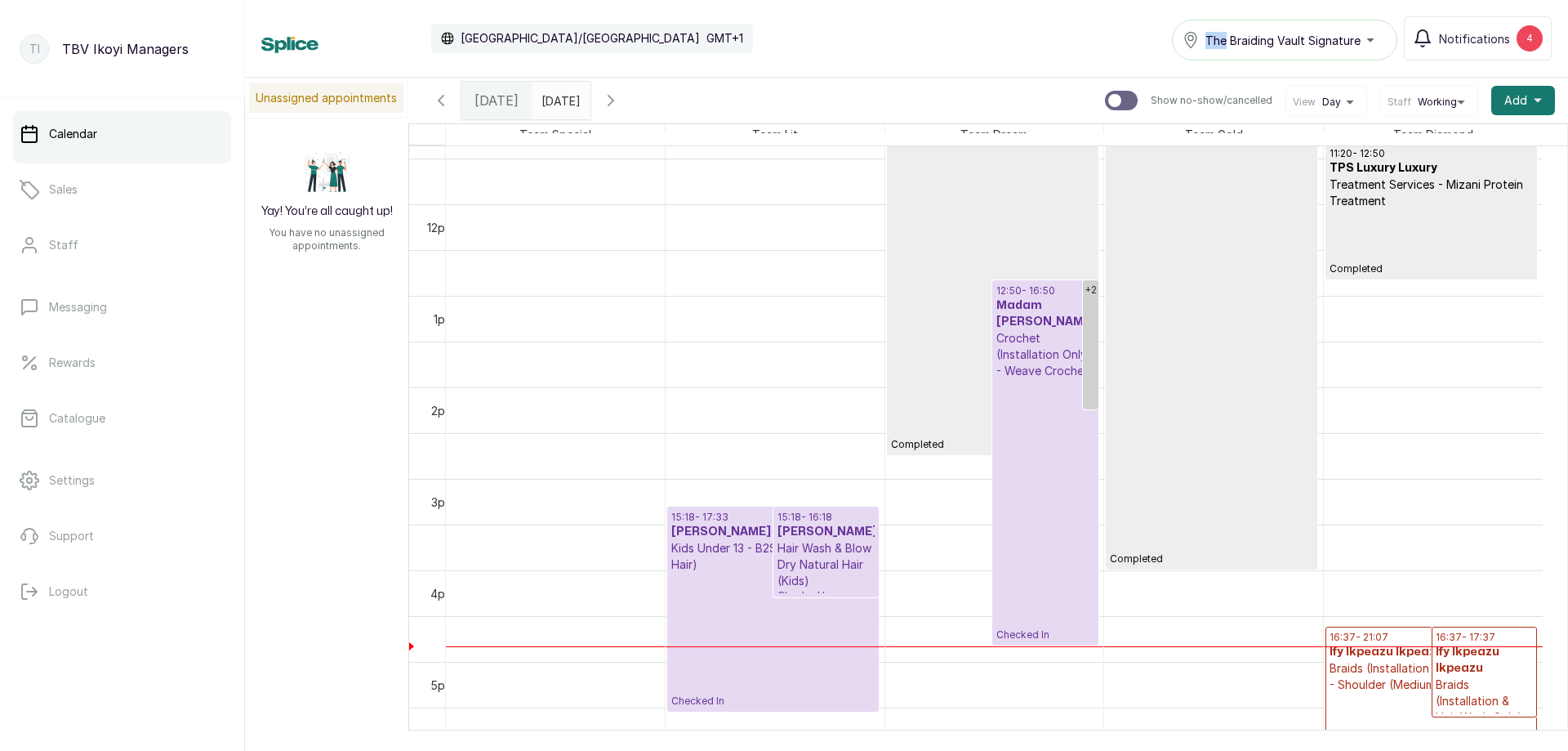
click at [1021, 383] on p "Checked In" at bounding box center [1044, 511] width 97 height 262
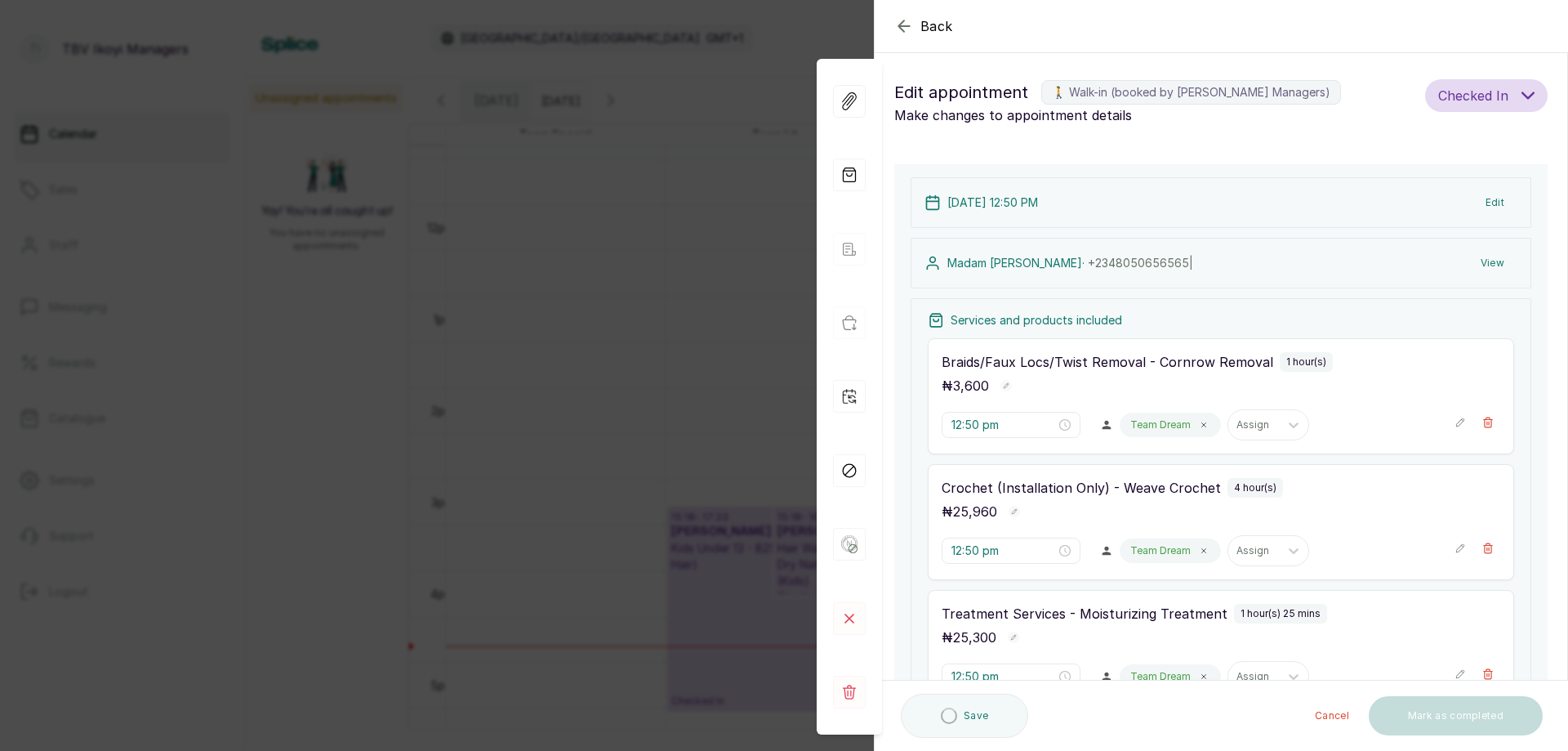
type input "12:50 pm"
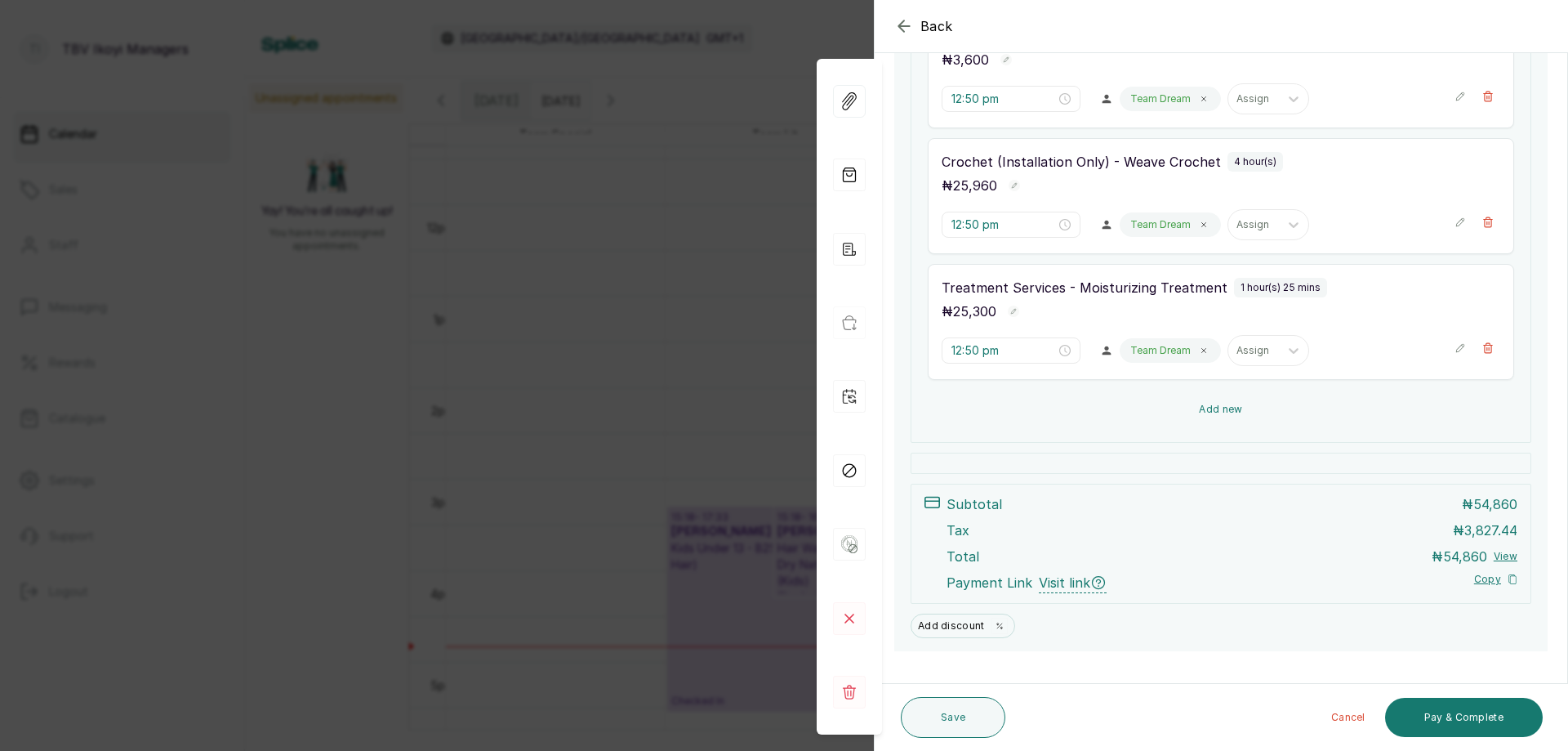
scroll to position [352, 0]
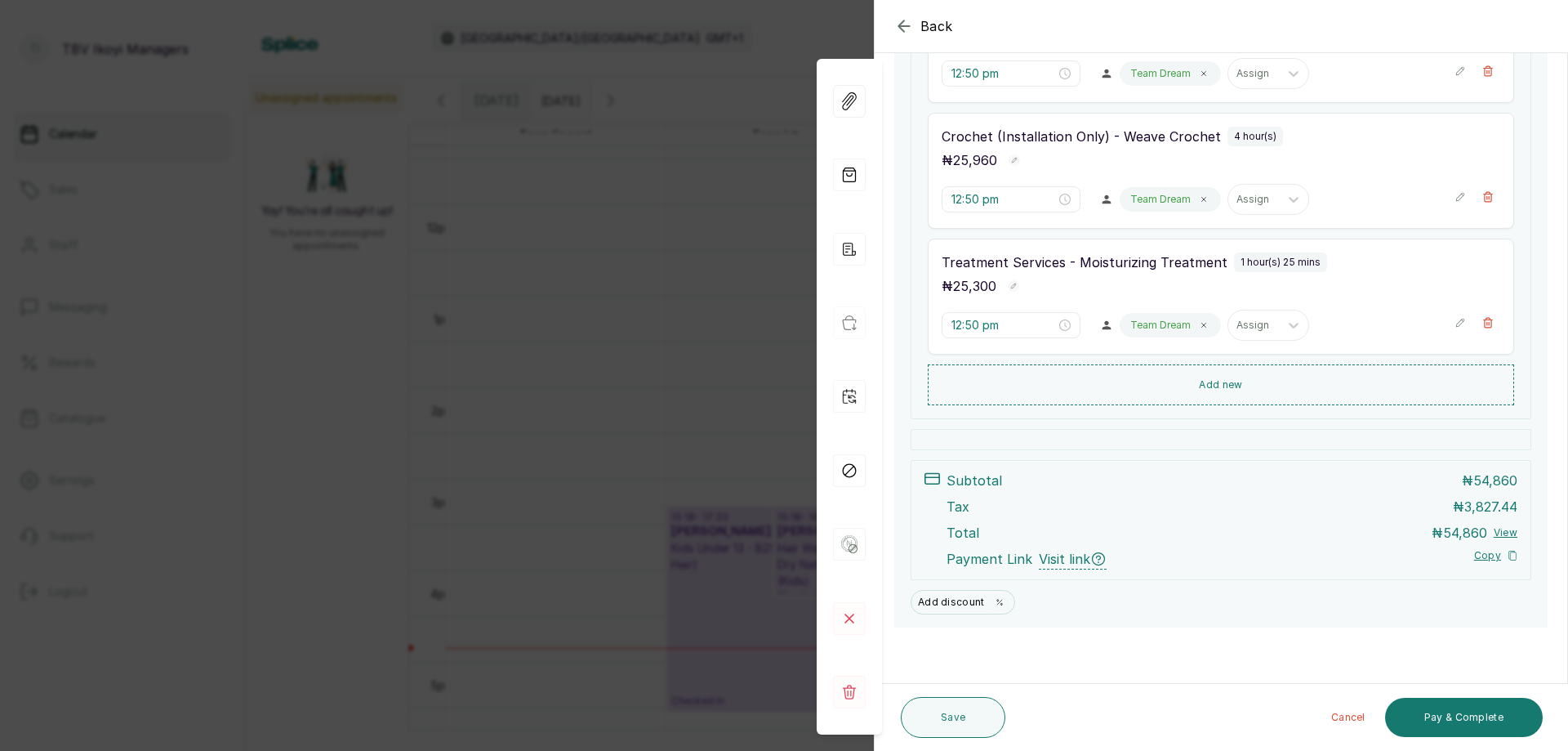
click at [902, 18] on icon "button" at bounding box center [904, 26] width 19 height 19
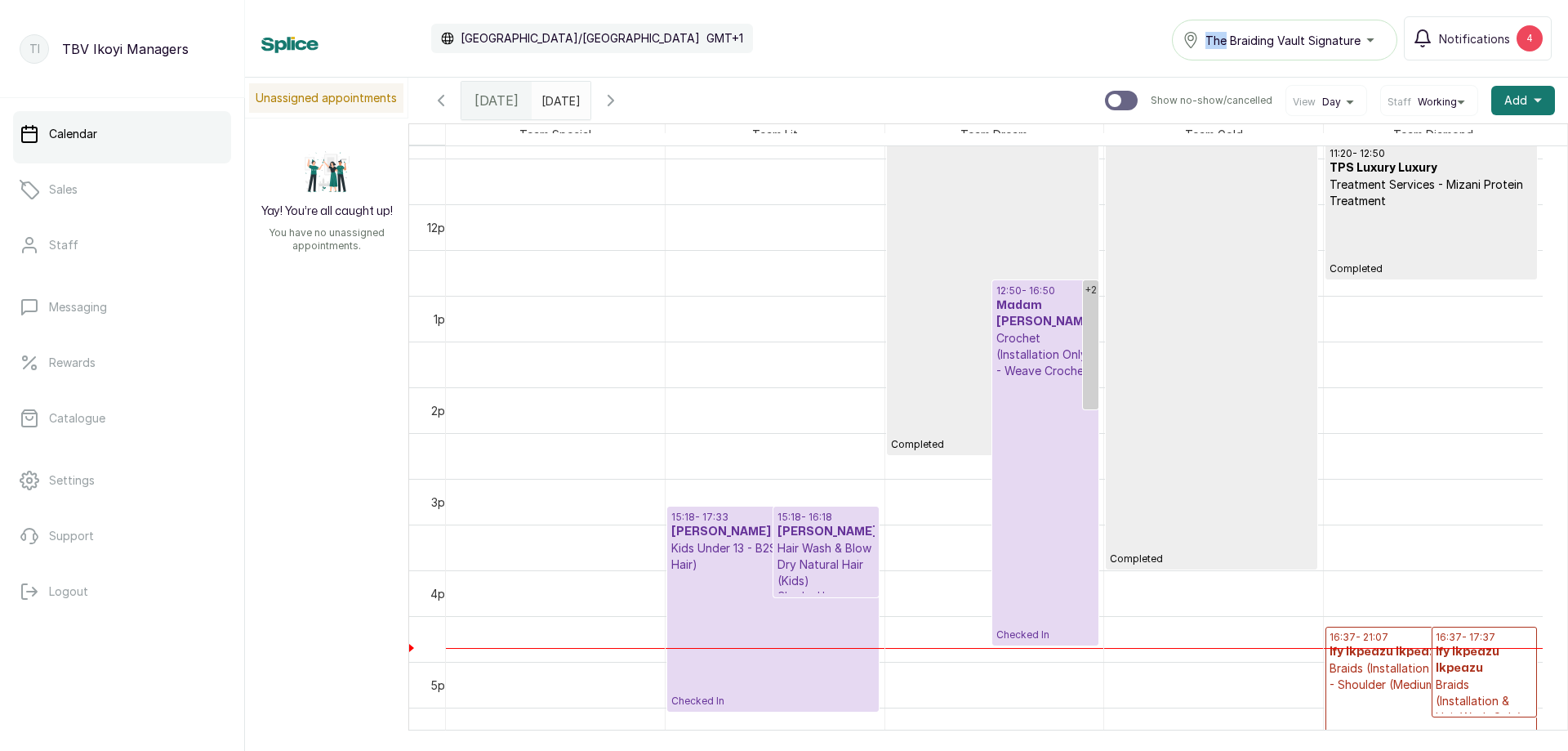
click at [736, 593] on p "Checked In" at bounding box center [773, 640] width 203 height 135
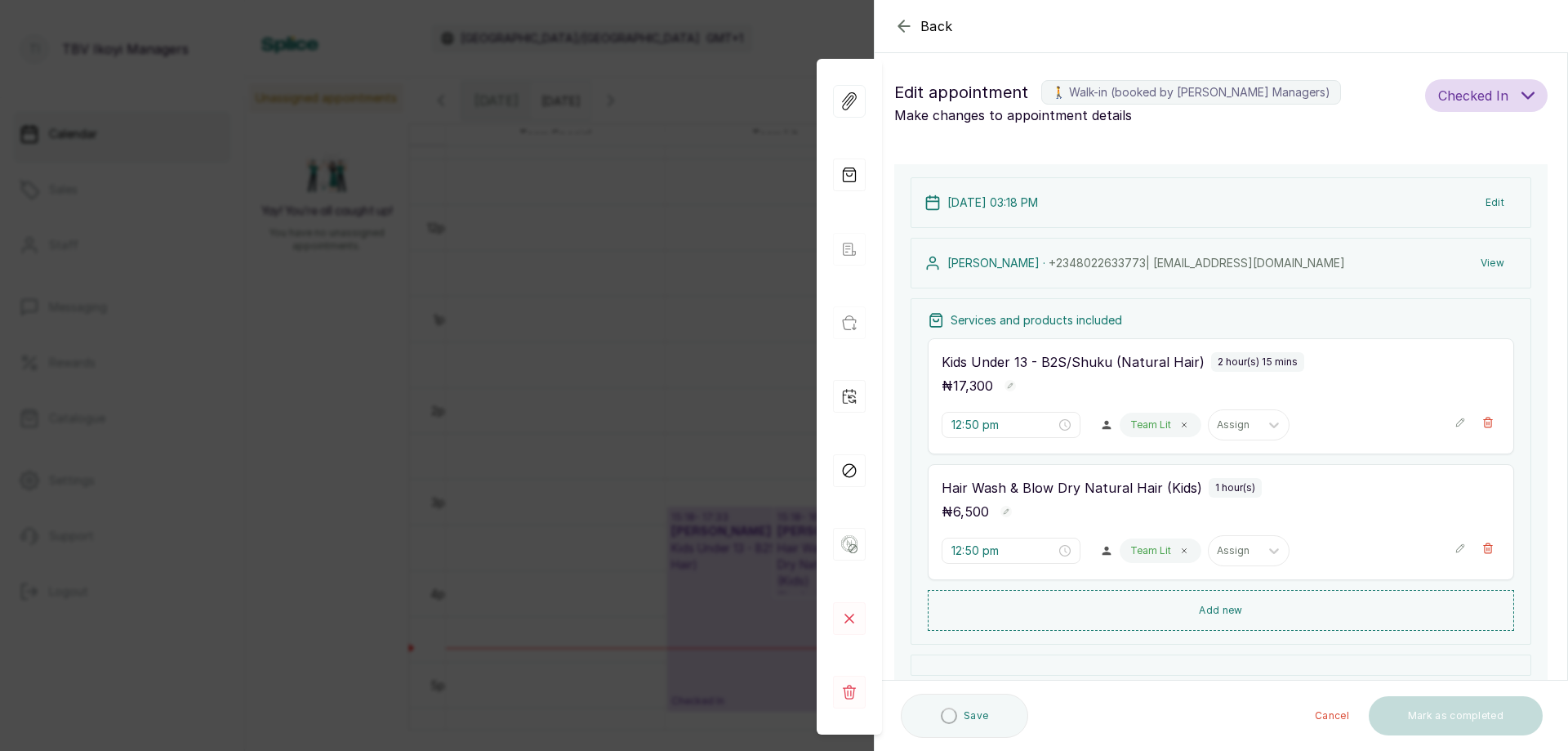
type input "3:18 pm"
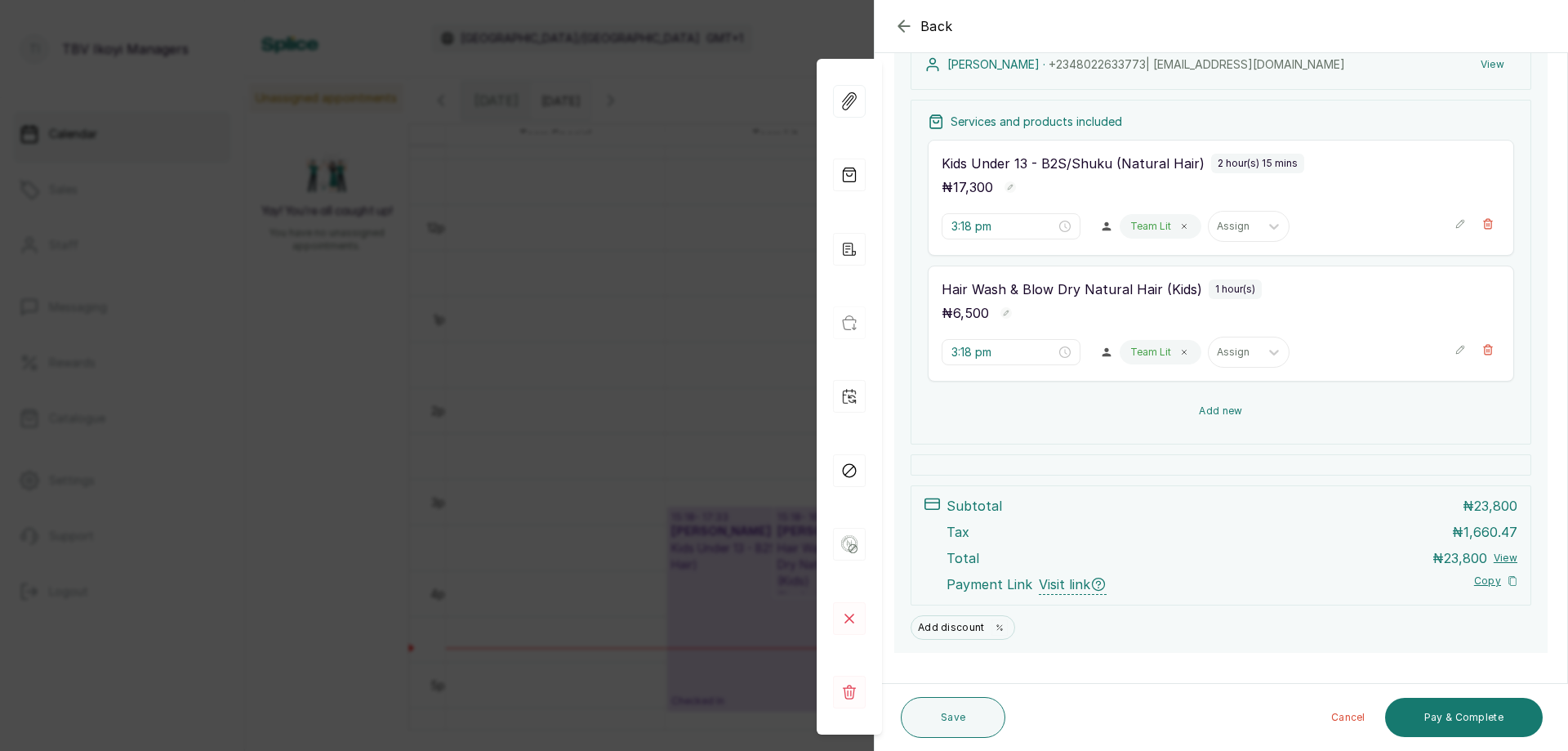
scroll to position [200, 0]
click at [1419, 730] on button "Pay & Complete" at bounding box center [1464, 717] width 158 height 39
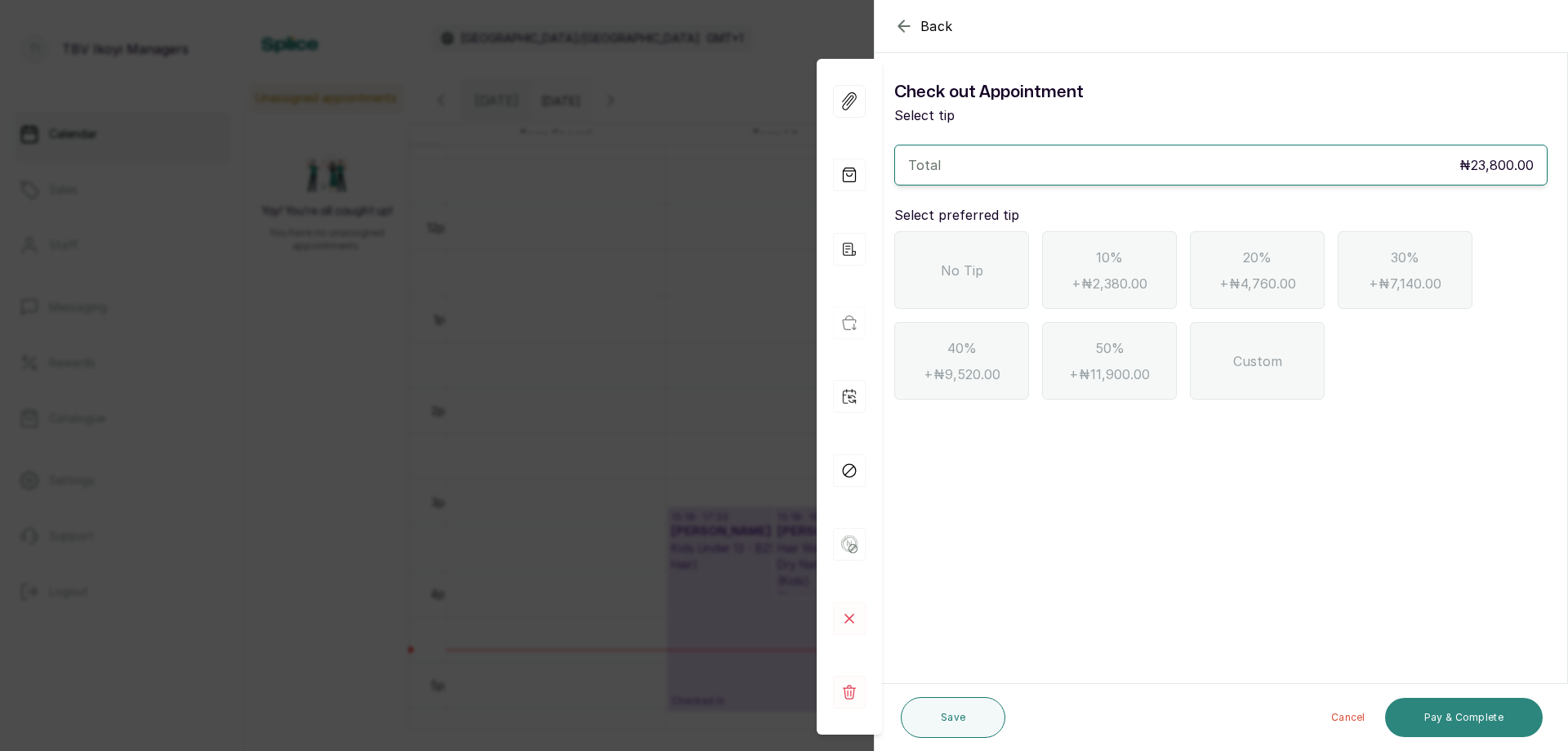
scroll to position [0, 0]
click at [989, 287] on div "No Tip" at bounding box center [962, 269] width 135 height 78
click at [1226, 376] on div "Custom" at bounding box center [1258, 360] width 135 height 78
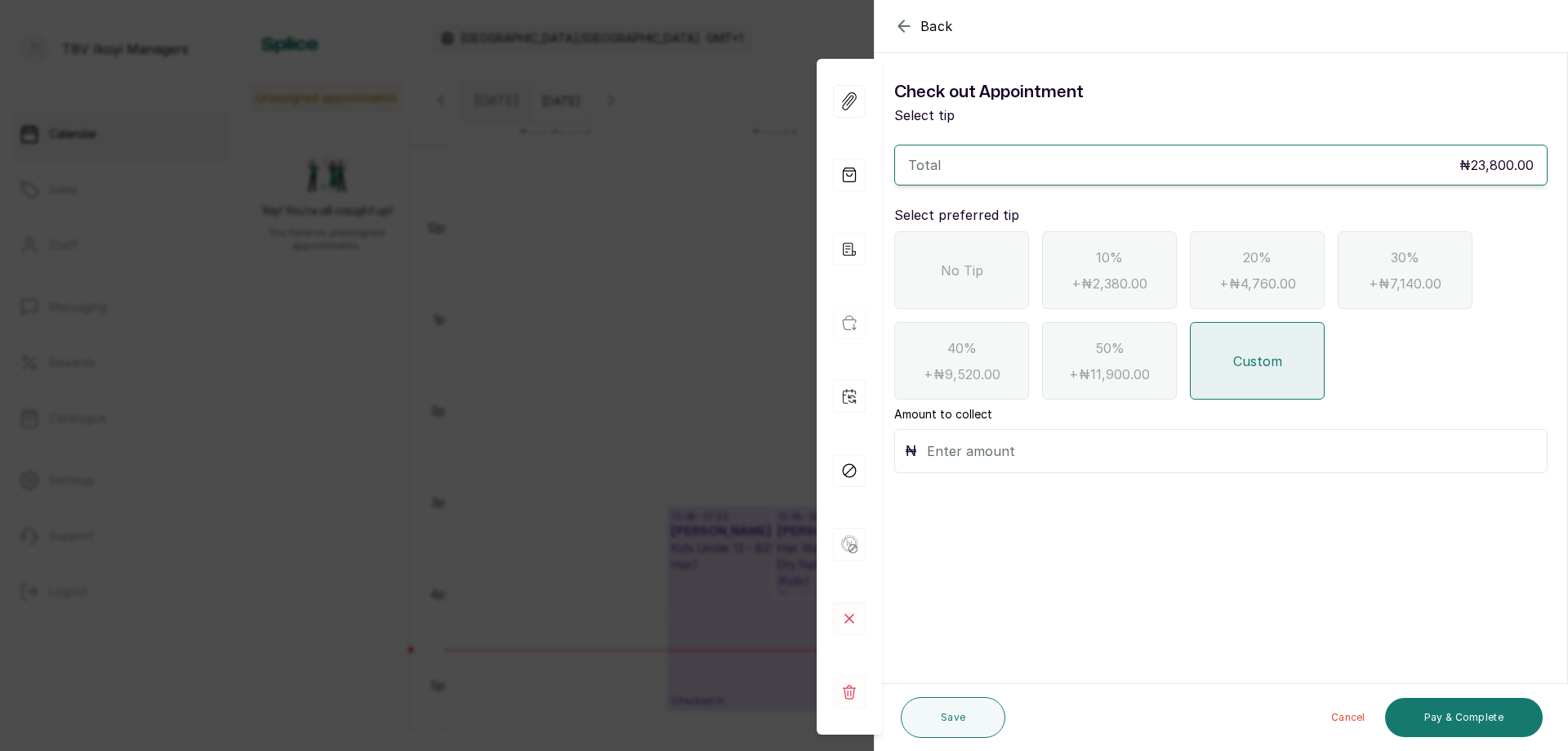
click at [986, 269] on div "No Tip" at bounding box center [962, 269] width 135 height 78
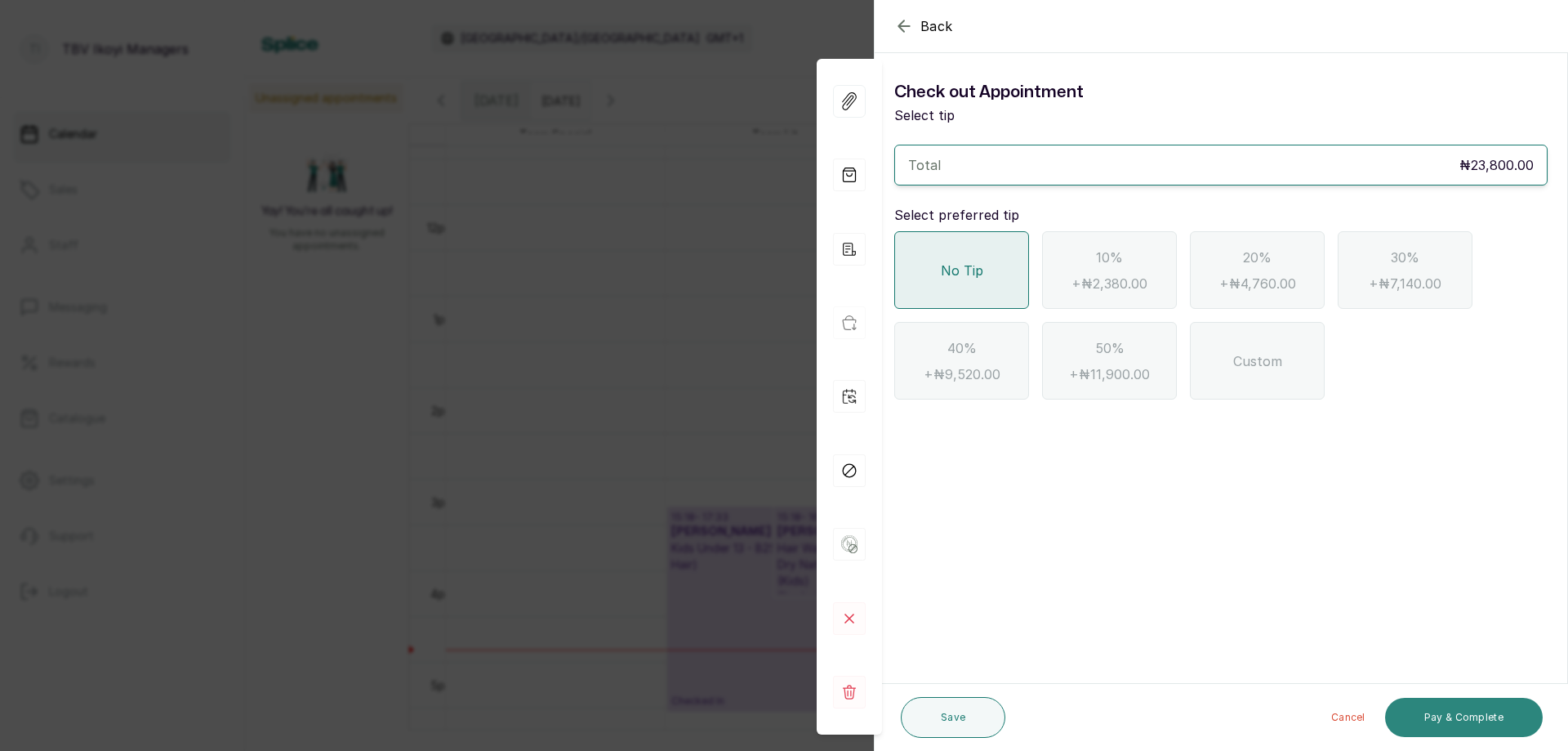
click at [1470, 708] on button "Pay & Complete" at bounding box center [1464, 717] width 158 height 39
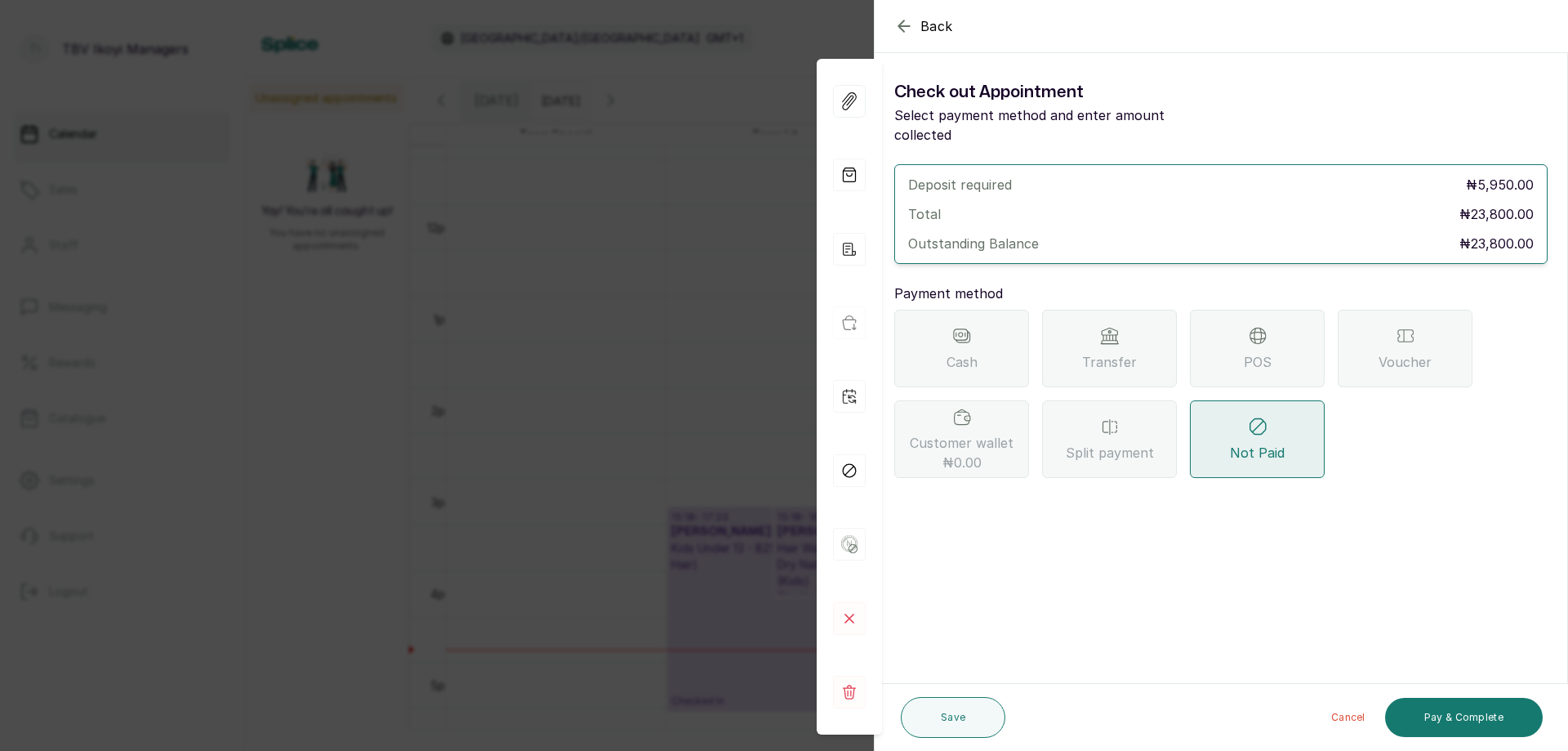
click at [1135, 315] on div "Transfer" at bounding box center [1109, 348] width 135 height 78
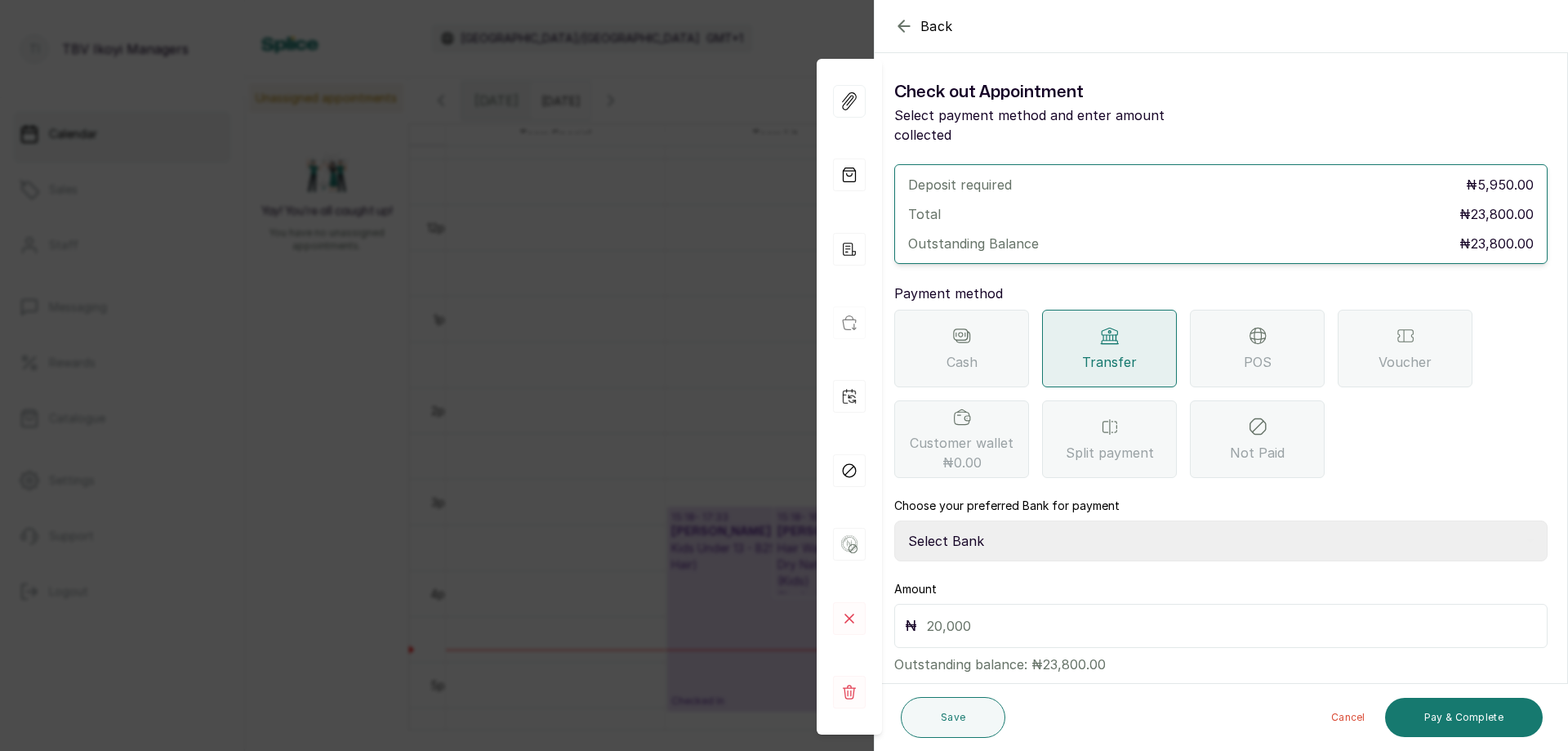
click at [1051, 520] on select "Select Bank TRACTION/TBV IKOYI Paystack-Titan AJSKYLAR LTD - TBV IKOYI Providus…" at bounding box center [1221, 540] width 653 height 41
select select "37460b99-c85c-4cd3-891f-592518af968d"
click at [895, 520] on select "Select Bank TRACTION/TBV IKOYI Paystack-Titan AJSKYLAR LTD - TBV IKOYI Providus…" at bounding box center [1221, 540] width 653 height 41
click at [1041, 614] on input "text" at bounding box center [1232, 626] width 610 height 23
type input "2"
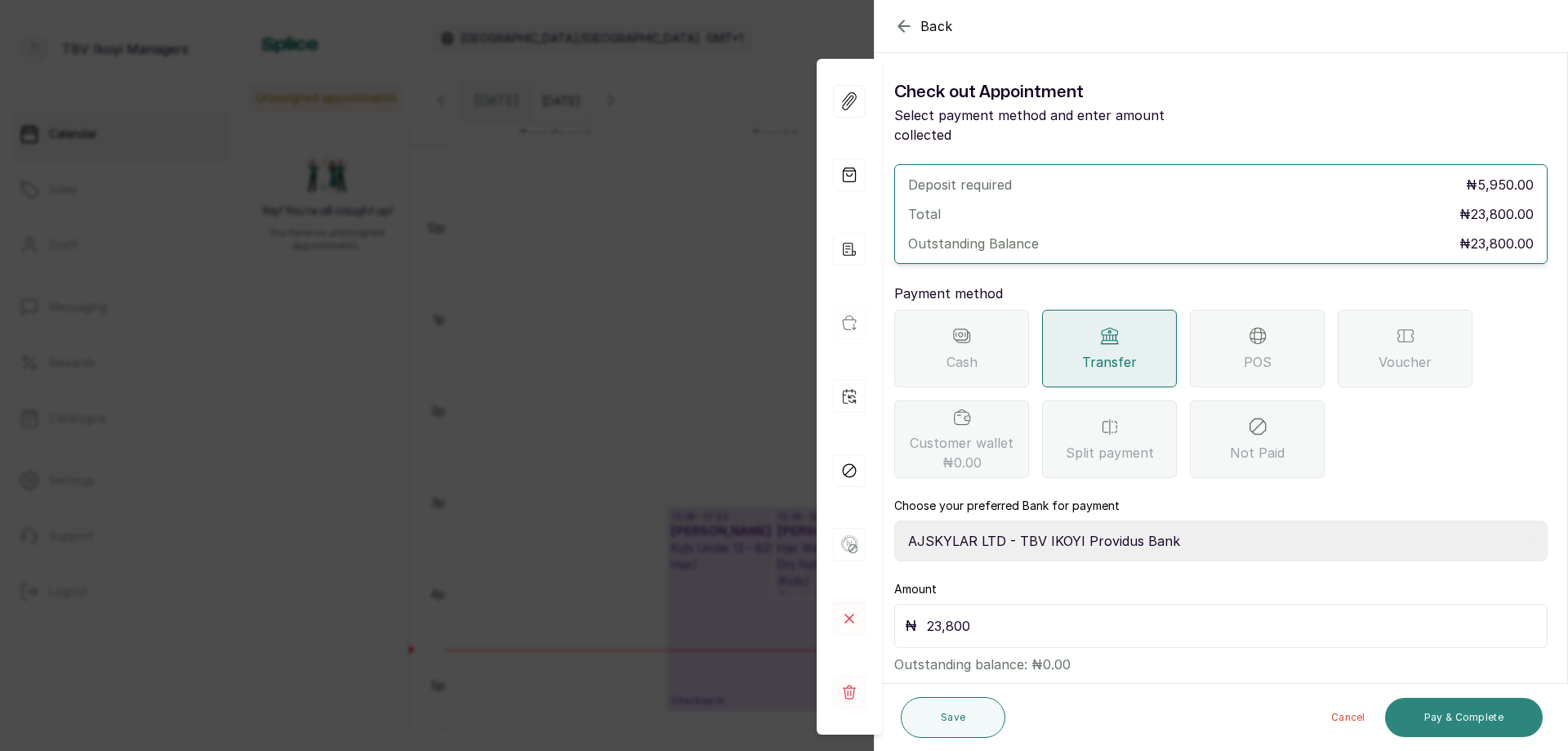
type input "23,800"
click at [1457, 721] on button "Pay & Complete" at bounding box center [1464, 717] width 158 height 39
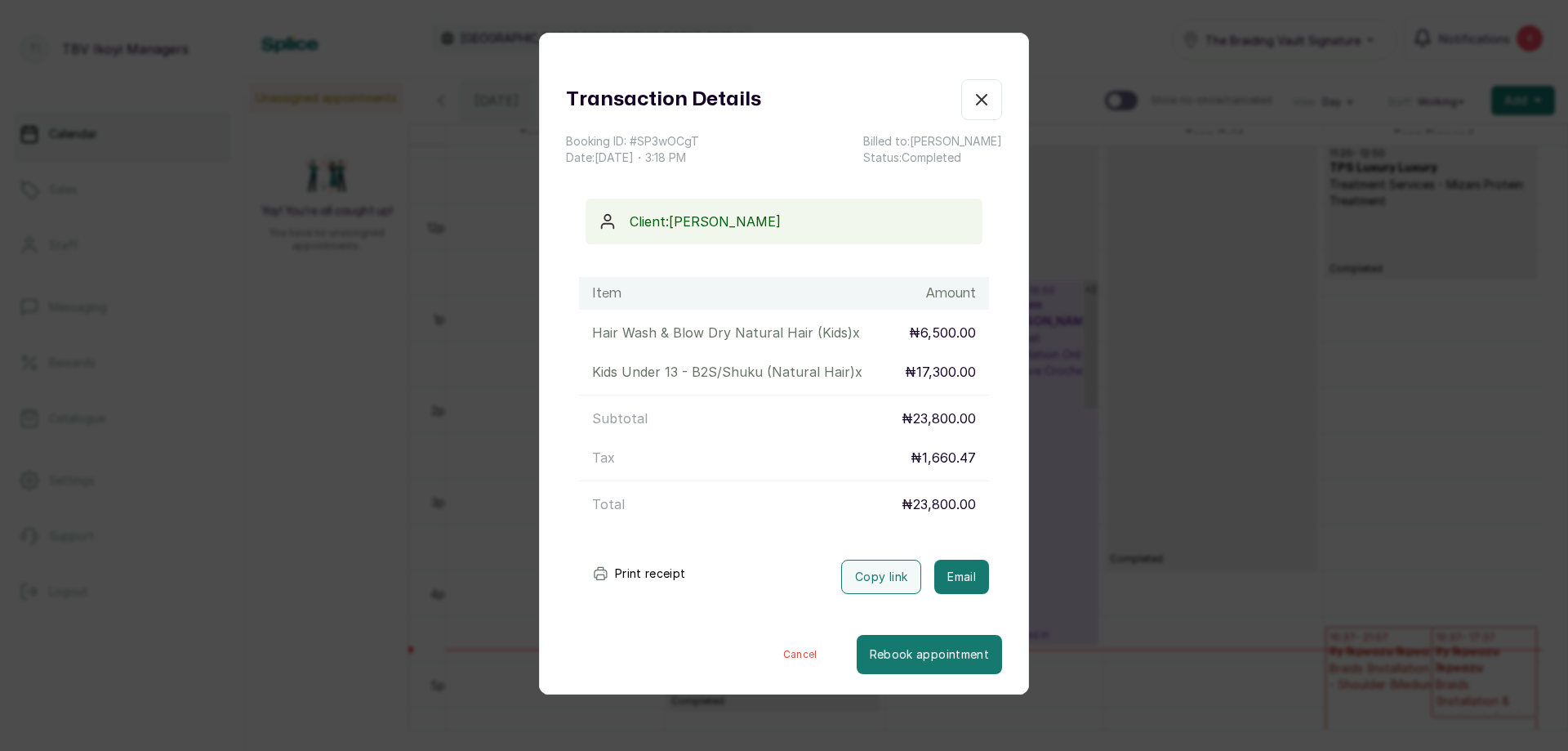
click at [647, 573] on button "Print receipt" at bounding box center [639, 574] width 120 height 33
click at [982, 102] on button "Show no-show/cancelled" at bounding box center [982, 100] width 41 height 41
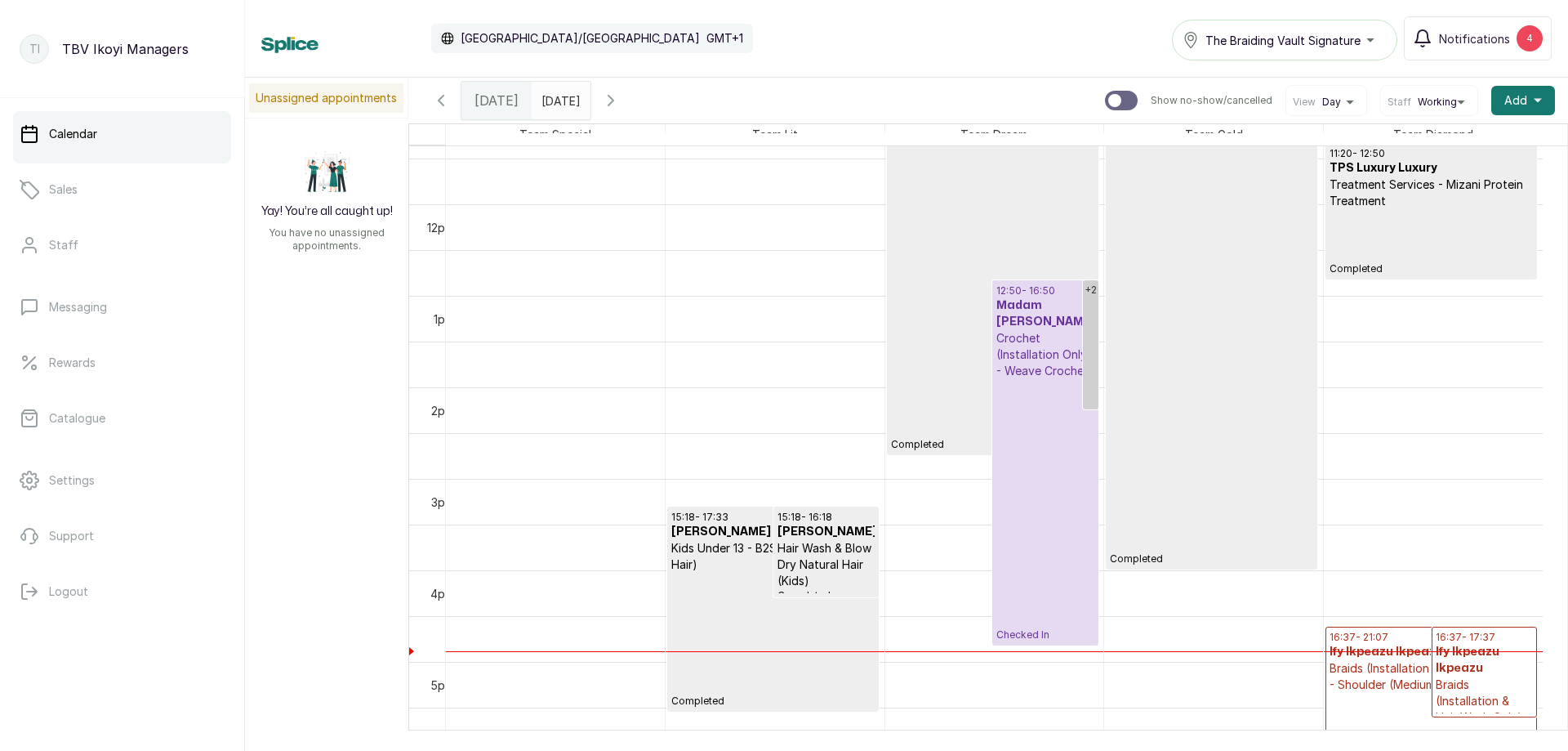
click at [1056, 489] on p "Checked In" at bounding box center [1044, 511] width 97 height 262
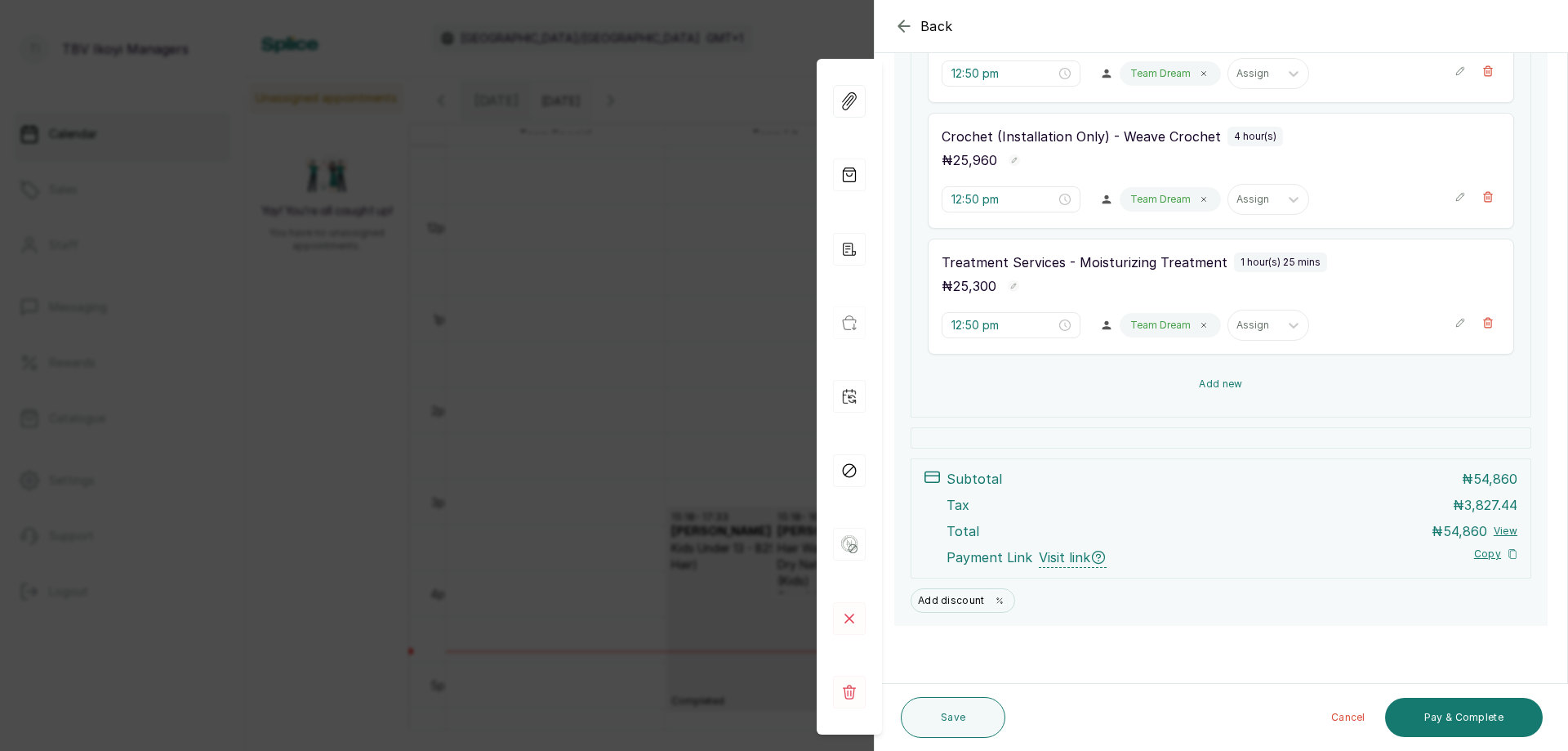
scroll to position [106, 0]
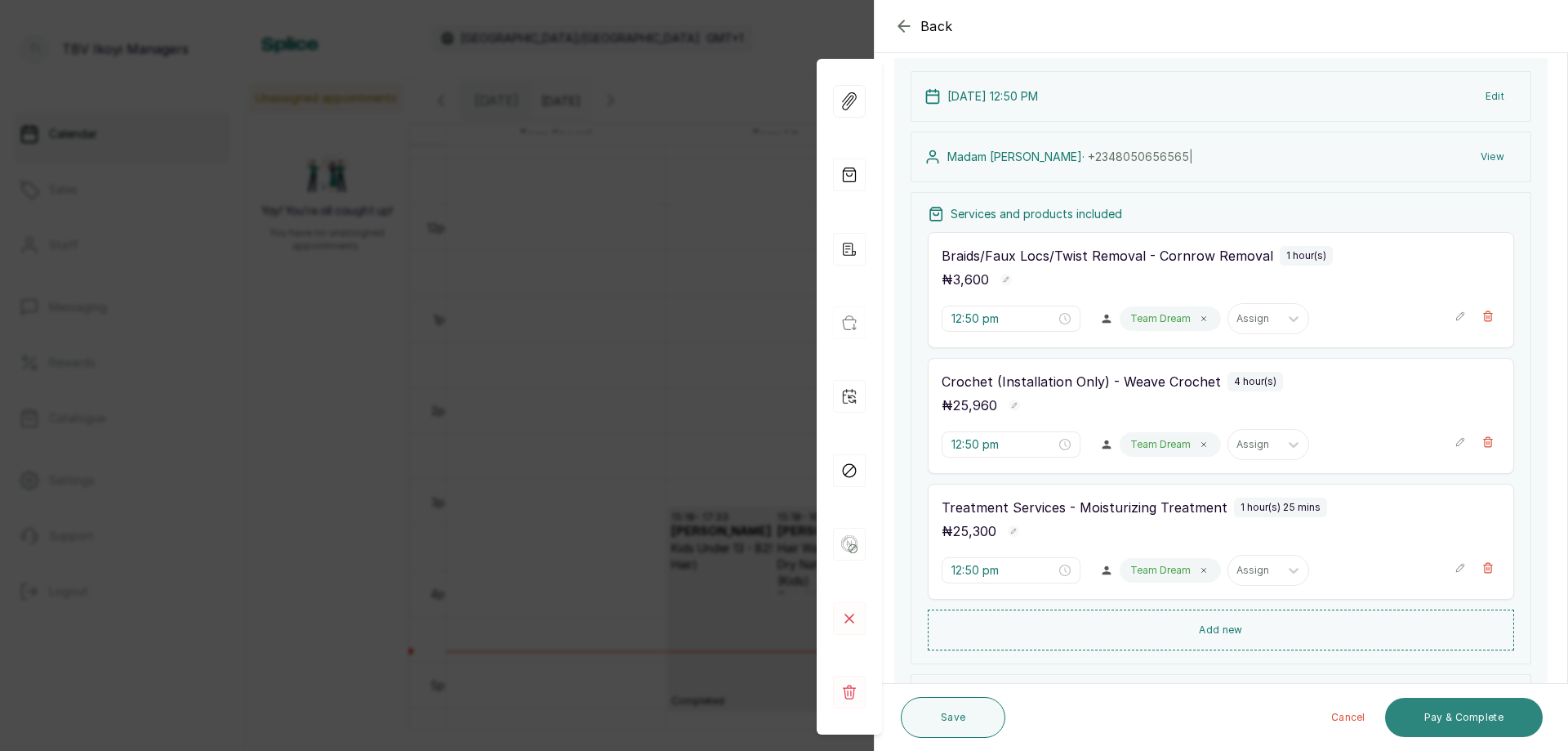
click at [1440, 713] on button "Pay & Complete" at bounding box center [1464, 717] width 158 height 39
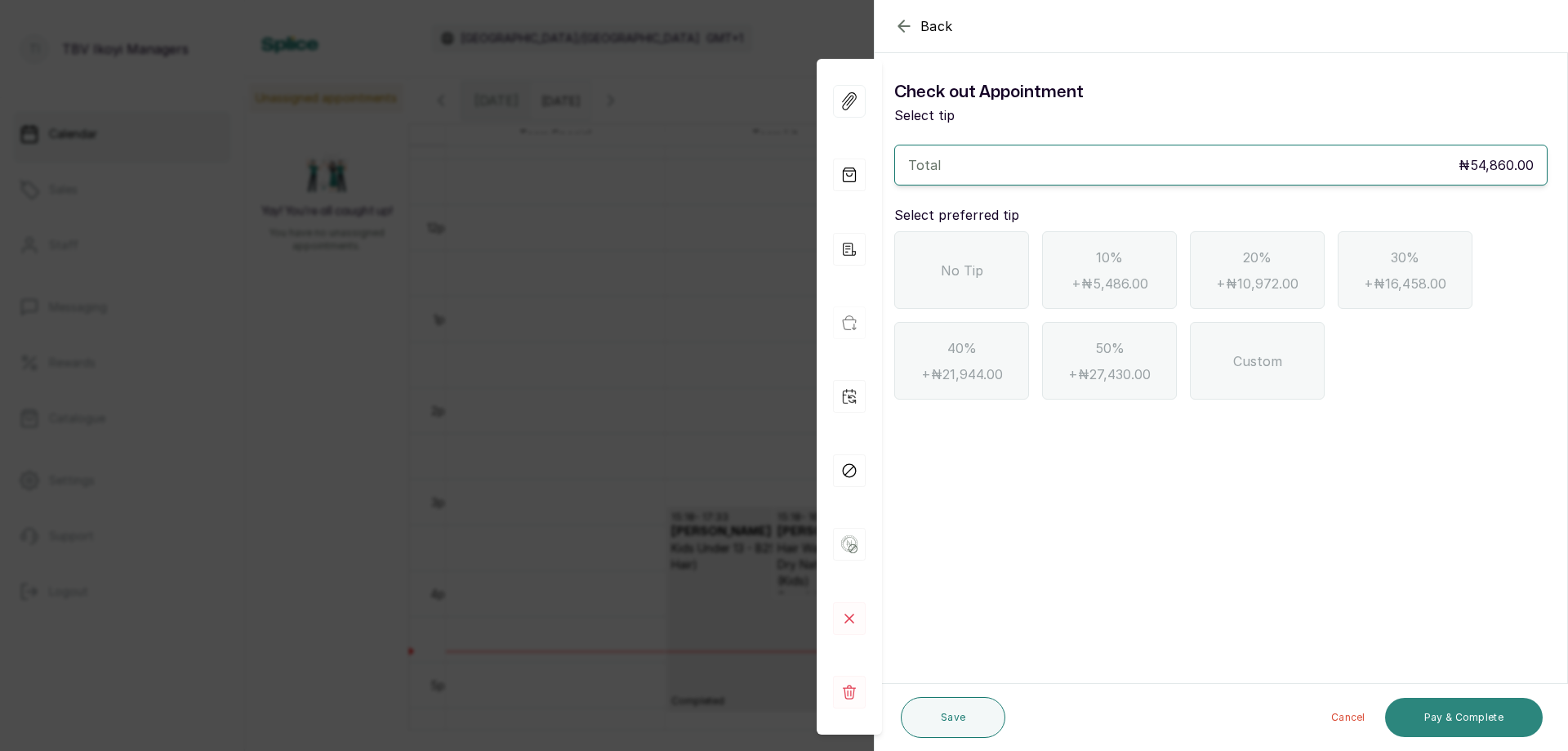
scroll to position [0, 0]
click at [1213, 344] on div "Custom" at bounding box center [1258, 360] width 135 height 78
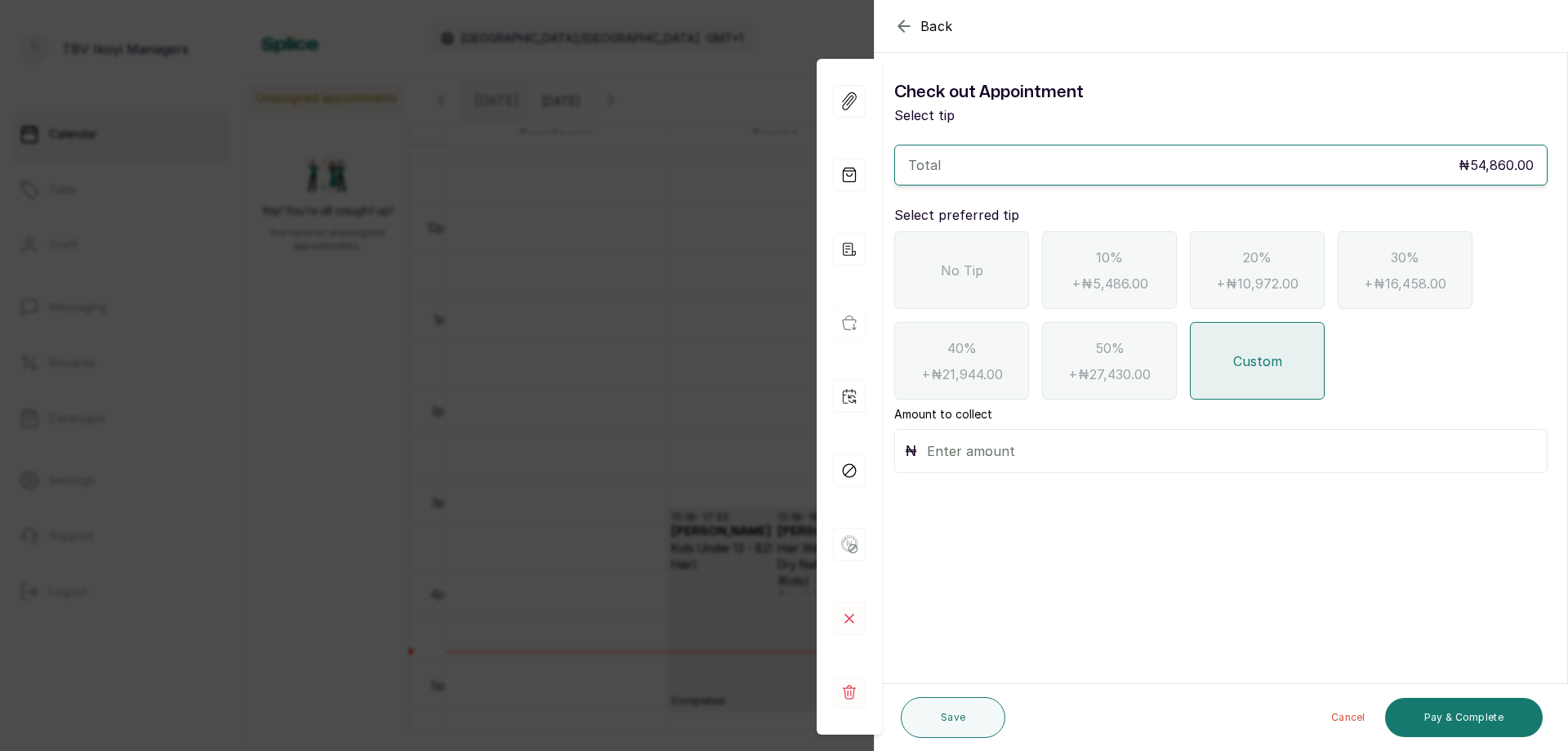
click at [1032, 450] on input "text" at bounding box center [1232, 451] width 610 height 23
type input "4,000"
click at [1404, 713] on button "Pay & Complete" at bounding box center [1464, 717] width 158 height 39
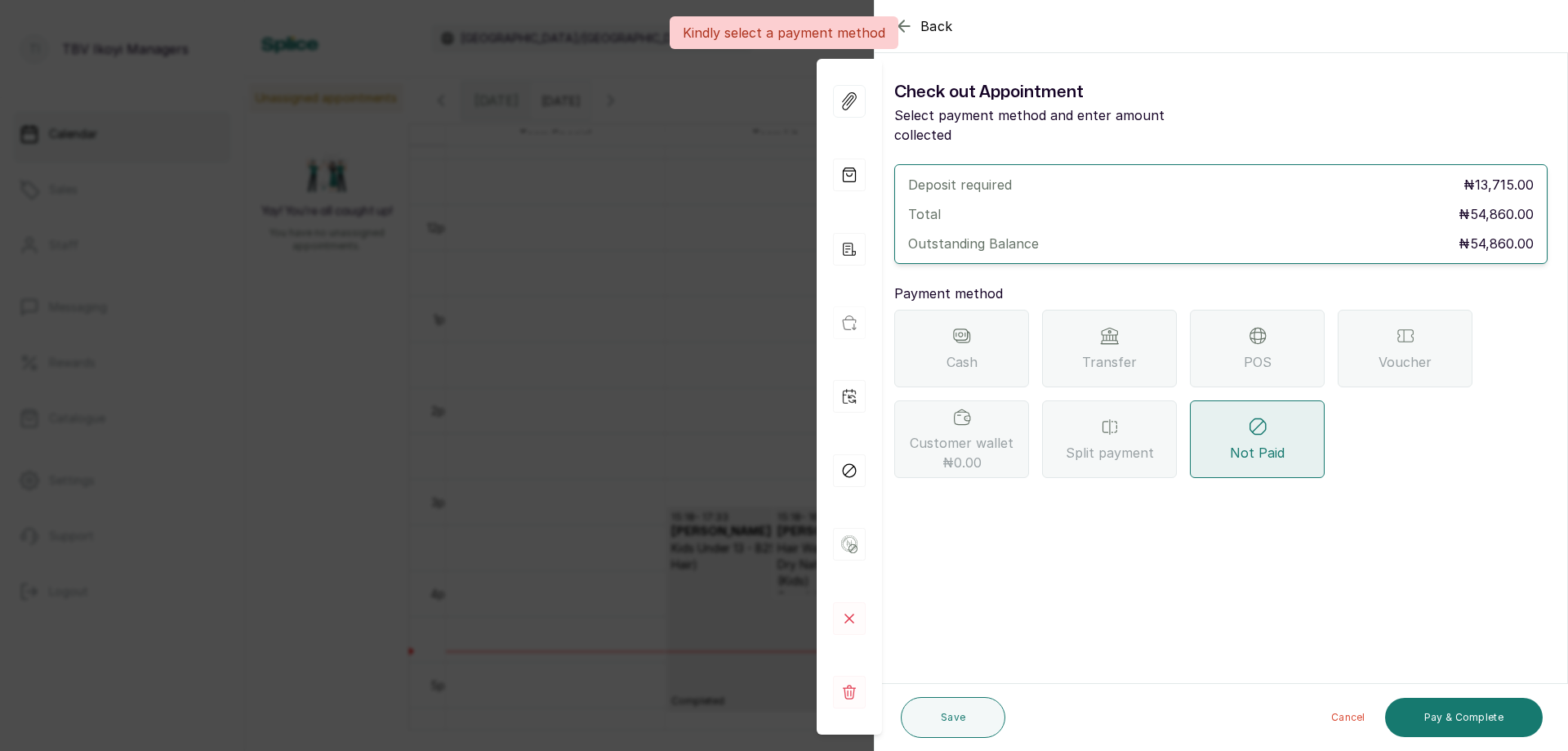
click at [1229, 325] on div "POS" at bounding box center [1258, 348] width 135 height 78
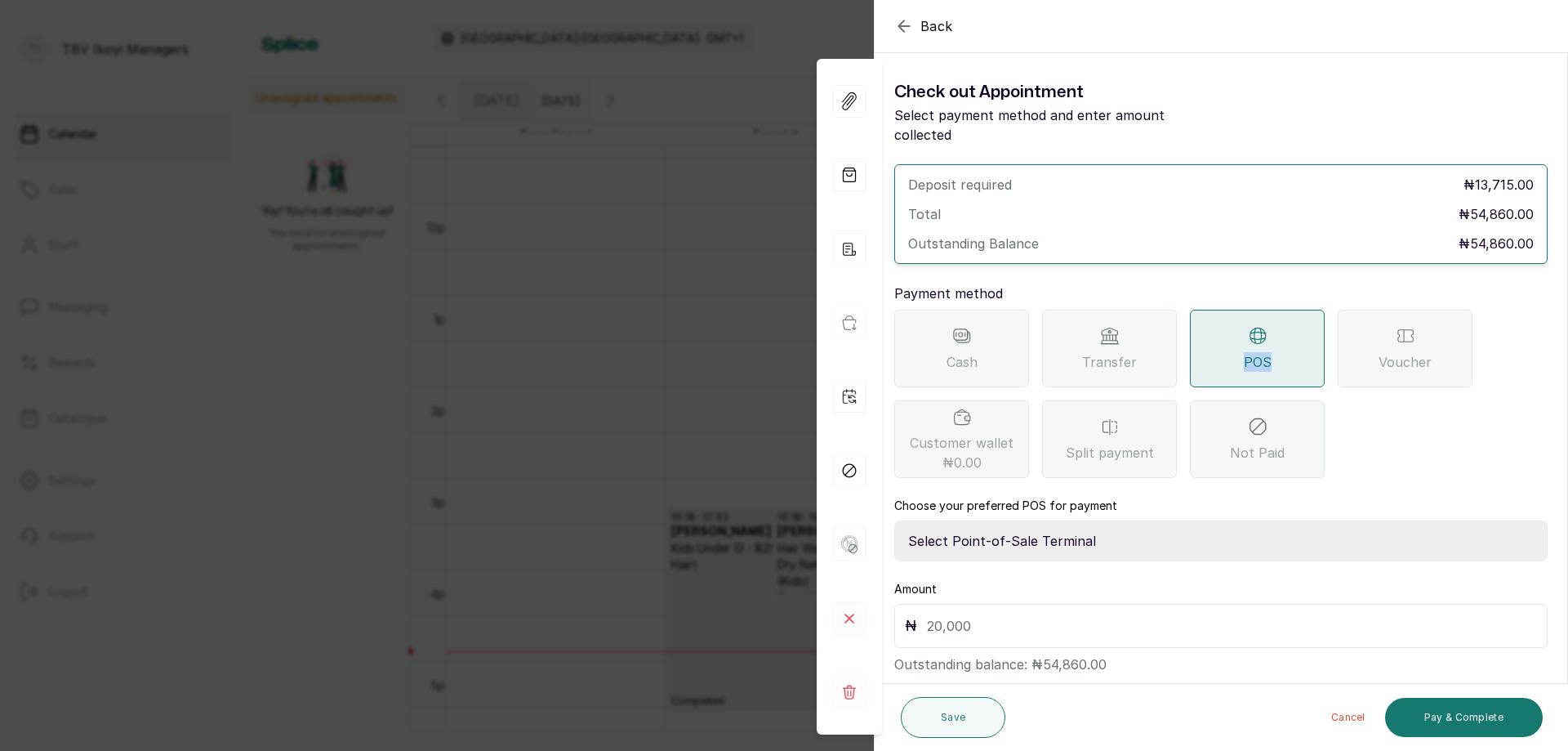
click at [1116, 520] on select "Select Point-of-Sale Terminal Traction TBV Ikoyi Wema Bank" at bounding box center [1221, 540] width 653 height 41
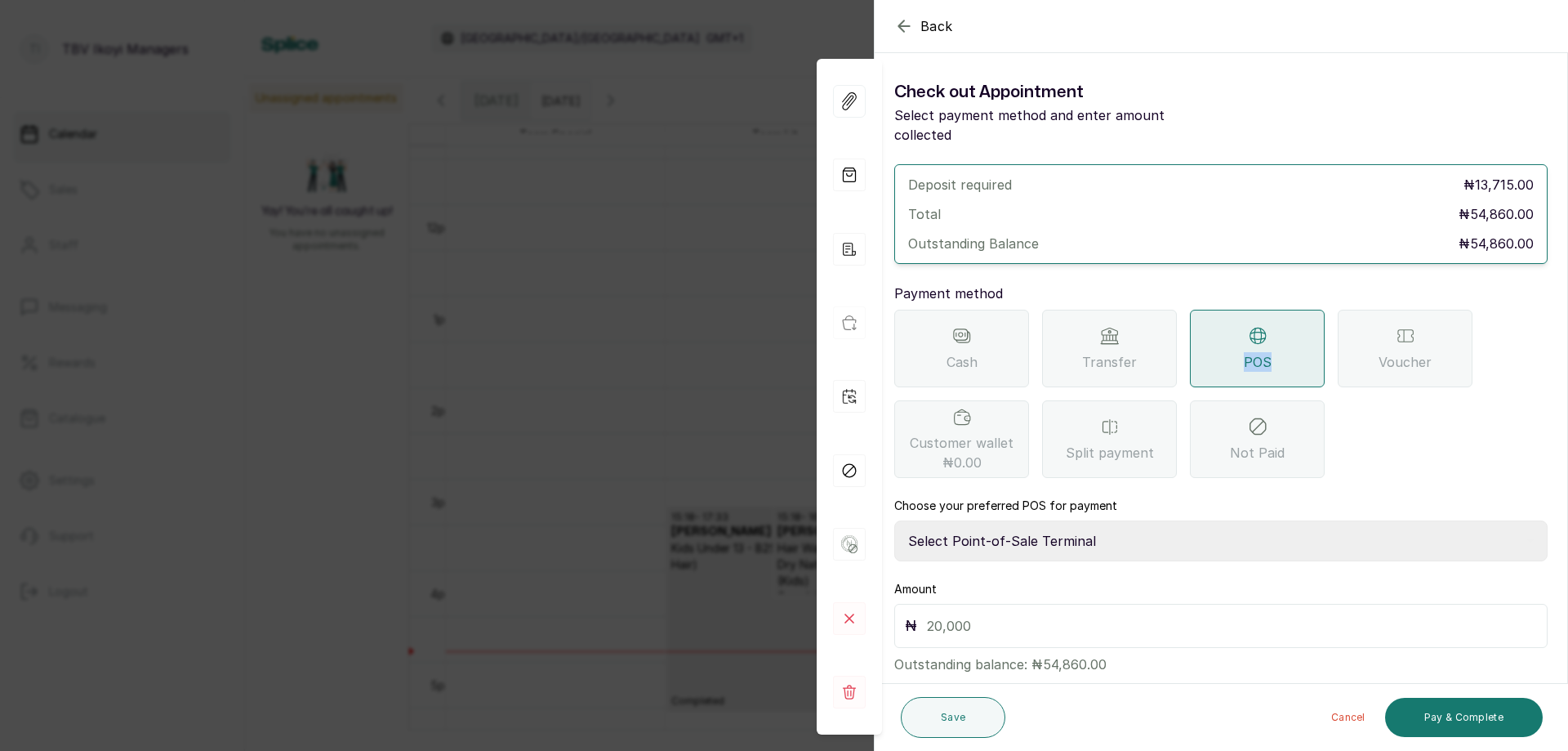
click at [1116, 520] on select "Select Point-of-Sale Terminal Traction TBV Ikoyi Wema Bank" at bounding box center [1221, 540] width 653 height 41
select select "39210e6c-3b8d-4b88-bda6-239acd35150f"
click at [895, 520] on select "Select Point-of-Sale Terminal Traction TBV Ikoyi Wema Bank" at bounding box center [1221, 540] width 653 height 41
click at [1105, 580] on div "Amount ₦ Outstanding balance: ₦54,860.00" at bounding box center [1221, 626] width 653 height 93
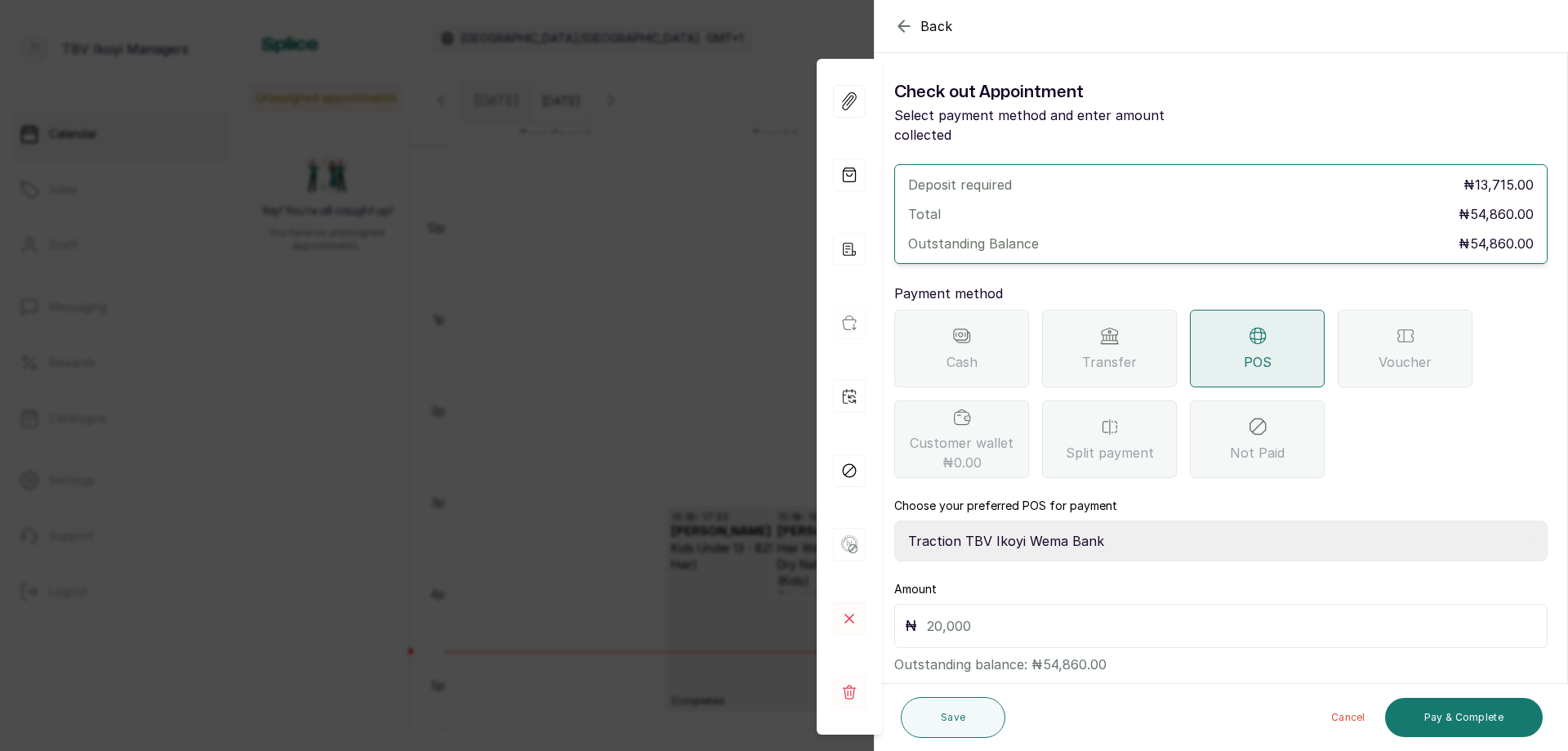
click at [1054, 615] on input "text" at bounding box center [1232, 626] width 610 height 23
type input "54,860"
click at [1469, 708] on button "Pay & Complete" at bounding box center [1464, 717] width 158 height 39
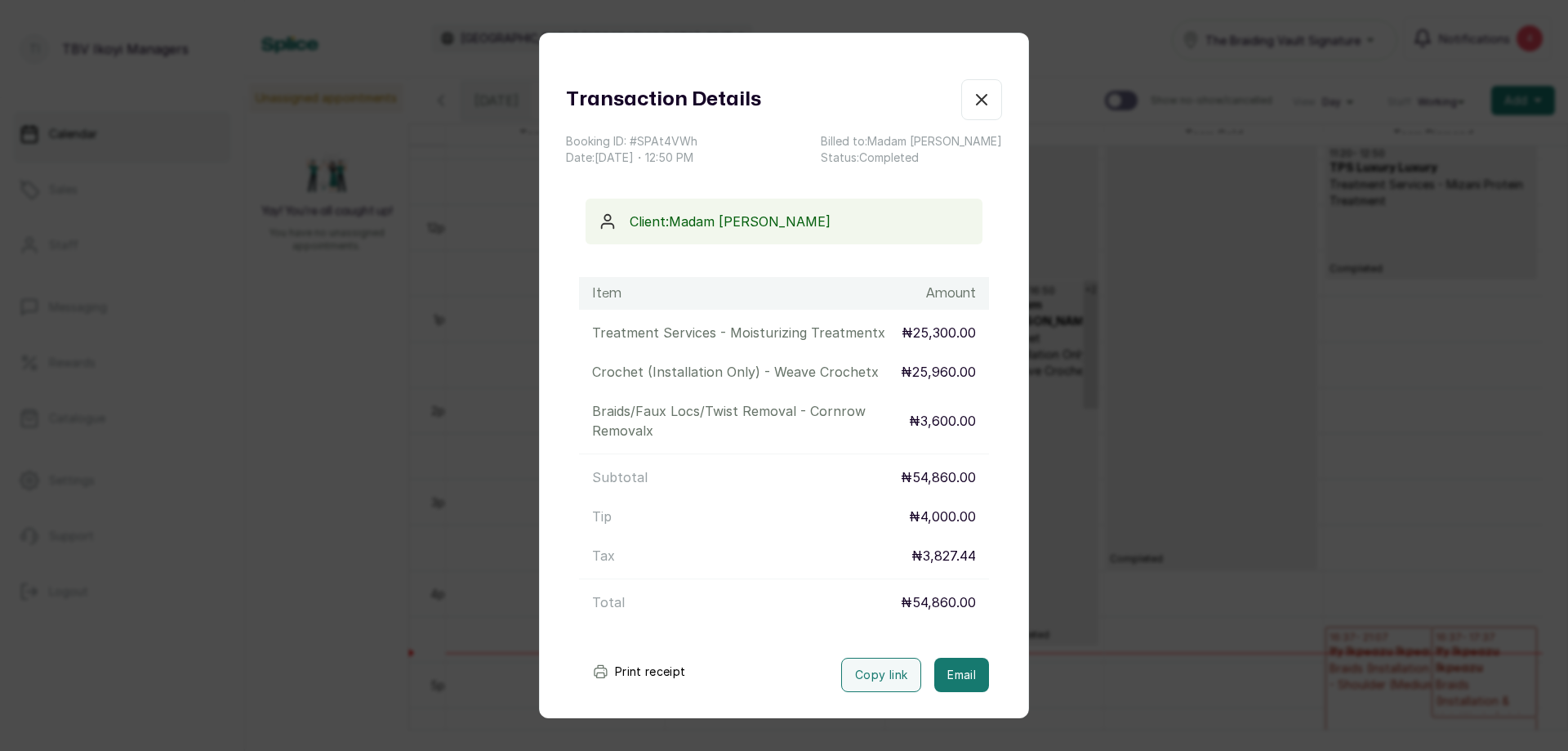
click at [637, 674] on button "Print receipt" at bounding box center [639, 671] width 120 height 33
click at [962, 109] on button "Show no-show/cancelled" at bounding box center [982, 100] width 41 height 41
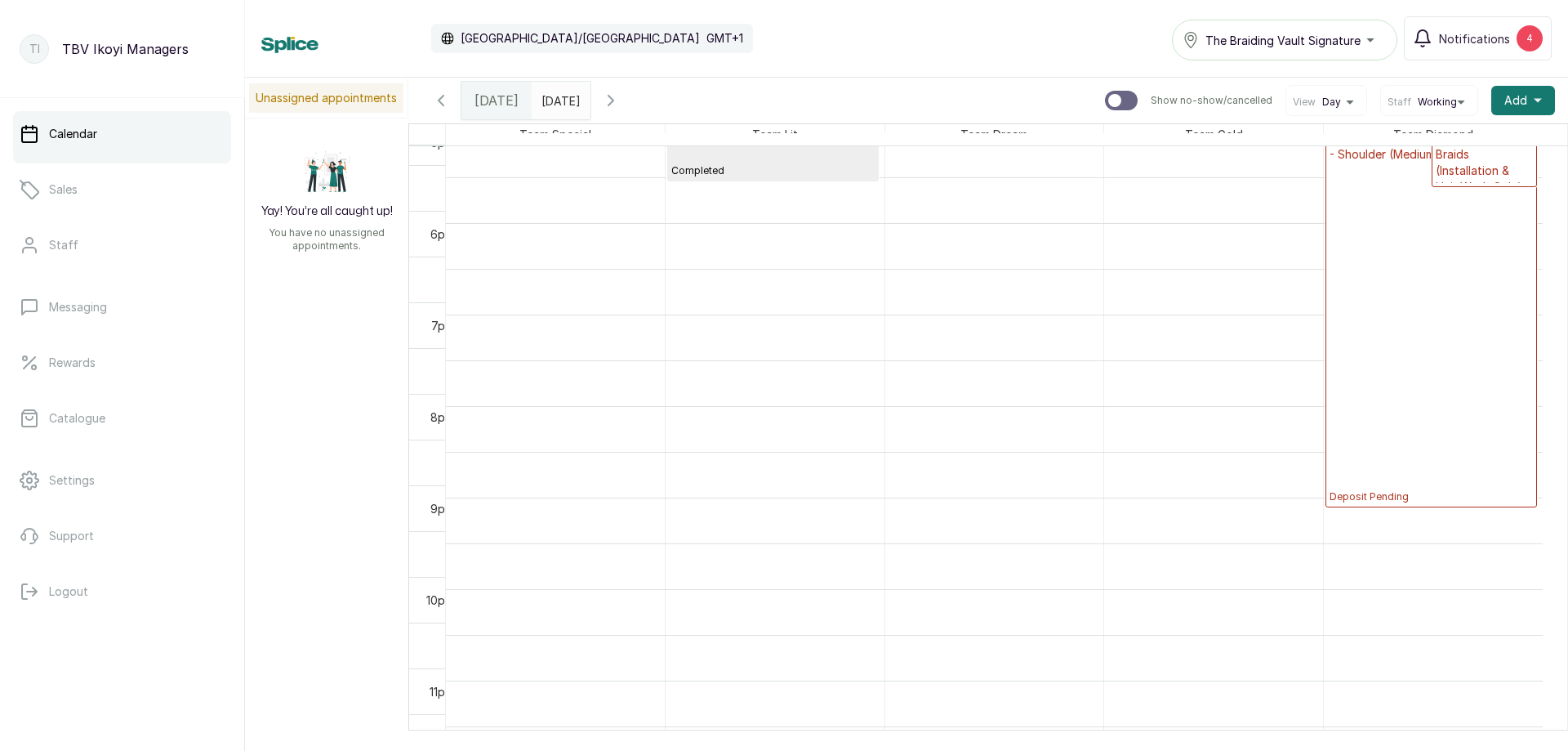
scroll to position [1419, 0]
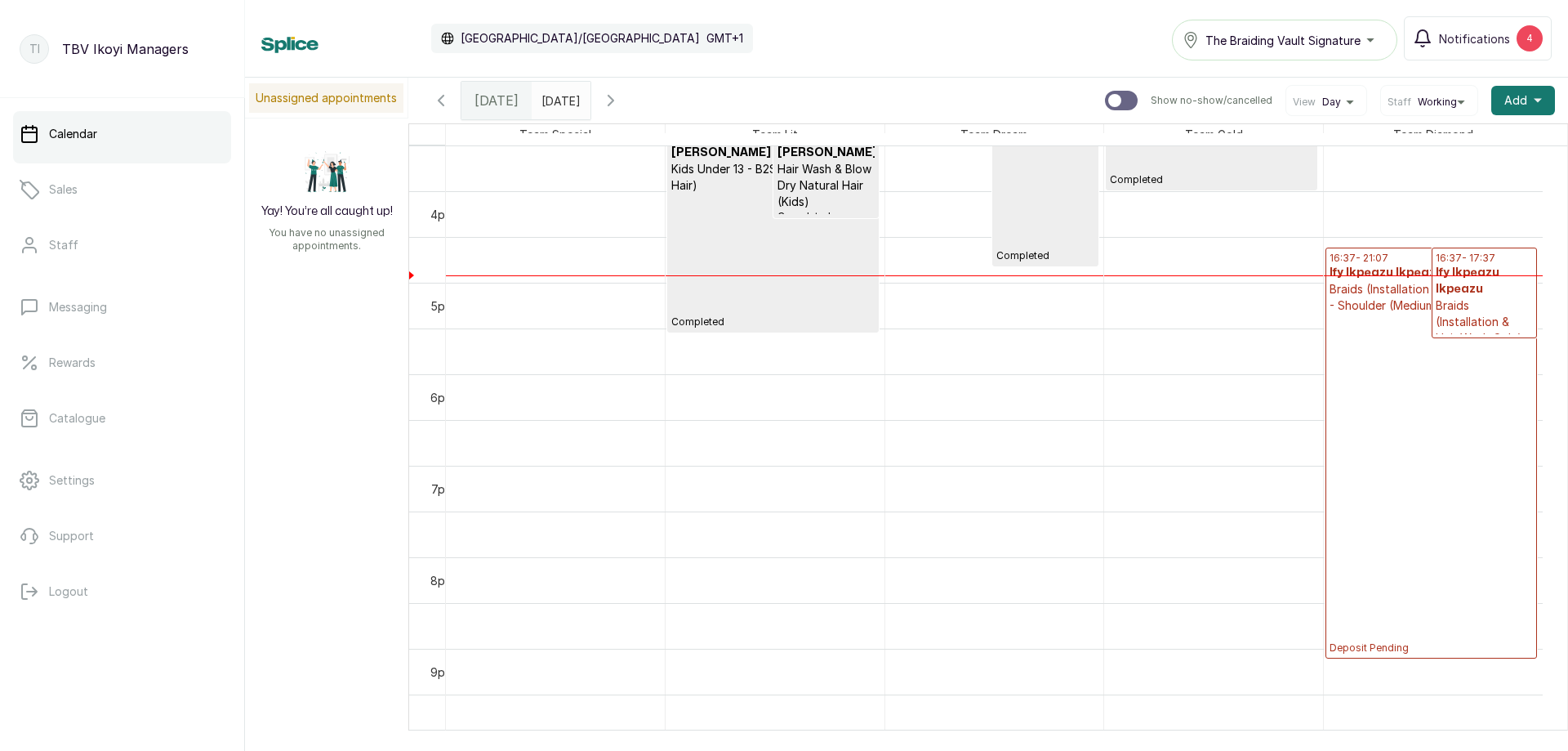
click at [1490, 382] on p "Deposit Pending" at bounding box center [1431, 484] width 203 height 341
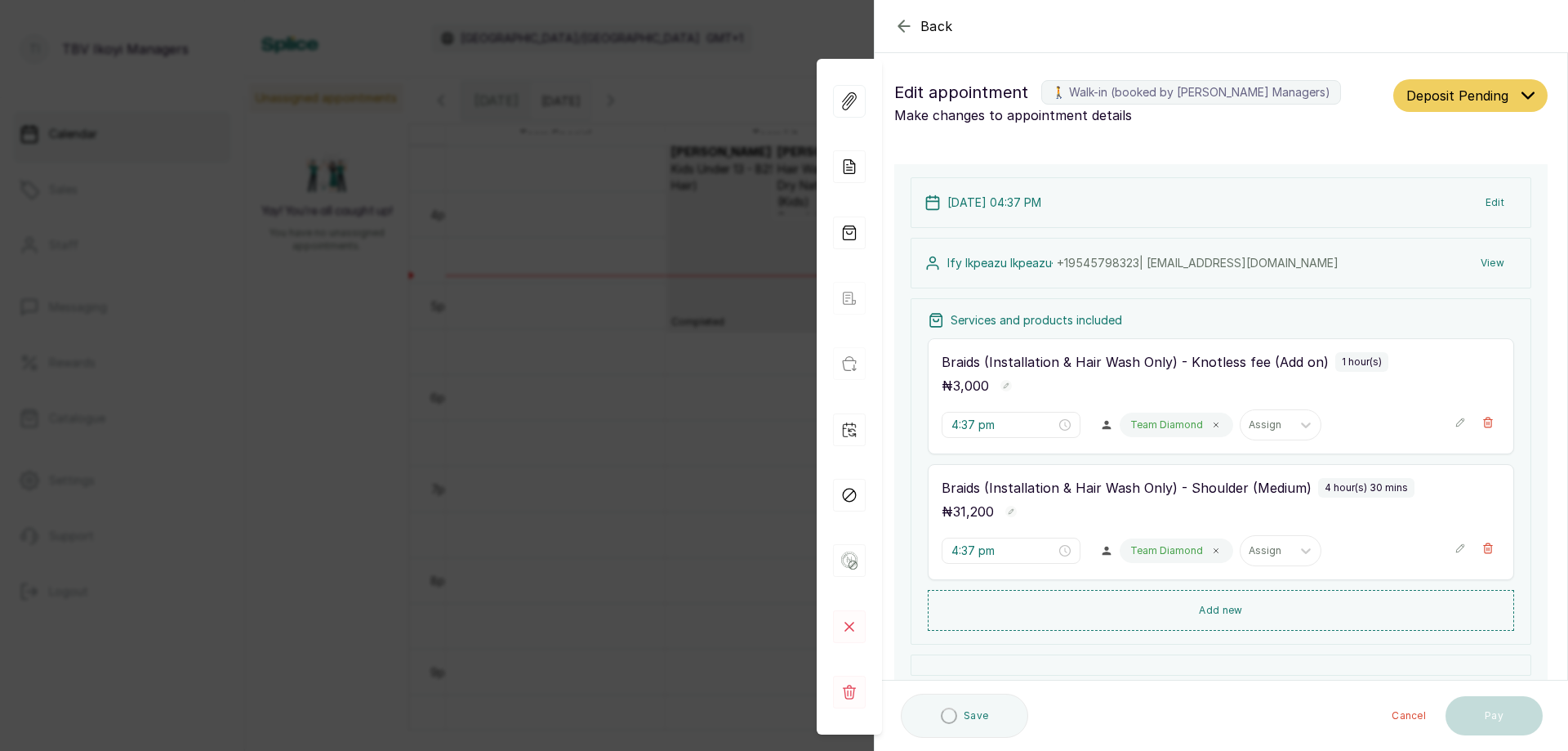
click at [1458, 86] on span "Deposit Pending" at bounding box center [1458, 96] width 102 height 19
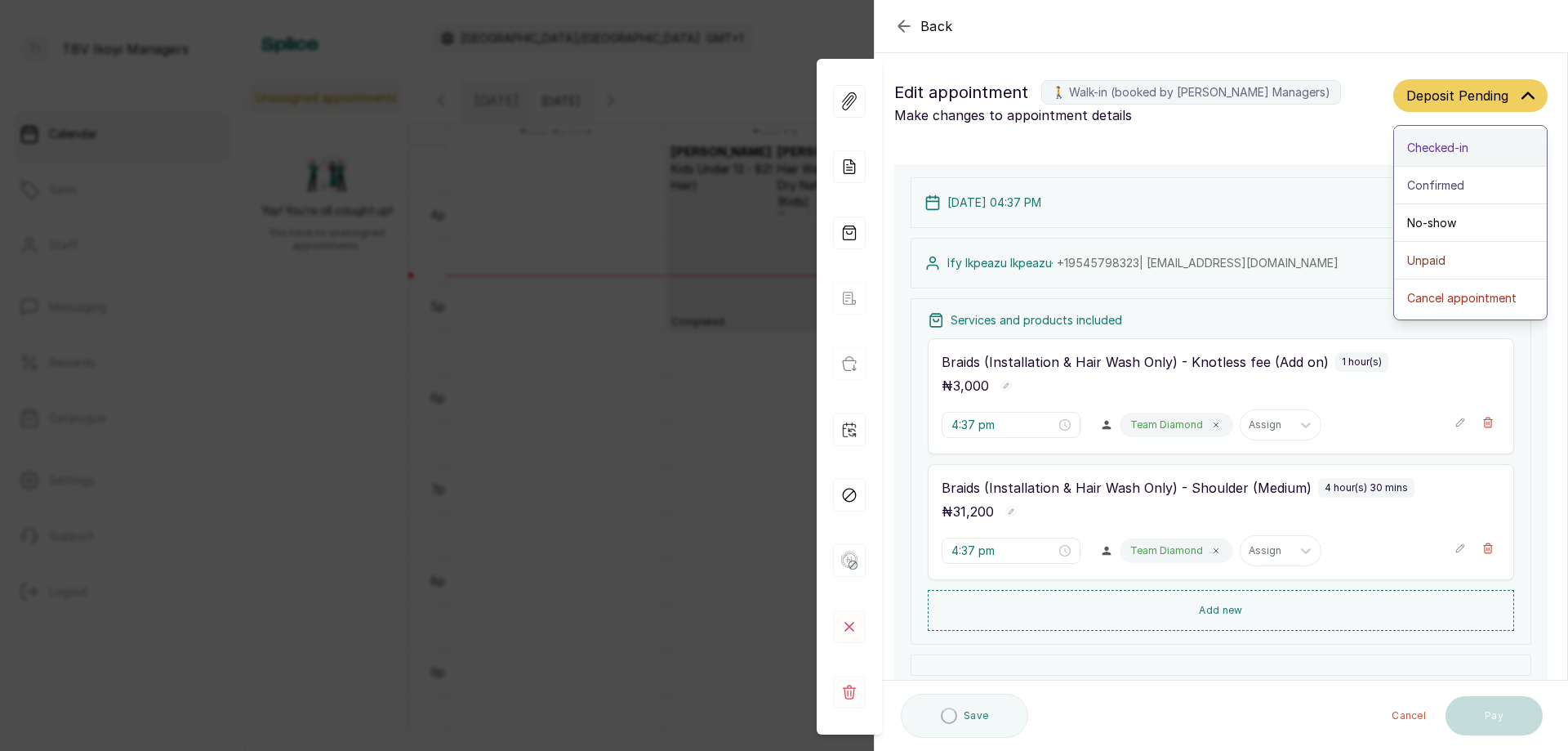
click at [1465, 142] on div "Checked-in" at bounding box center [1470, 148] width 126 height 17
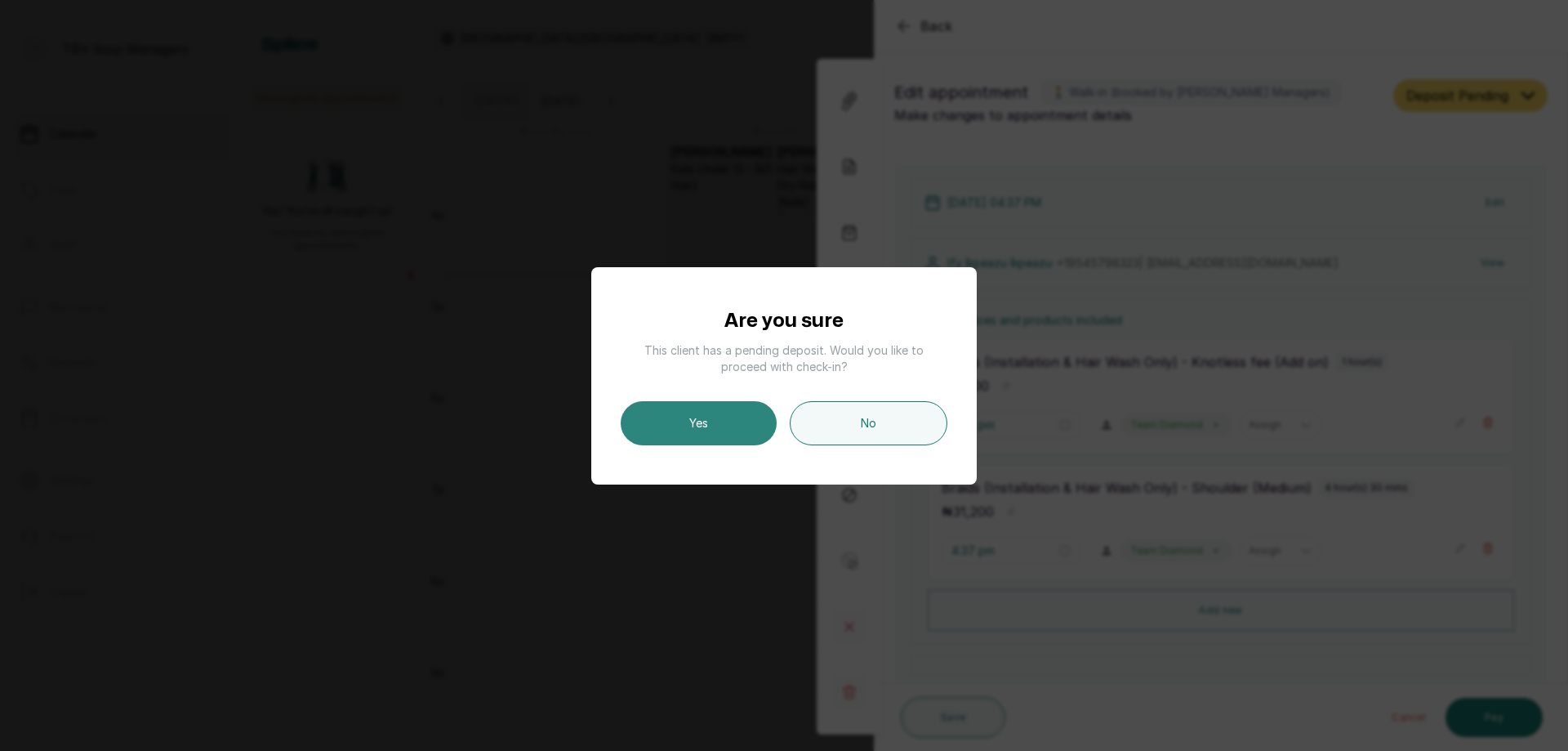
click at [679, 412] on button "Yes" at bounding box center [698, 423] width 156 height 44
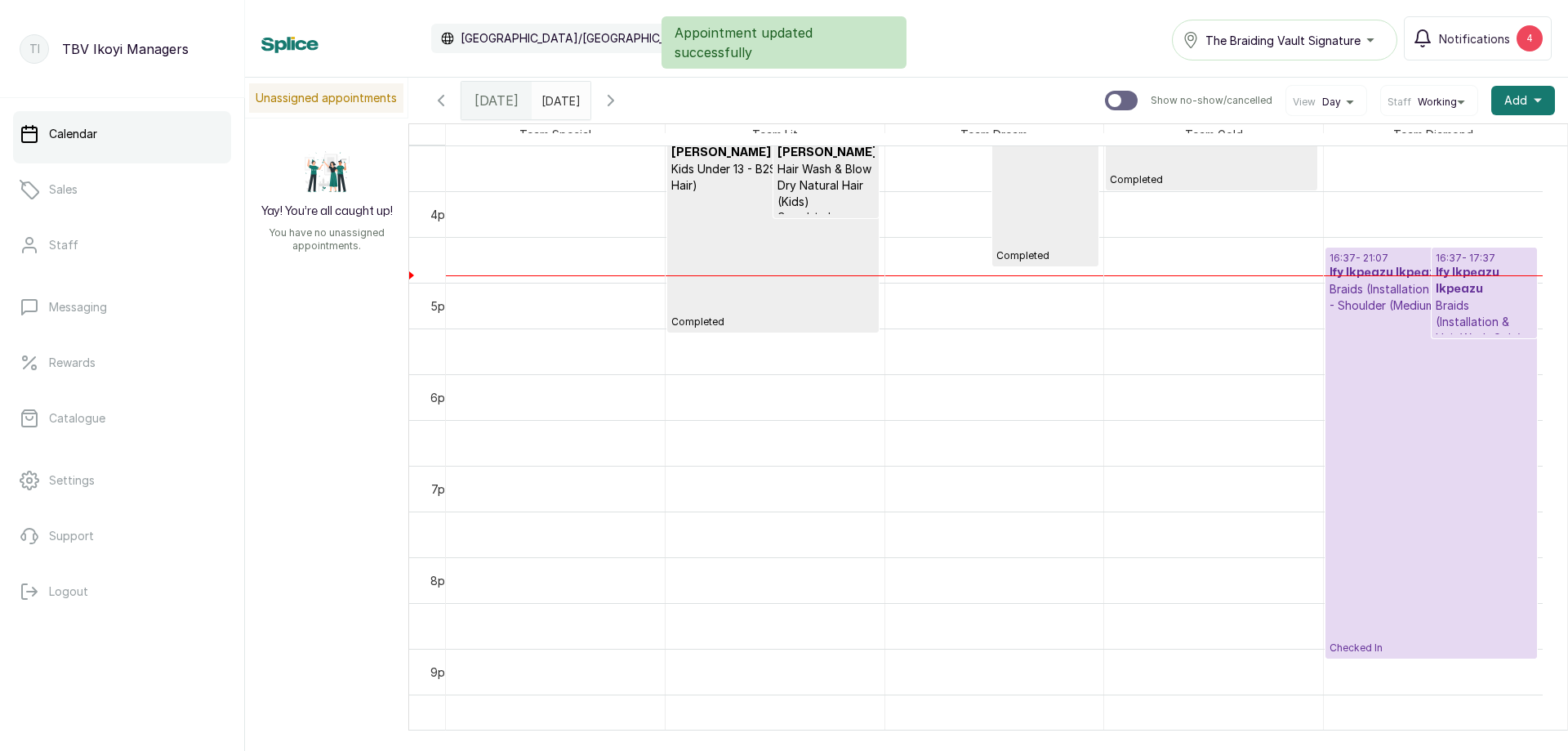
click at [613, 104] on icon "button" at bounding box center [610, 101] width 5 height 10
click at [621, 104] on icon "button" at bounding box center [611, 101] width 19 height 19
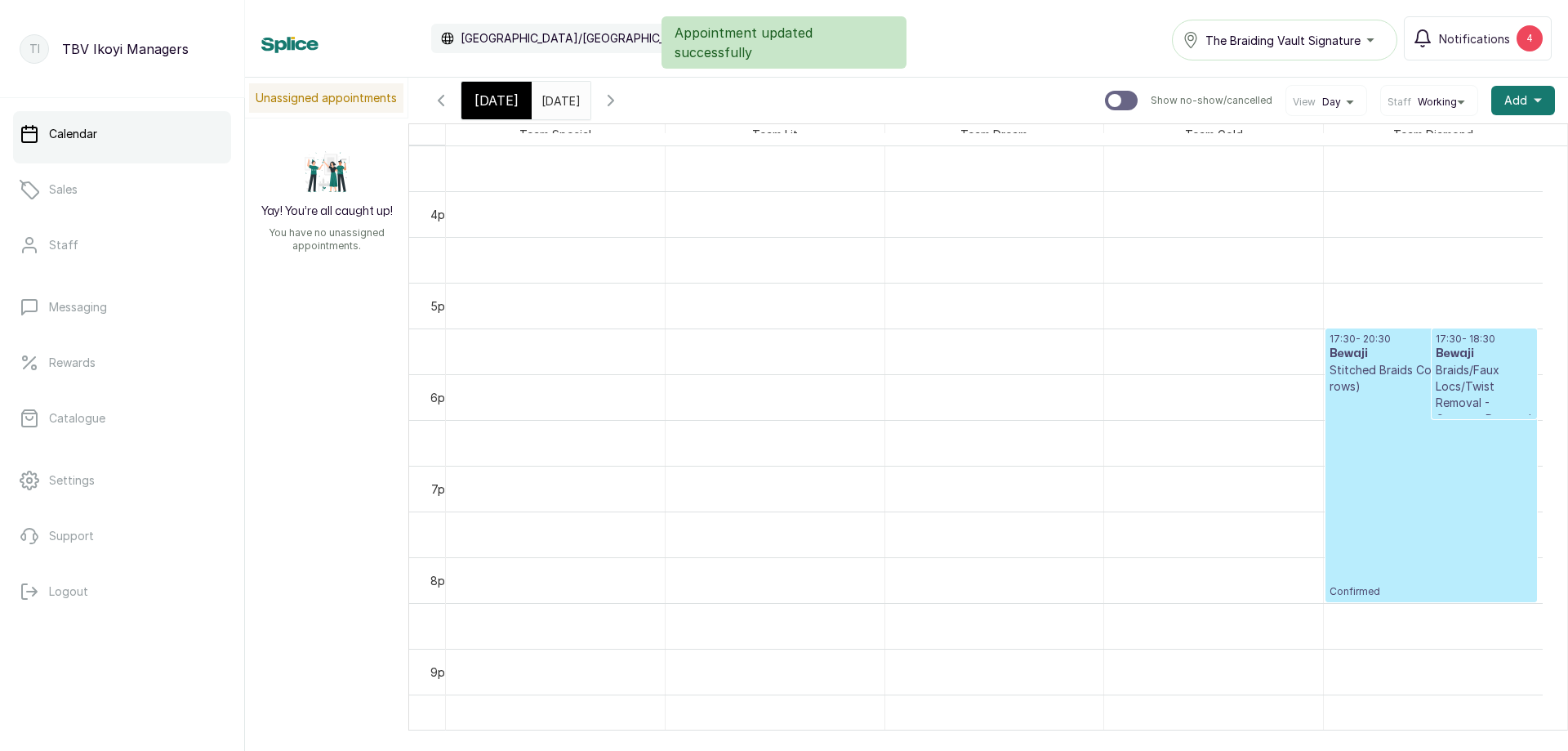
scroll to position [550, 0]
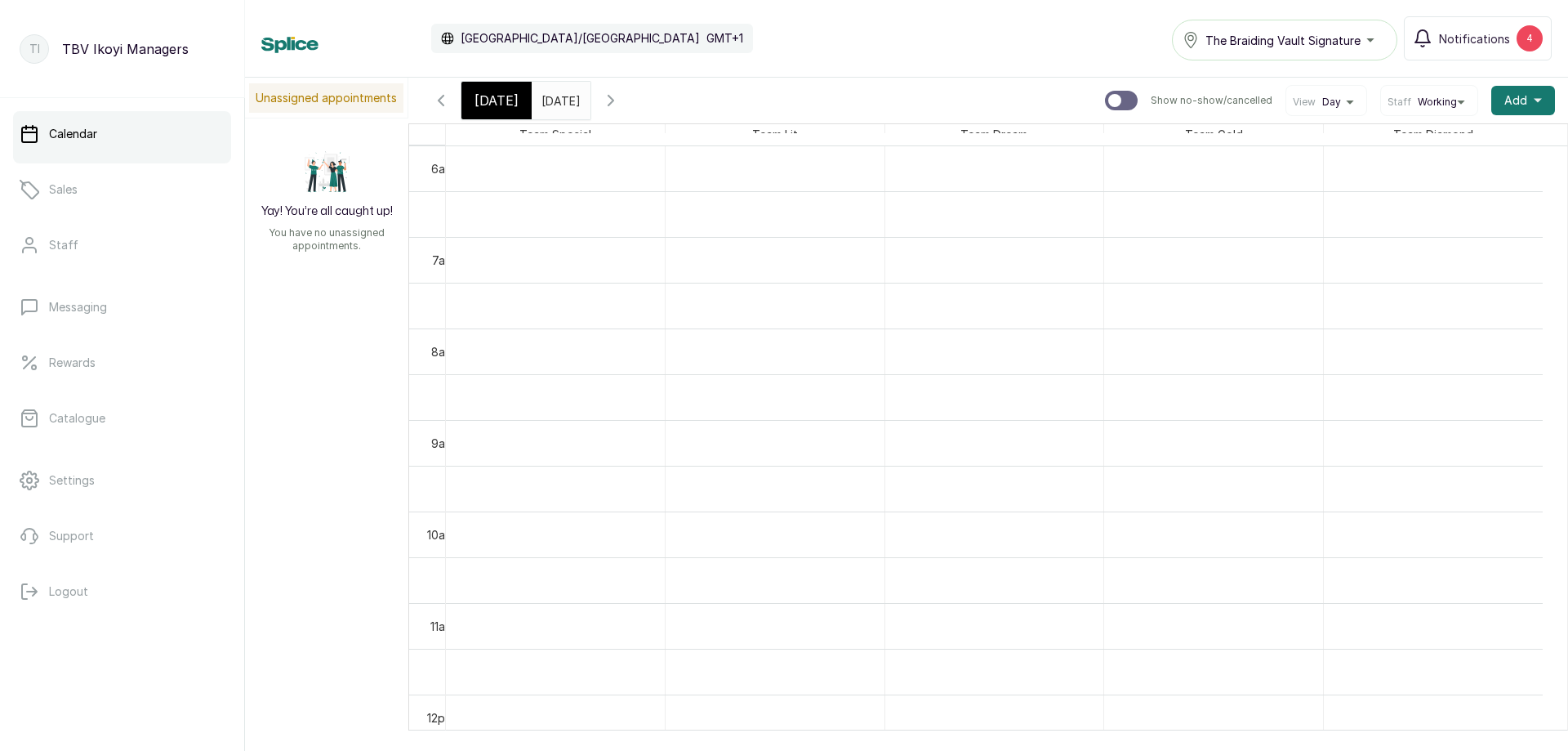
click at [442, 101] on icon "button" at bounding box center [441, 101] width 19 height 19
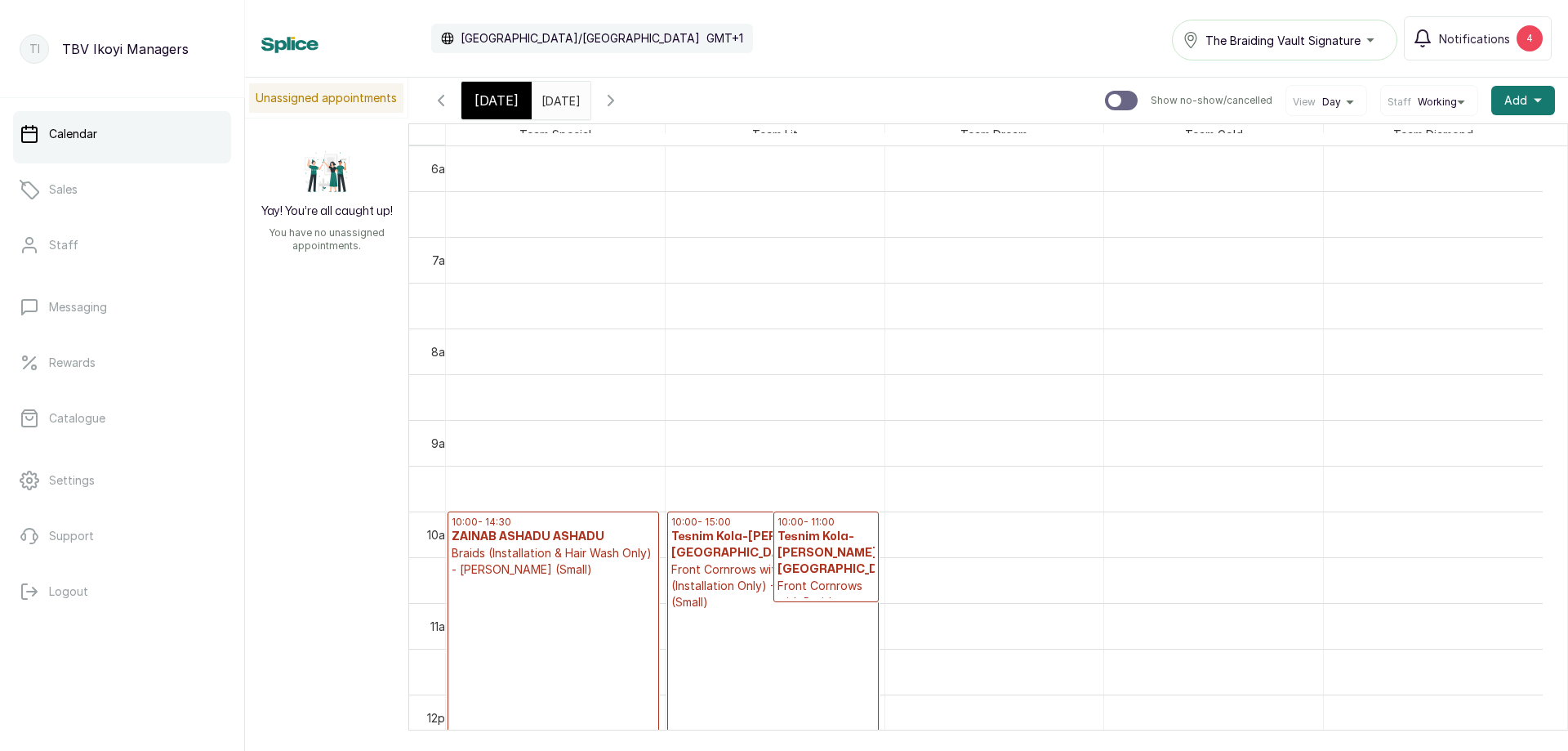
scroll to position [795, 0]
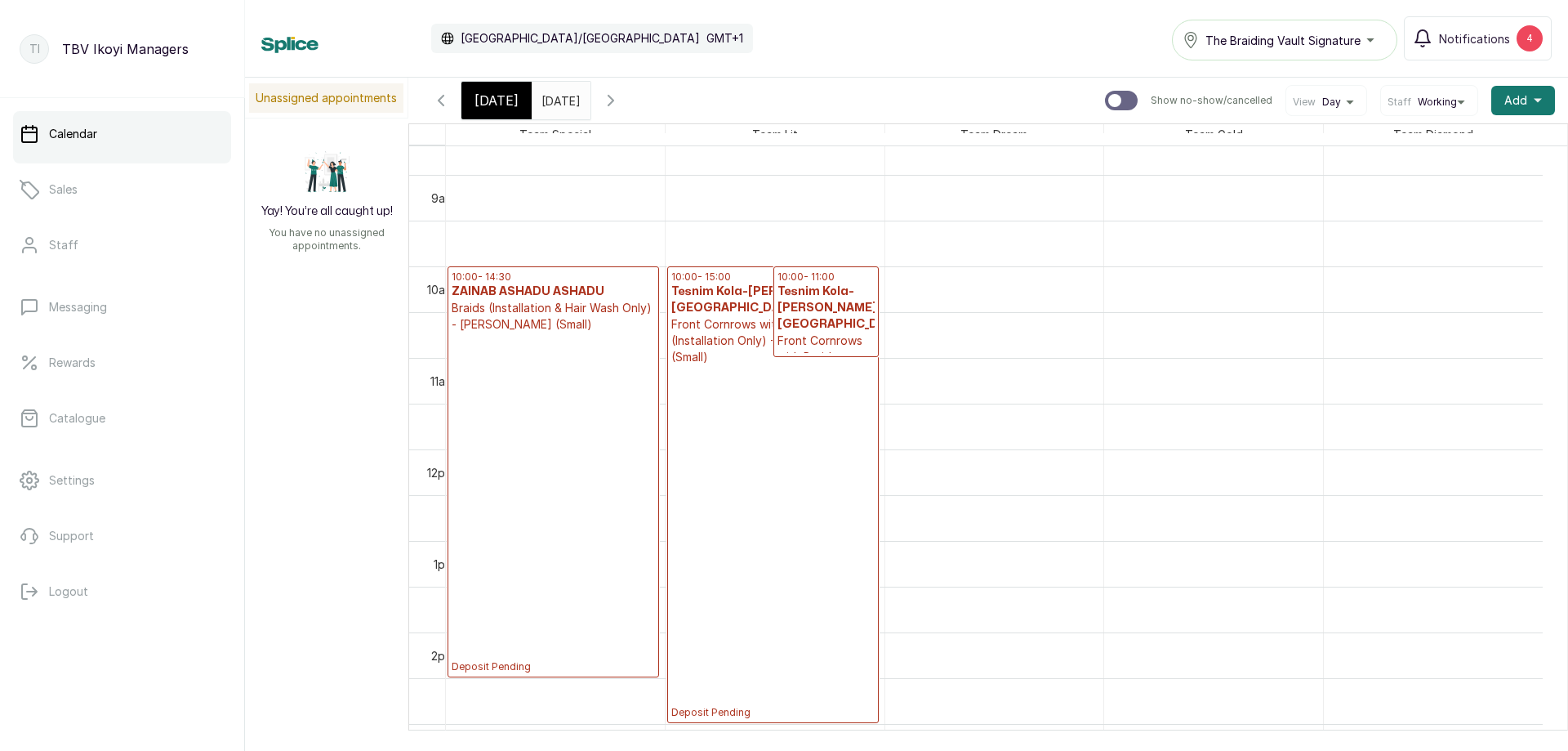
click at [775, 413] on p "Deposit Pending" at bounding box center [773, 541] width 203 height 353
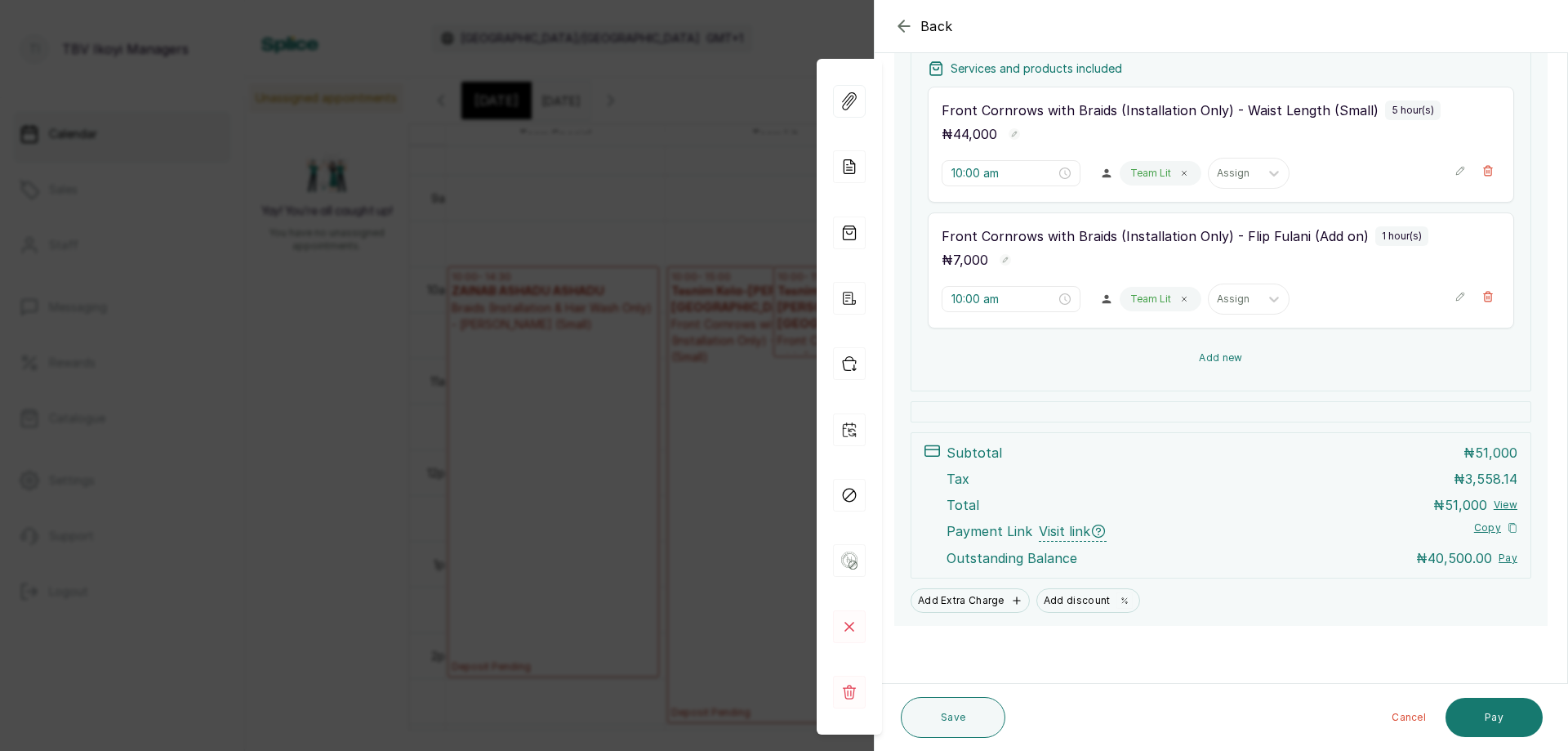
scroll to position [0, 0]
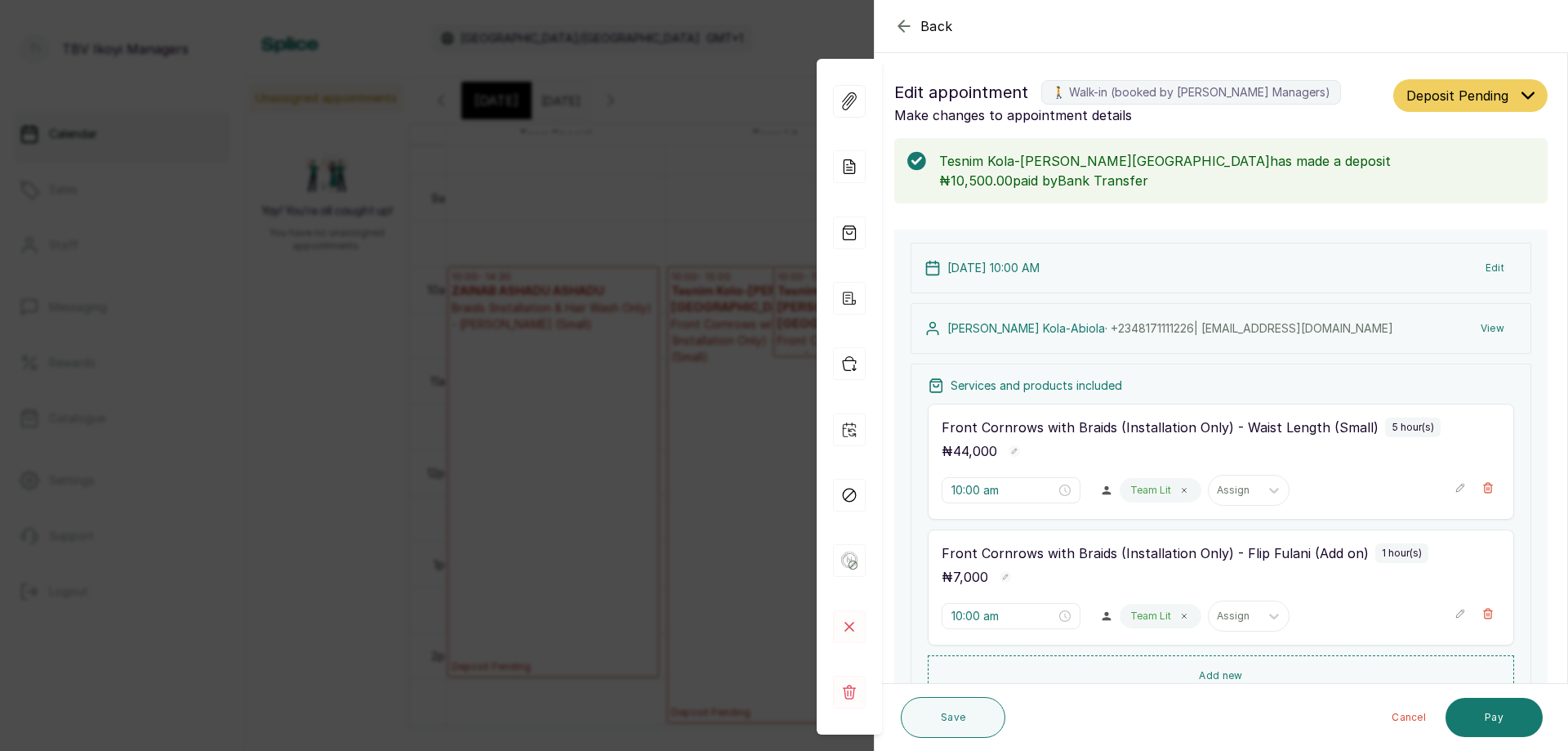
click at [1475, 104] on span "Deposit Pending" at bounding box center [1458, 96] width 102 height 19
click at [1463, 193] on div "Confirmed" at bounding box center [1470, 185] width 126 height 17
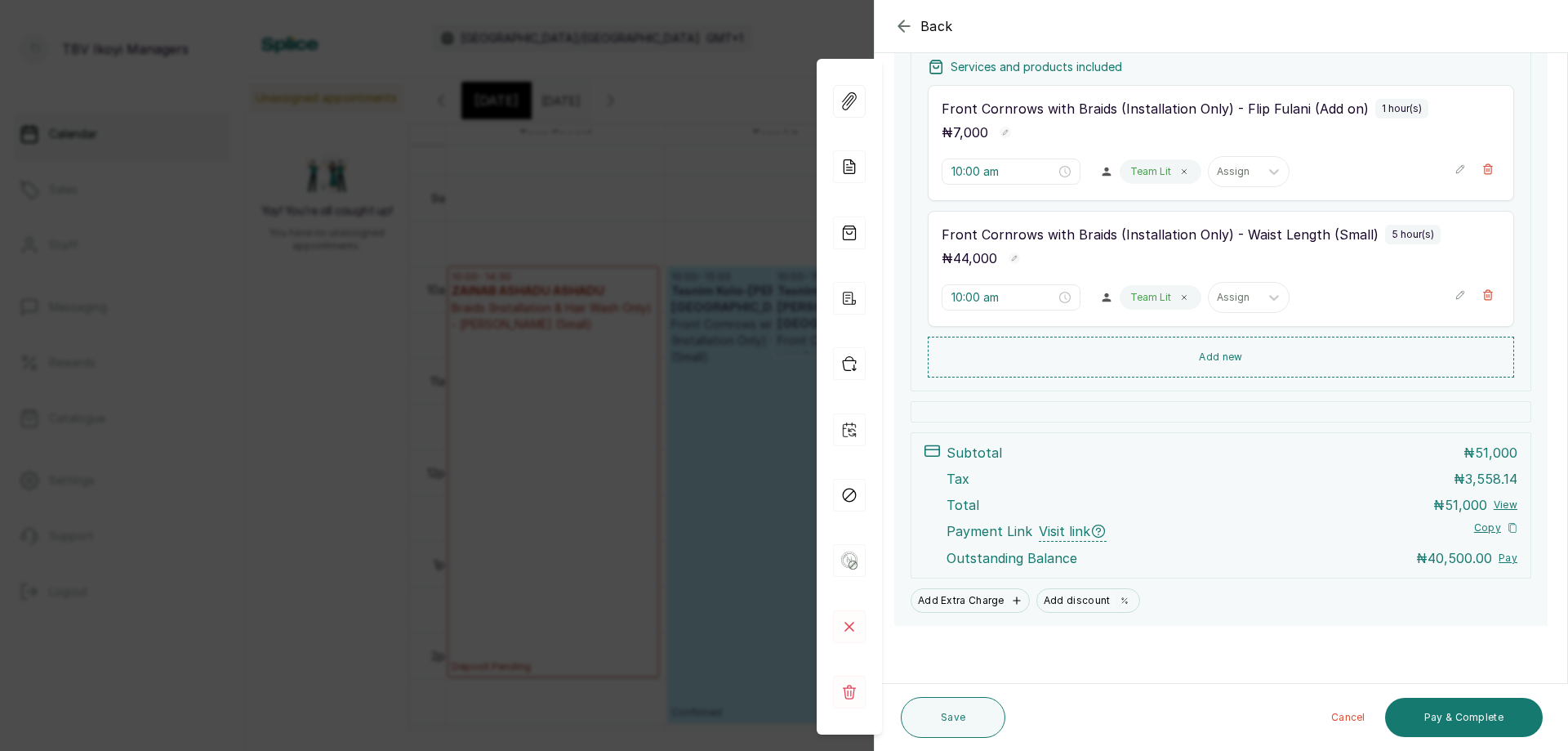
scroll to position [319, 0]
click at [852, 170] on icon at bounding box center [851, 165] width 9 height 11
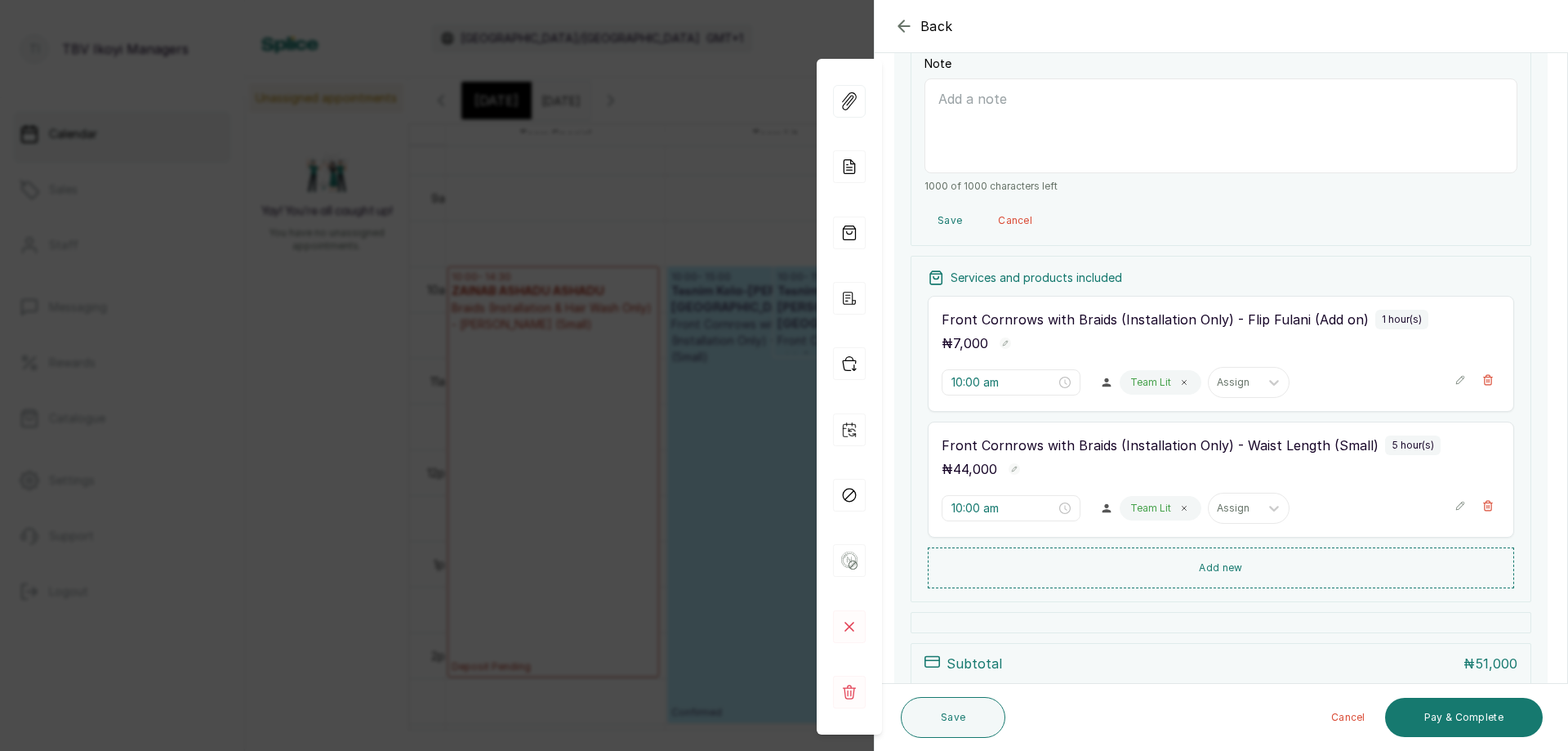
click at [966, 133] on textarea "Note" at bounding box center [1220, 125] width 593 height 95
paste textarea "KOLA-ABIOLA TESNIM OLUWABUKOLA"
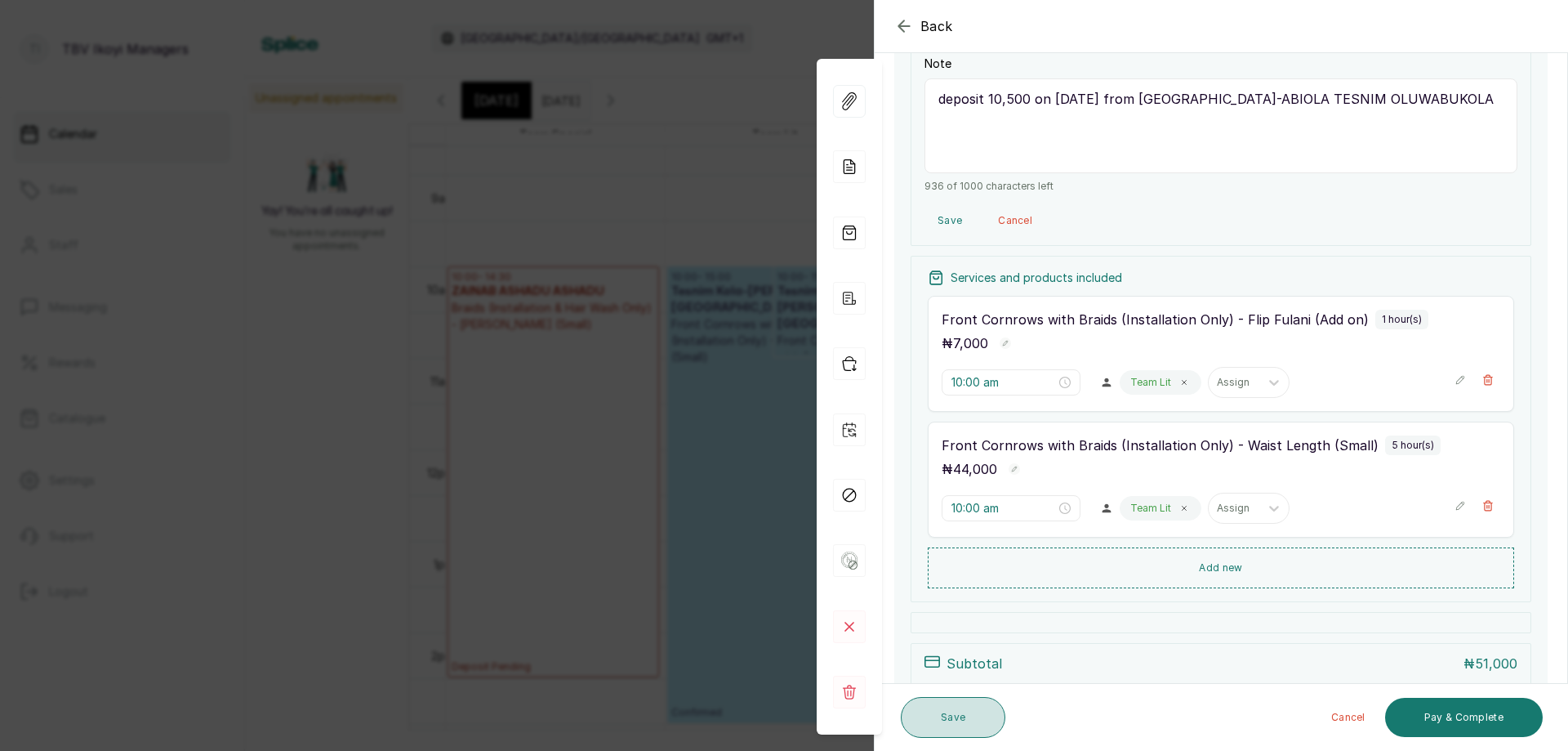
type textarea "deposit 10,500 on [DATE] from [GEOGRAPHIC_DATA]-ABIOLA TESNIM OLUWABUKOLA"
click at [971, 730] on button "Save" at bounding box center [953, 717] width 104 height 41
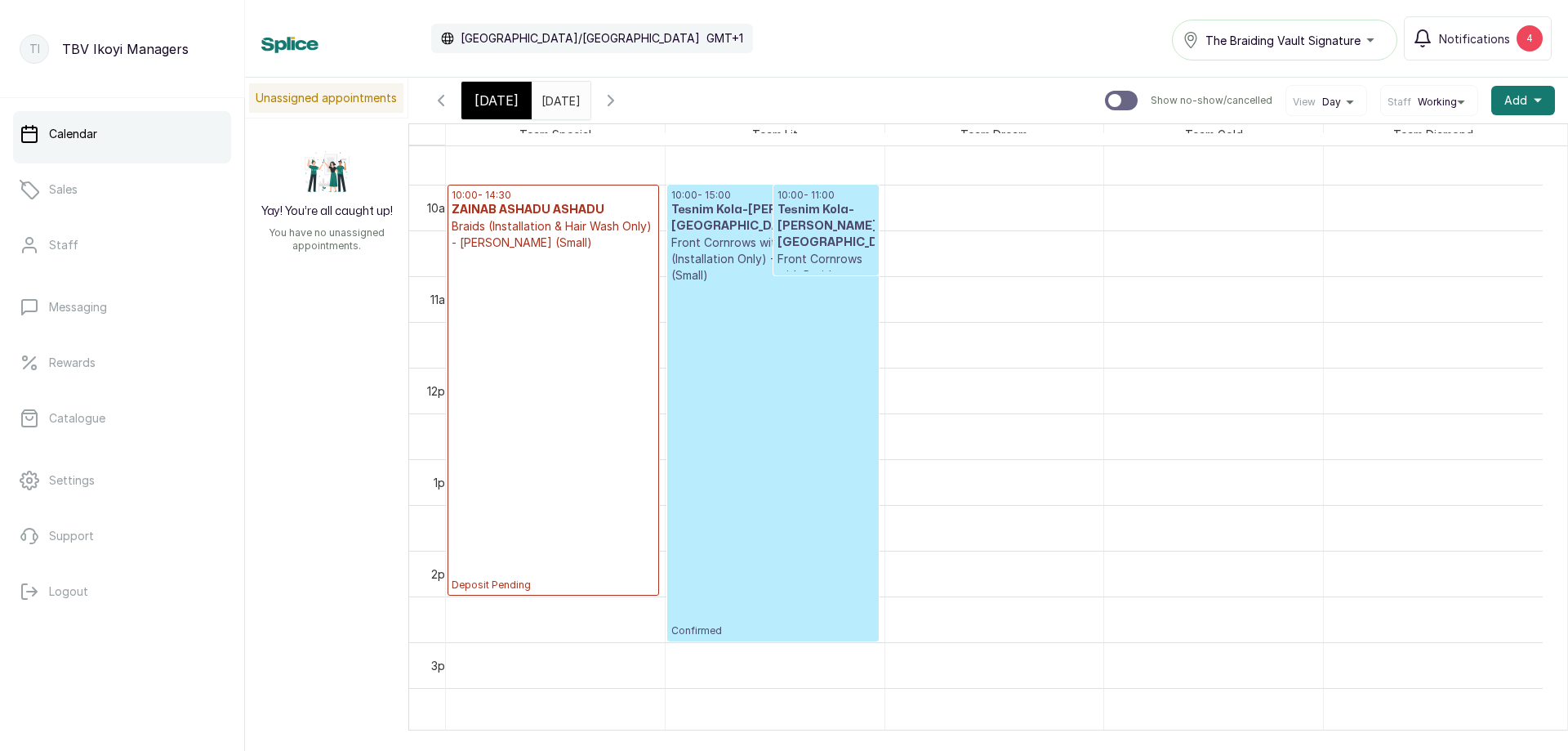
scroll to position [714, 0]
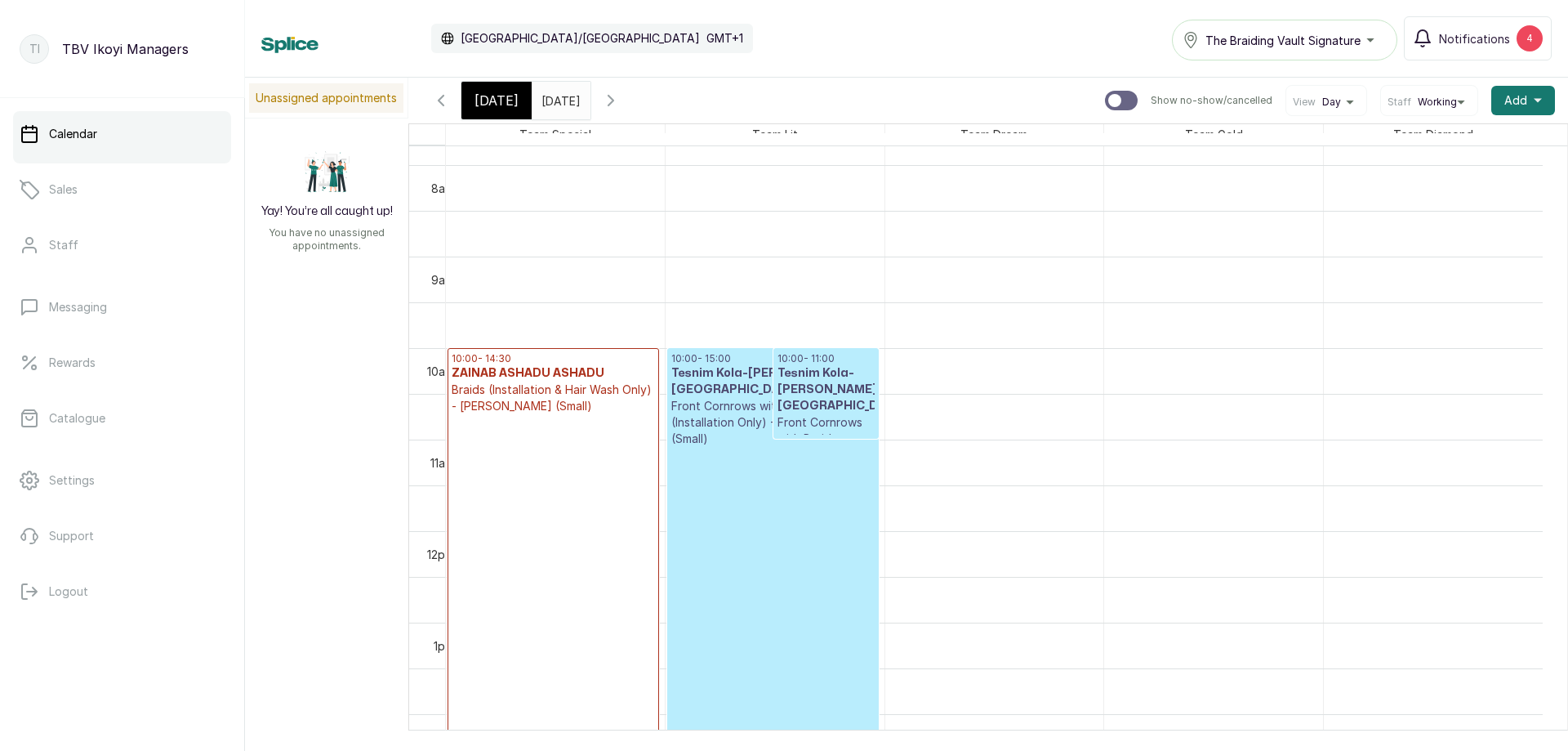
click at [417, 107] on div "[DATE] [DATE] [DATE] Show no-show/cancelled View Day Staff Working Add +" at bounding box center [988, 101] width 1160 height 46
click at [482, 102] on span "[DATE]" at bounding box center [496, 101] width 44 height 19
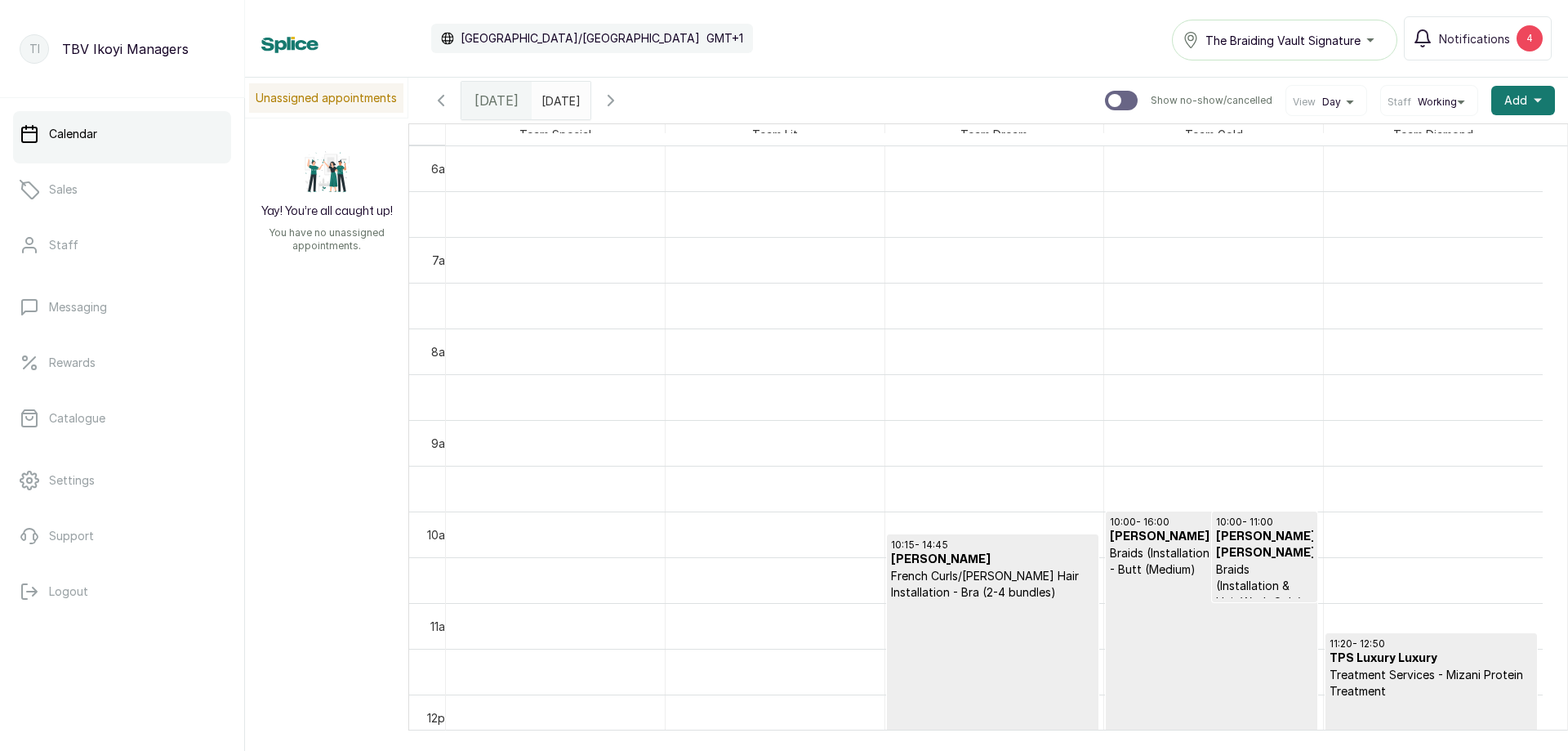
scroll to position [795, 0]
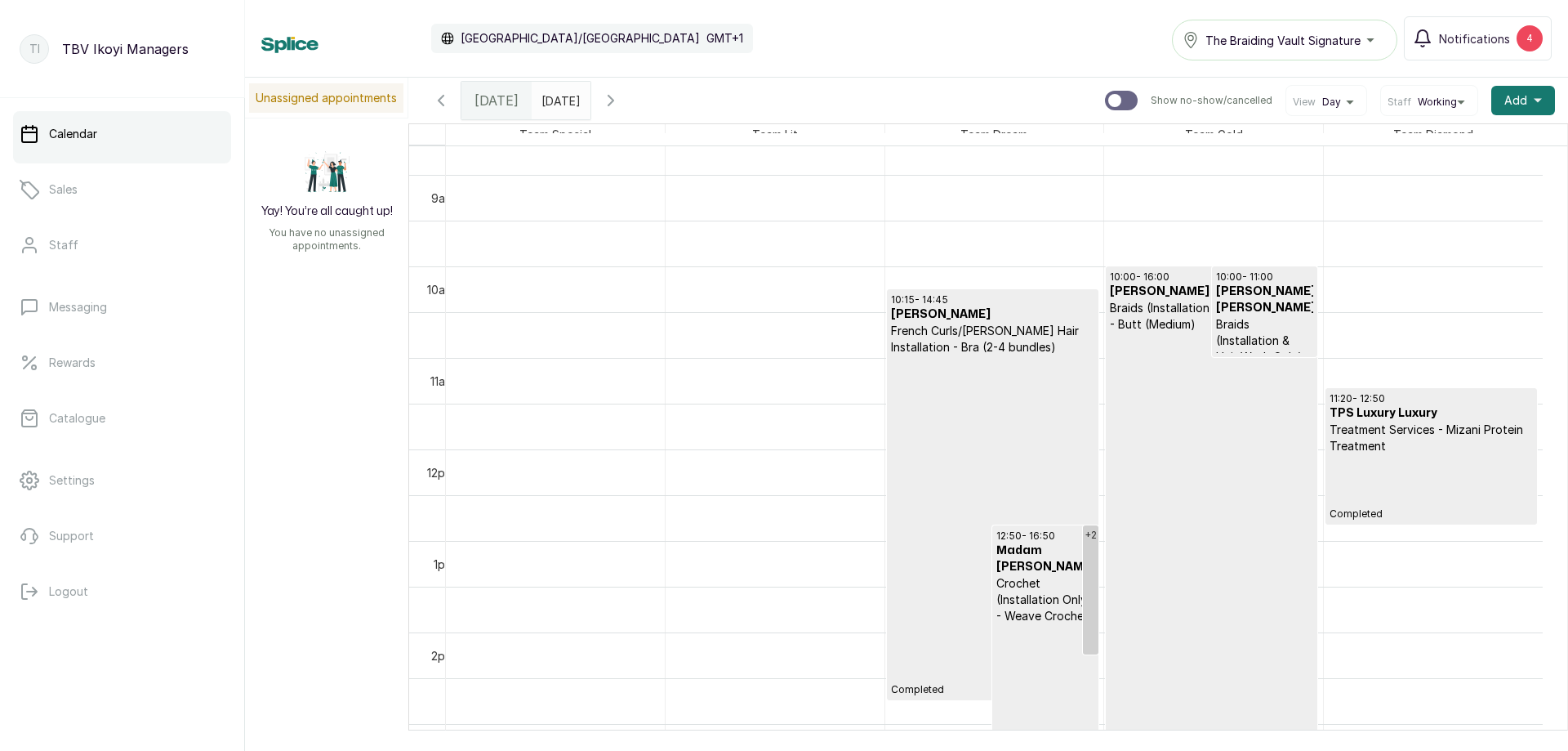
click at [1015, 551] on h3 "Madam [PERSON_NAME]" at bounding box center [1044, 558] width 97 height 33
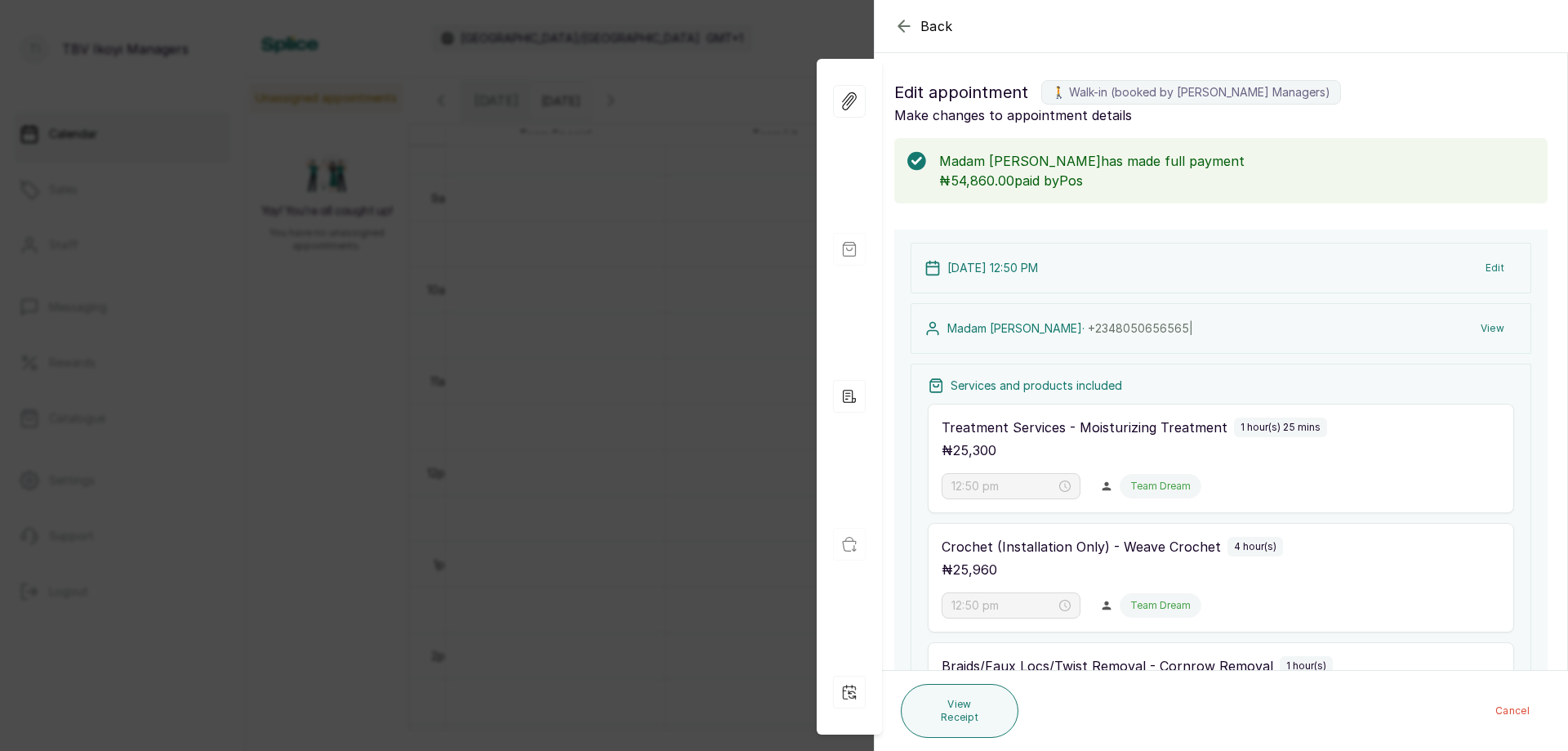
click at [906, 24] on icon "button" at bounding box center [904, 26] width 19 height 19
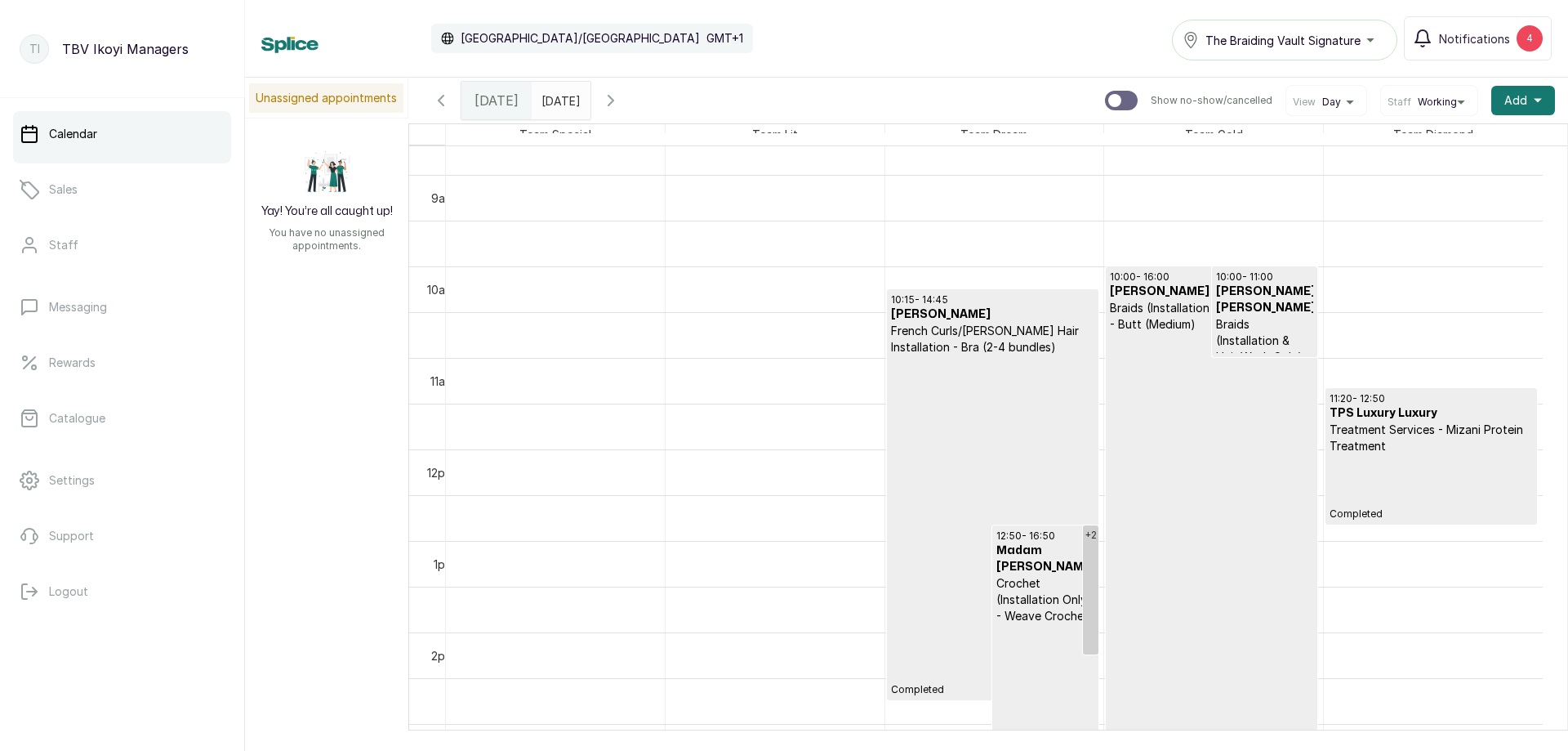
click at [621, 100] on icon "button" at bounding box center [611, 101] width 19 height 19
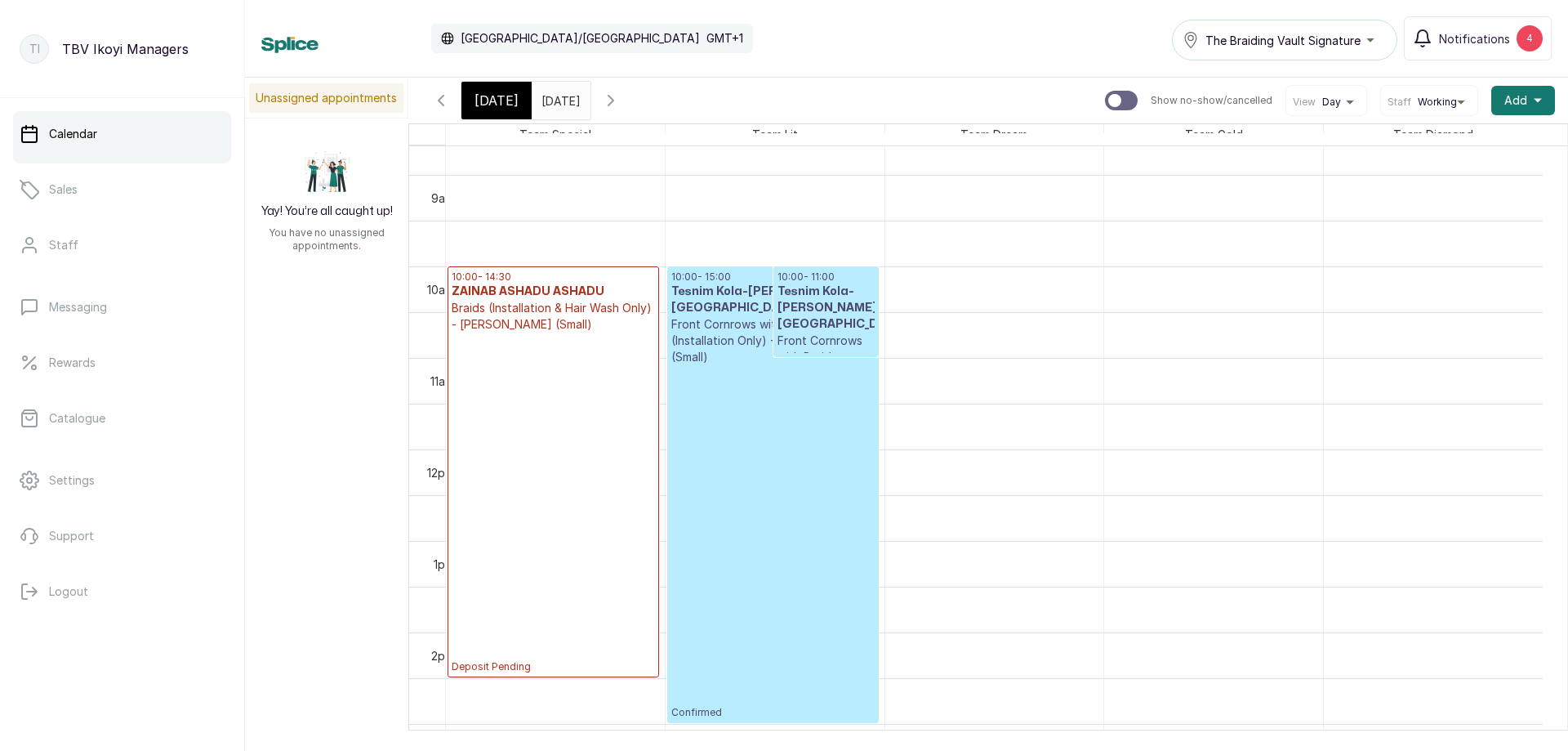
click at [780, 512] on p "Confirmed" at bounding box center [773, 541] width 203 height 353
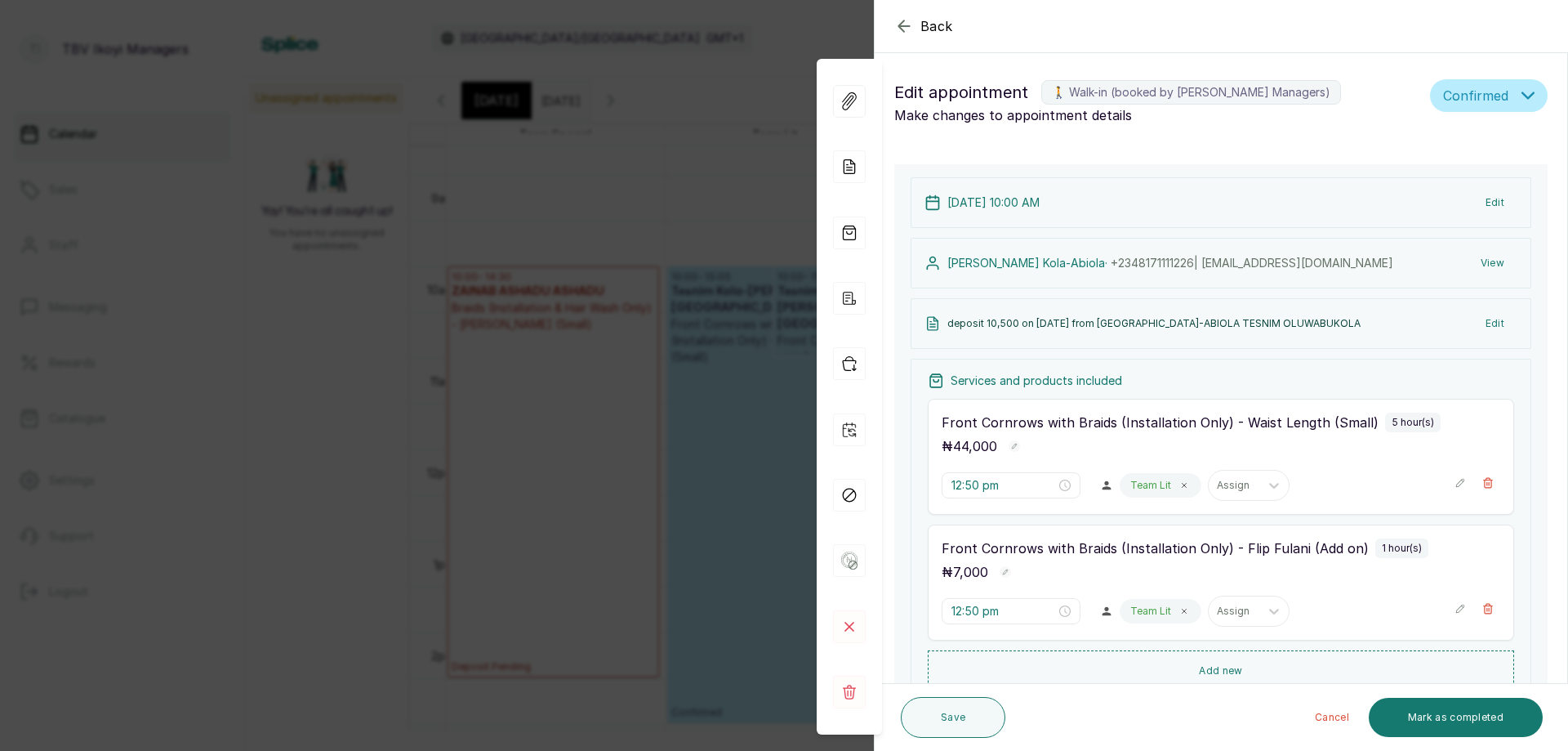
type input "10:00 am"
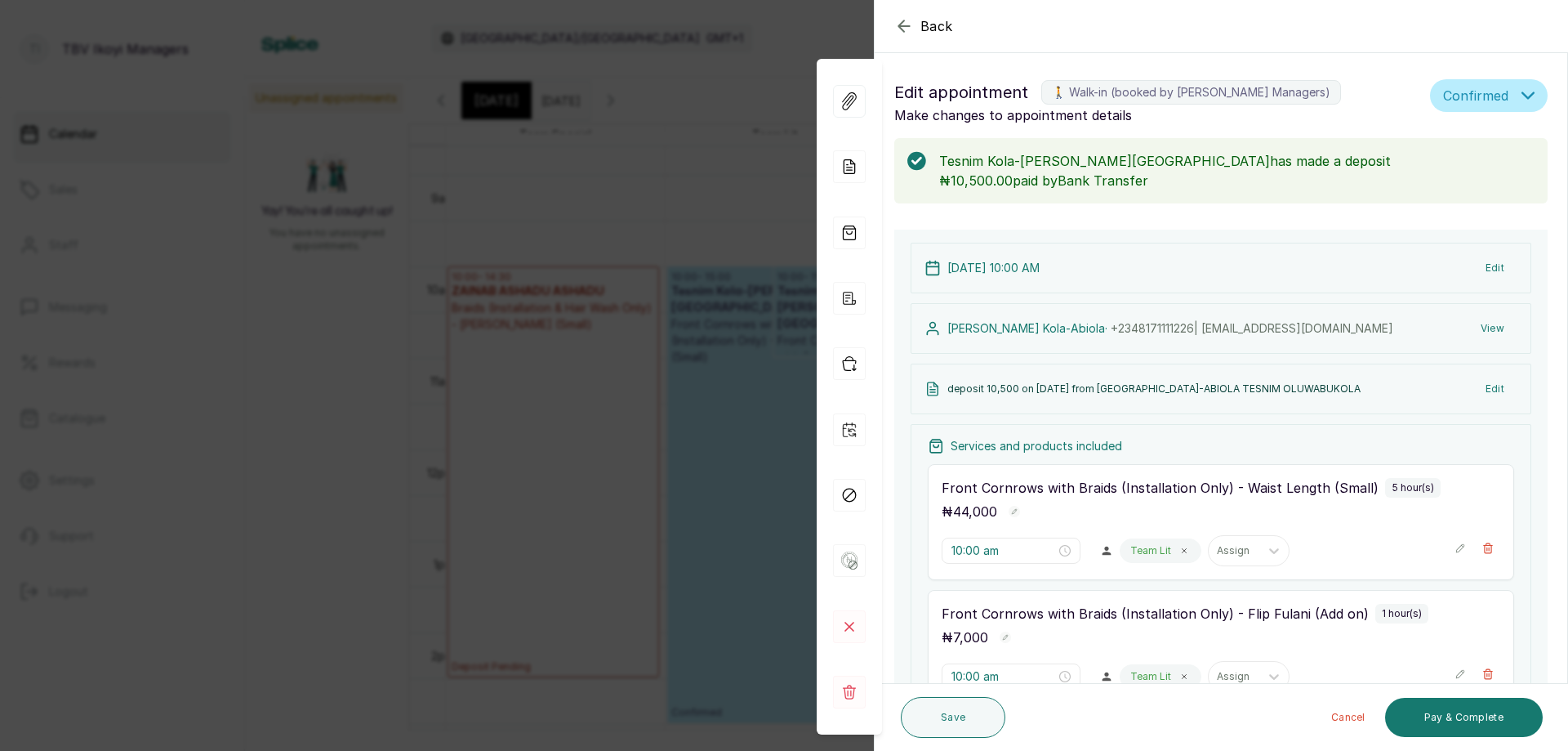
click at [897, 25] on icon "button" at bounding box center [904, 26] width 19 height 19
click at [897, 25] on div "Calendar [GEOGRAPHIC_DATA]/[GEOGRAPHIC_DATA] GMT+1 The Braiding Vault Signature…" at bounding box center [906, 38] width 1290 height 44
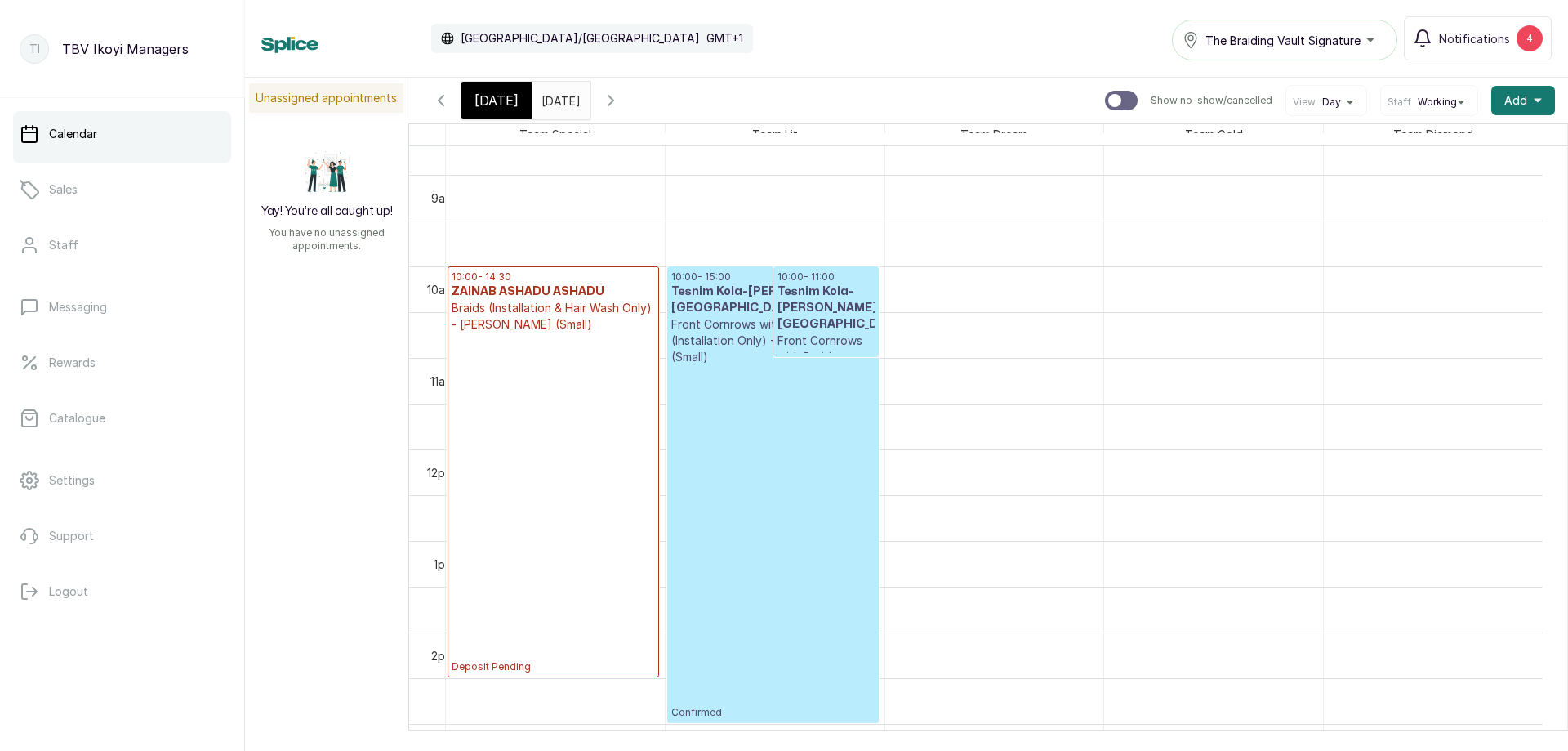
click at [503, 105] on span "[DATE]" at bounding box center [496, 101] width 44 height 19
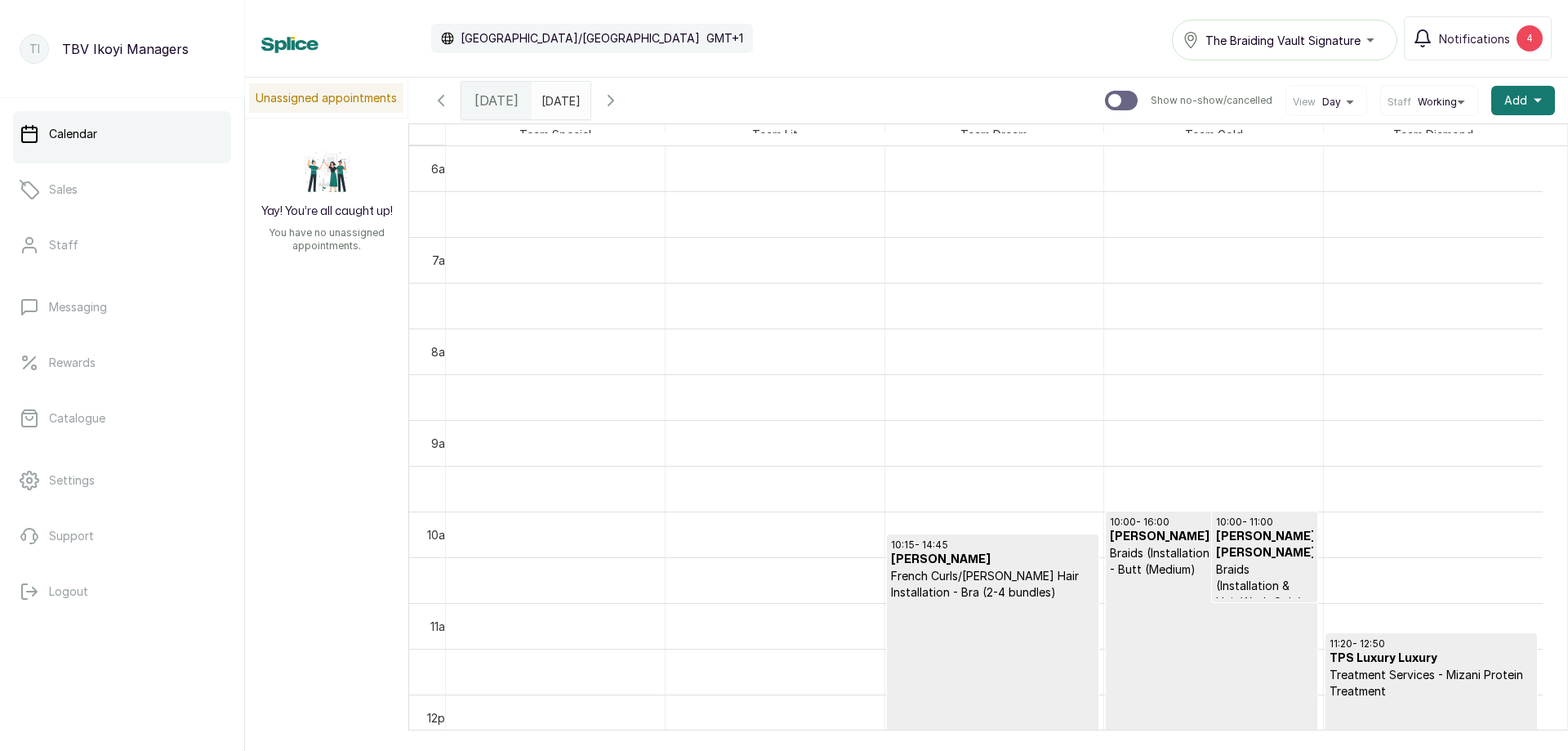
scroll to position [1040, 0]
